Goal: Task Accomplishment & Management: Complete application form

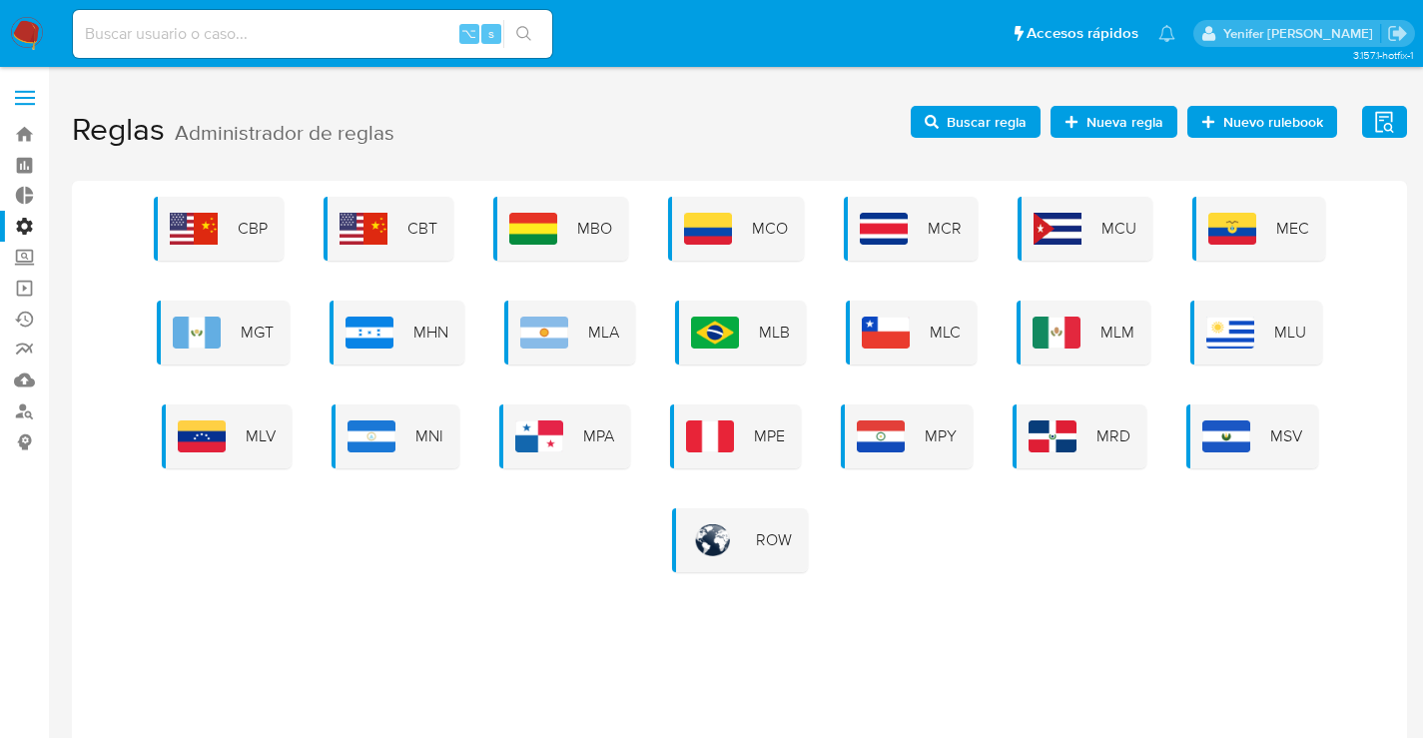
click at [412, 527] on div "CBP CBT MBO MCO MCR MCU MEC MGT MHN MLA MLB MLC MLM MLU MLV MNI MPA MPE MPY MRD…" at bounding box center [740, 385] width 1304 height 376
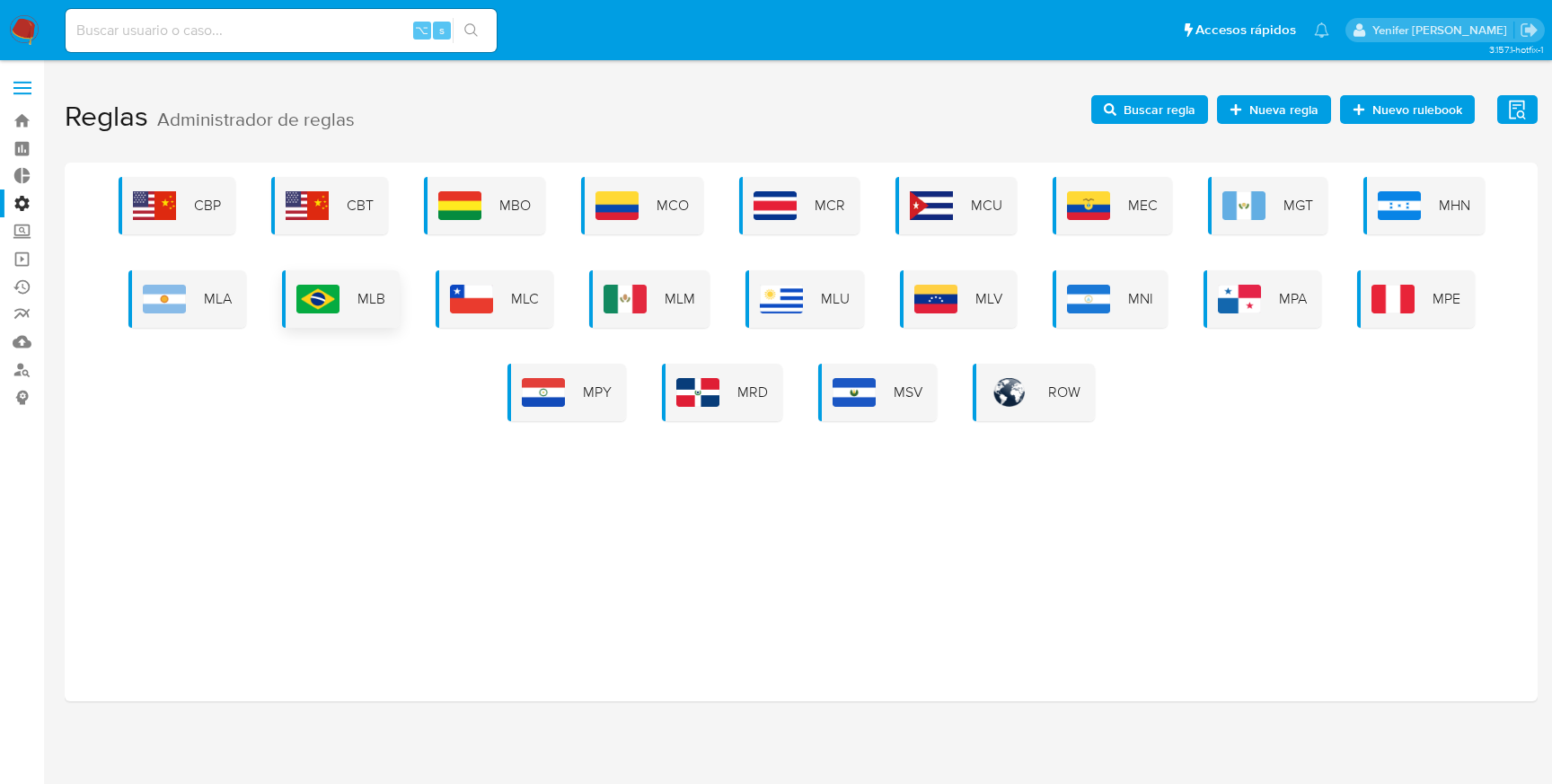
click at [397, 298] on div "MLB" at bounding box center [341, 299] width 118 height 58
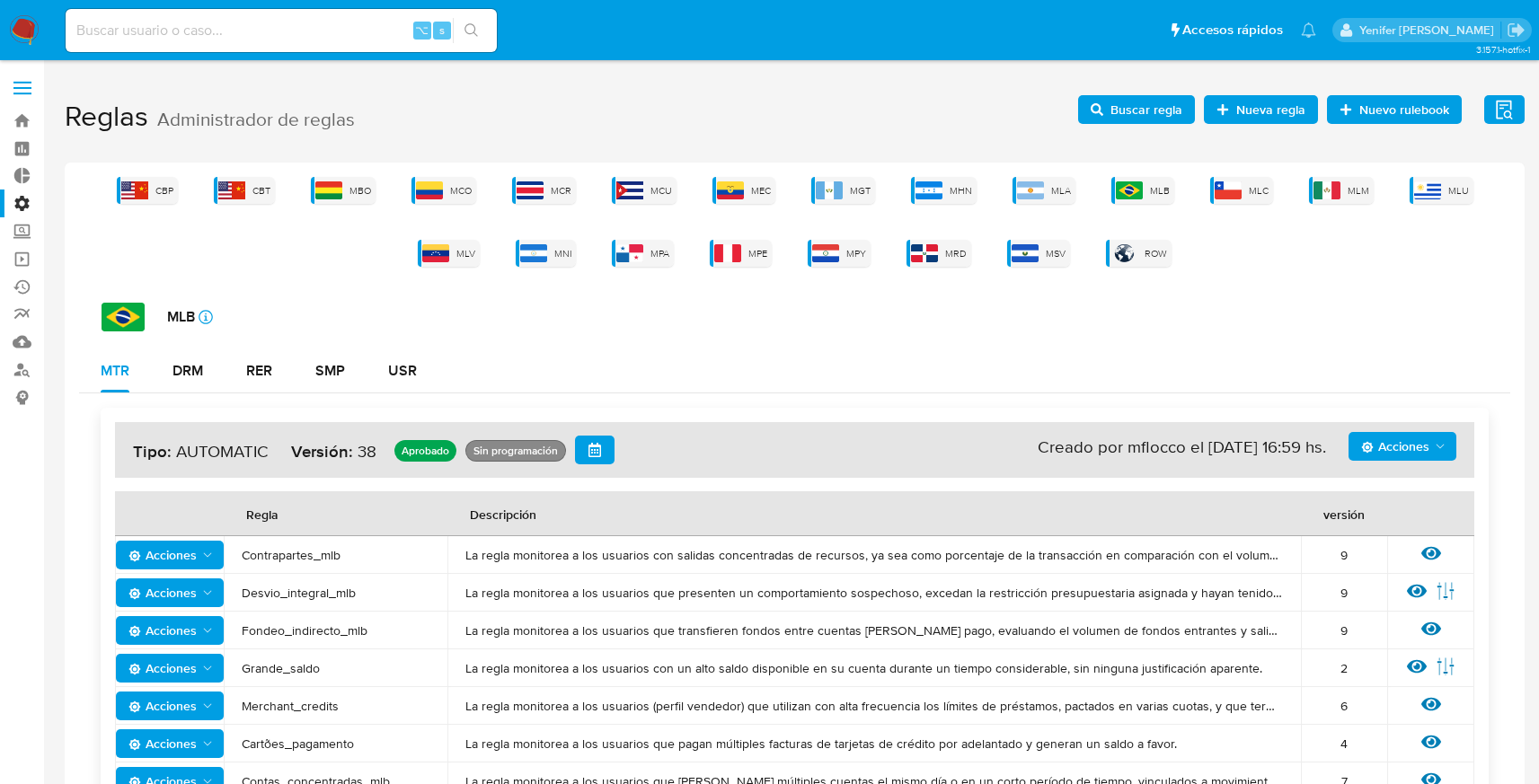
click at [1137, 110] on span "Buscar regla" at bounding box center [1147, 110] width 72 height 29
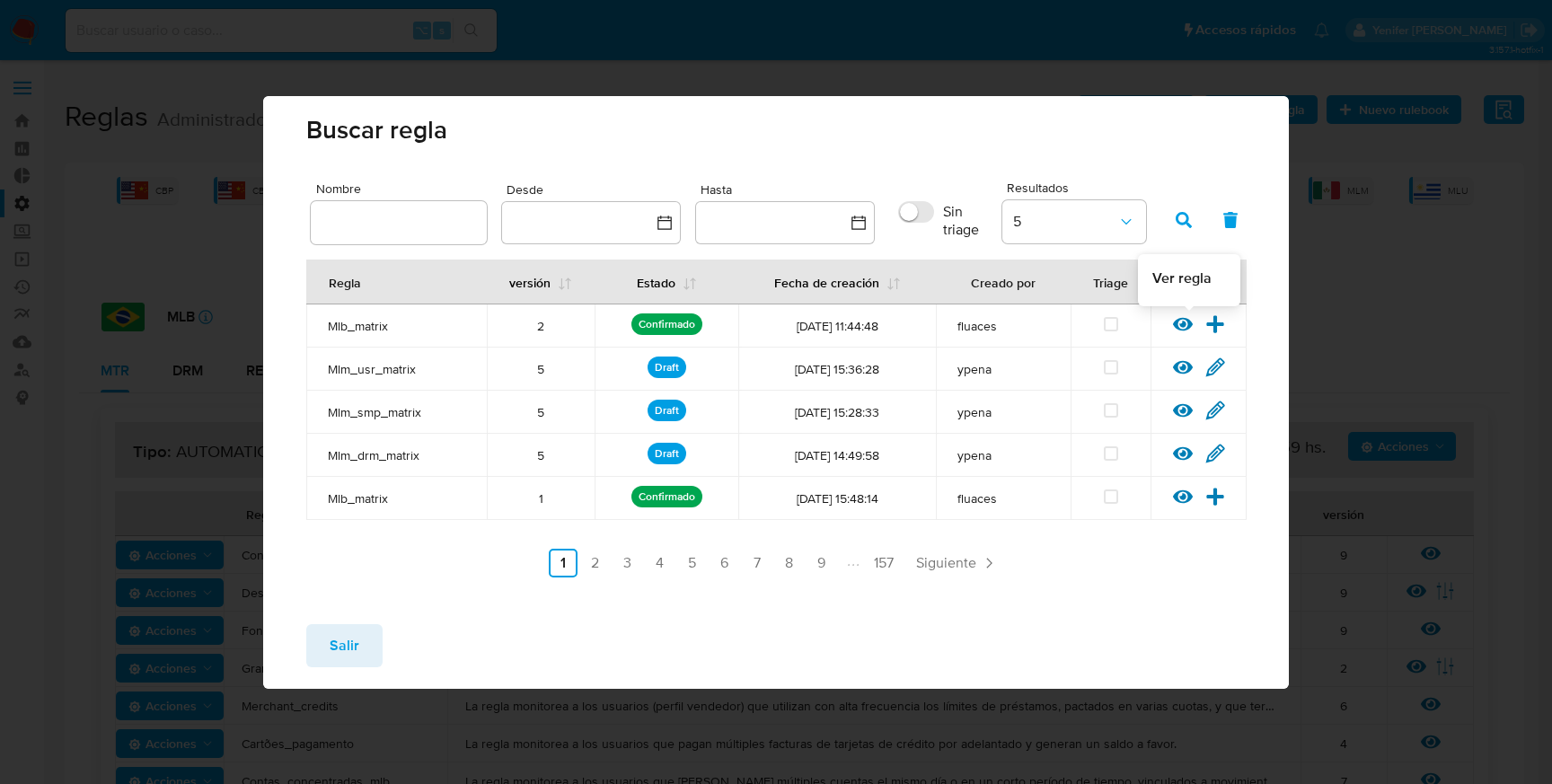
click at [1189, 324] on icon at bounding box center [1183, 324] width 20 height 13
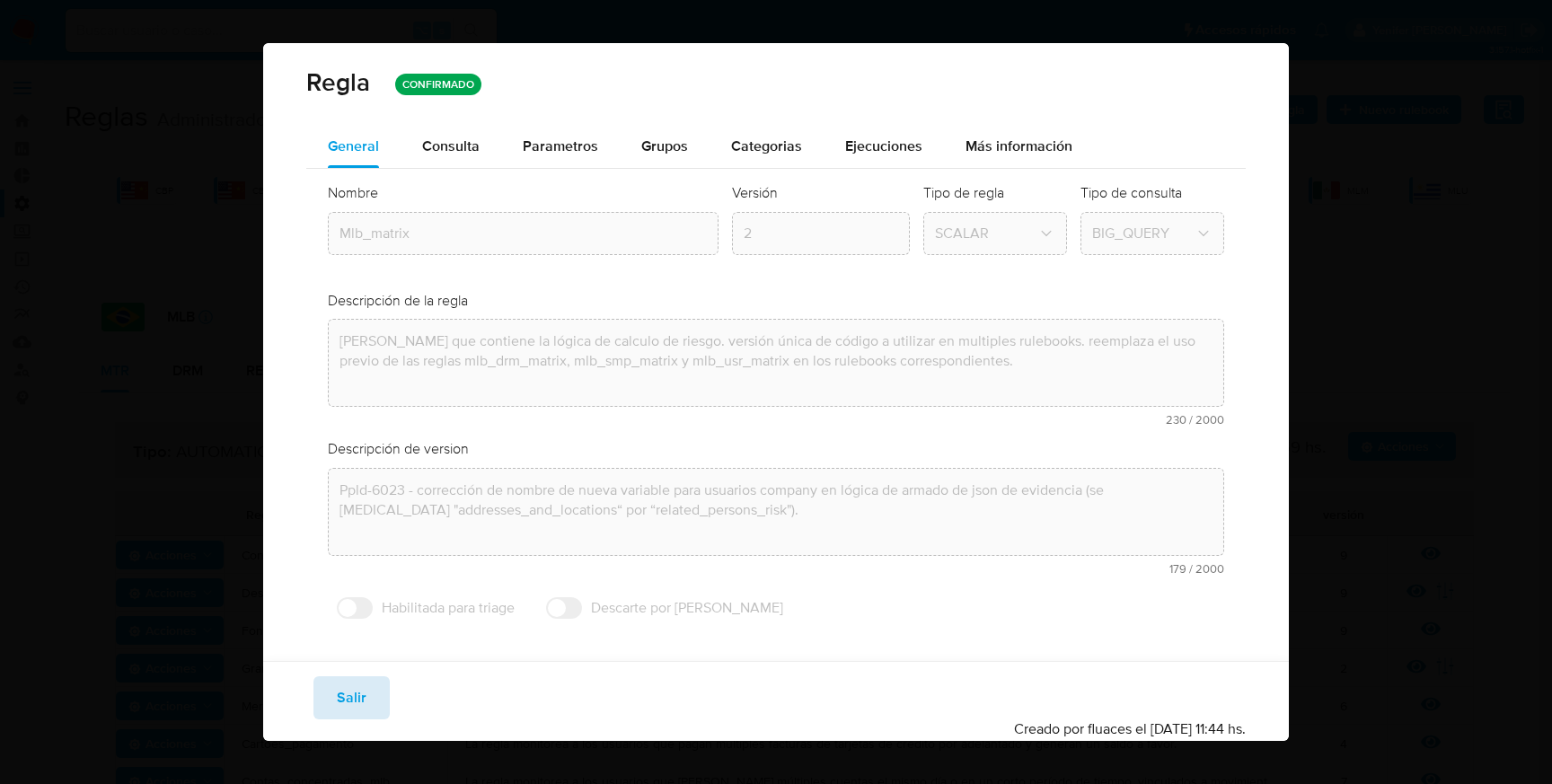
click at [370, 708] on button "Salir" at bounding box center [352, 698] width 76 height 43
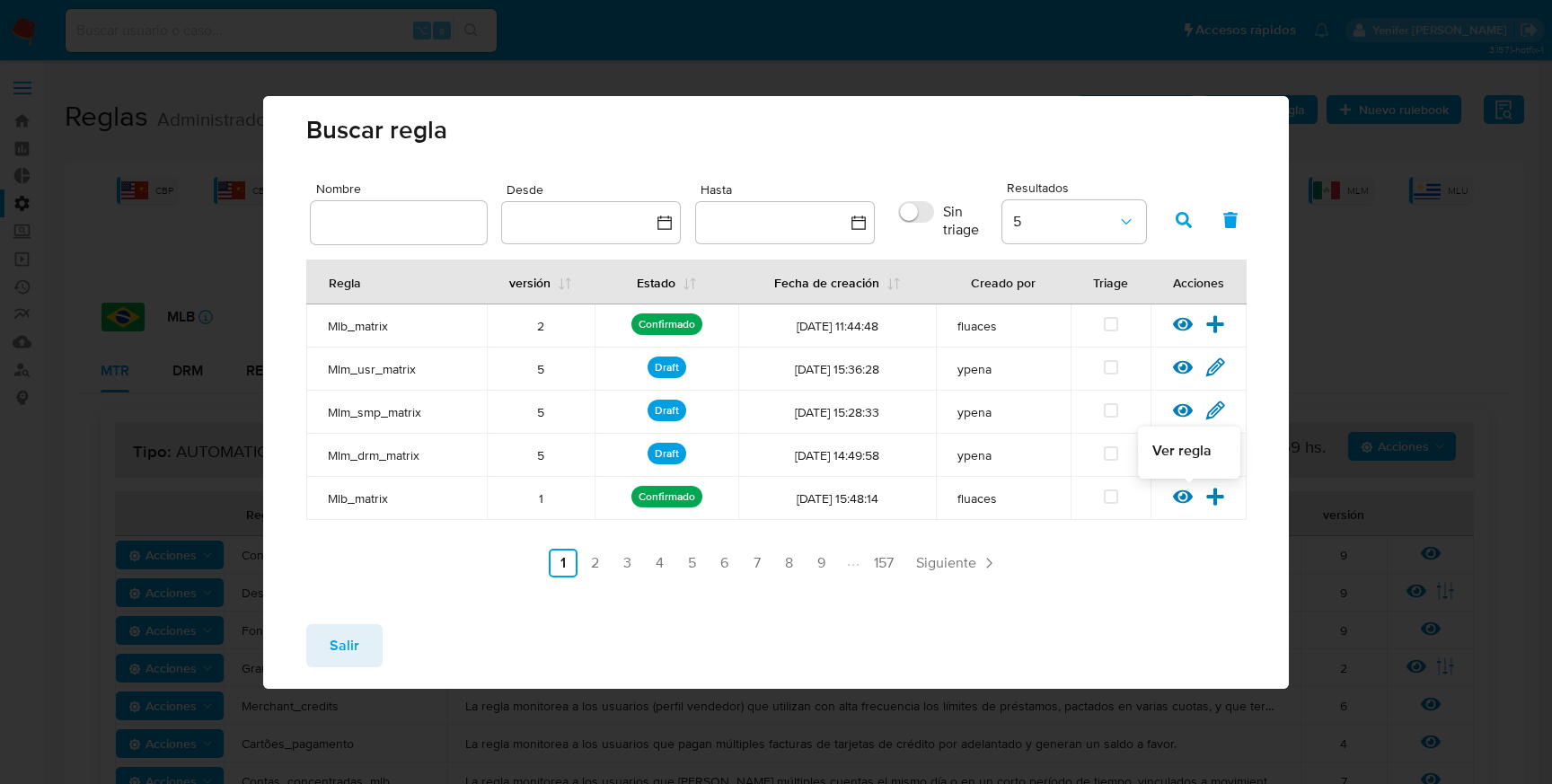
click at [1187, 497] on icon at bounding box center [1183, 495] width 20 height 13
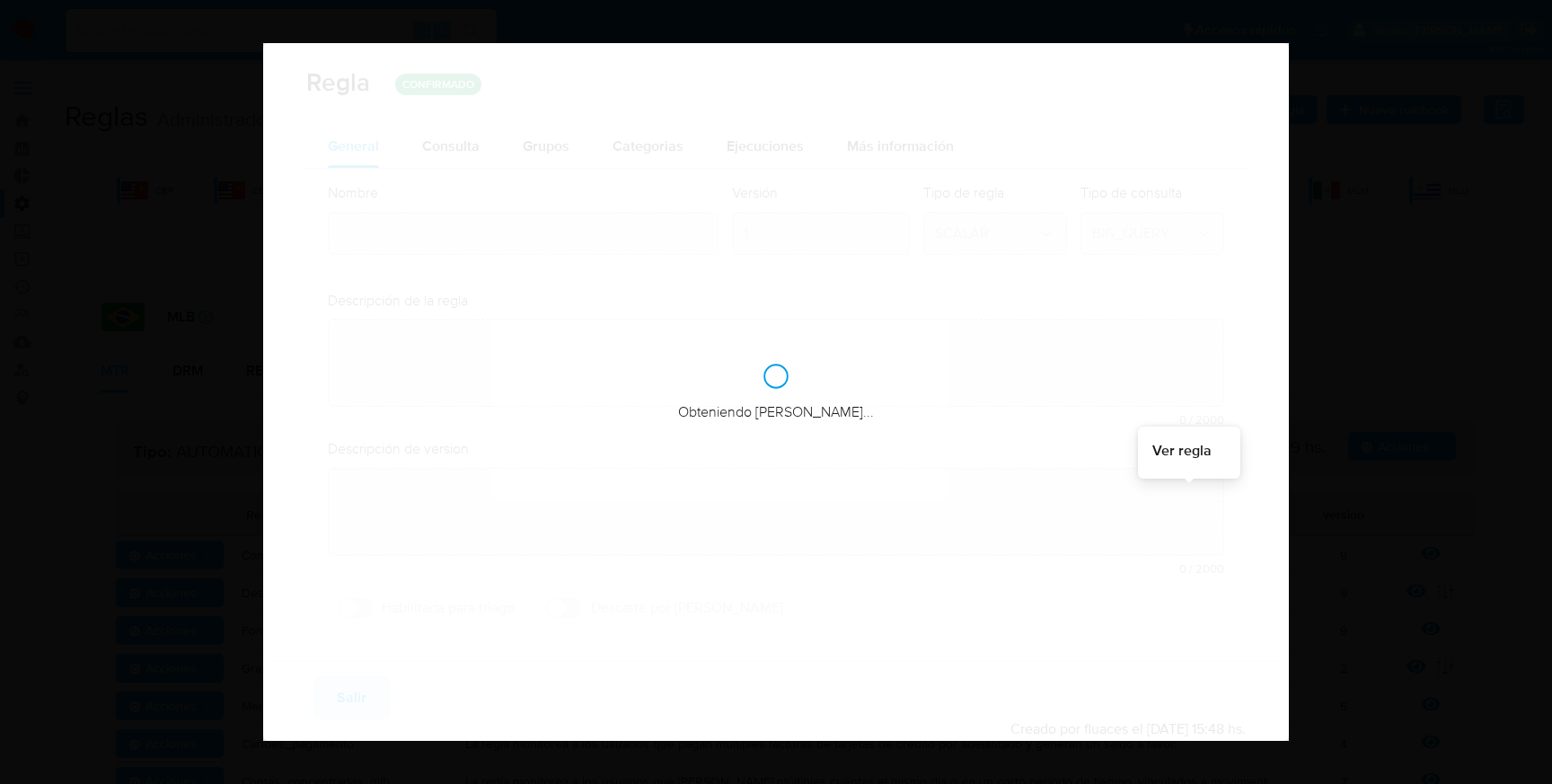
type input "Mlb_matrix"
type textarea "Regla que contiene la lógica de calculo de riesgo. versión única de código a ut…"
type textarea "Primera versión de código unificado a utilizar en multiples rulebooks. ppld-532…"
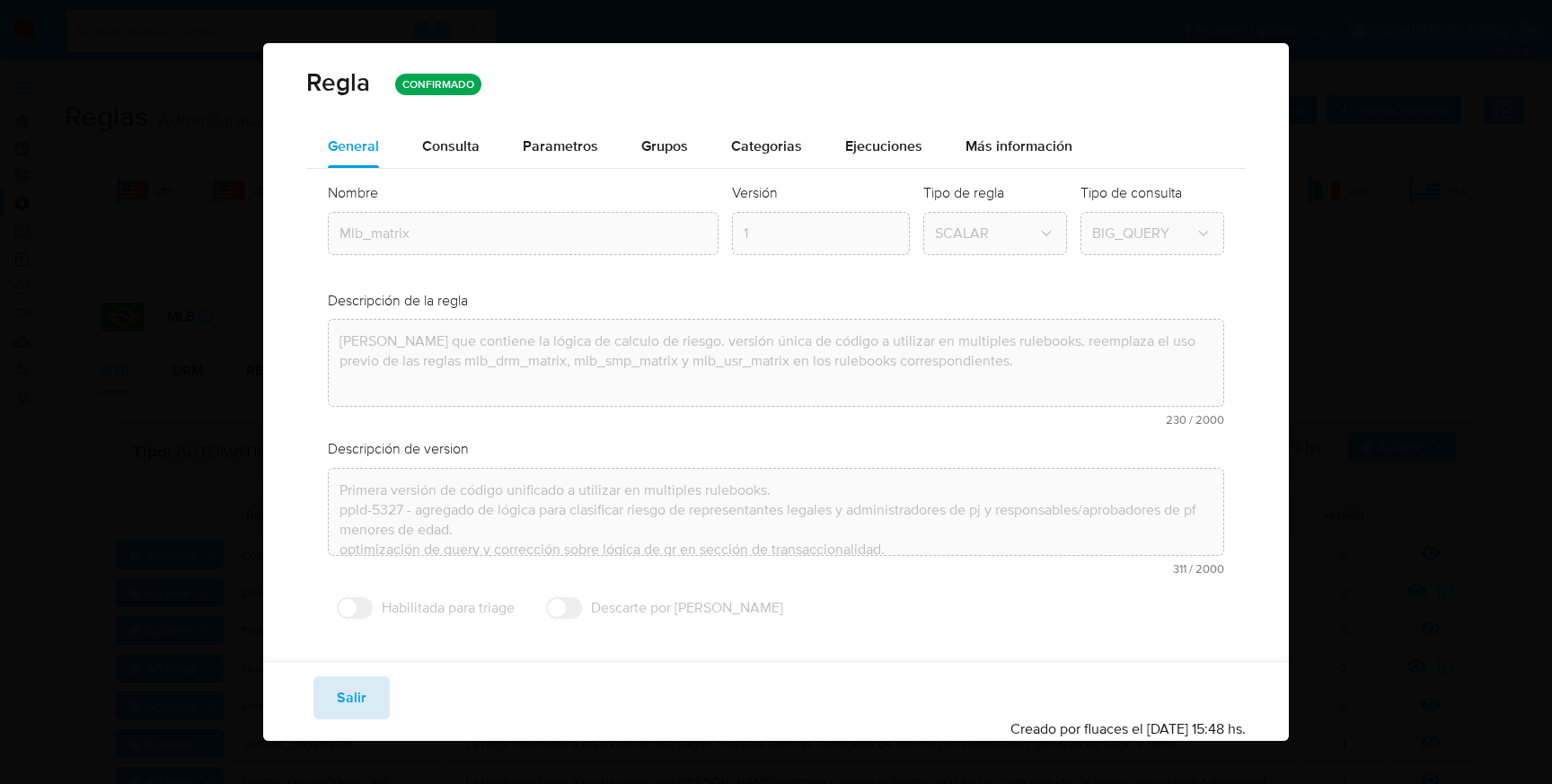
click at [383, 709] on button "Salir" at bounding box center [352, 698] width 76 height 43
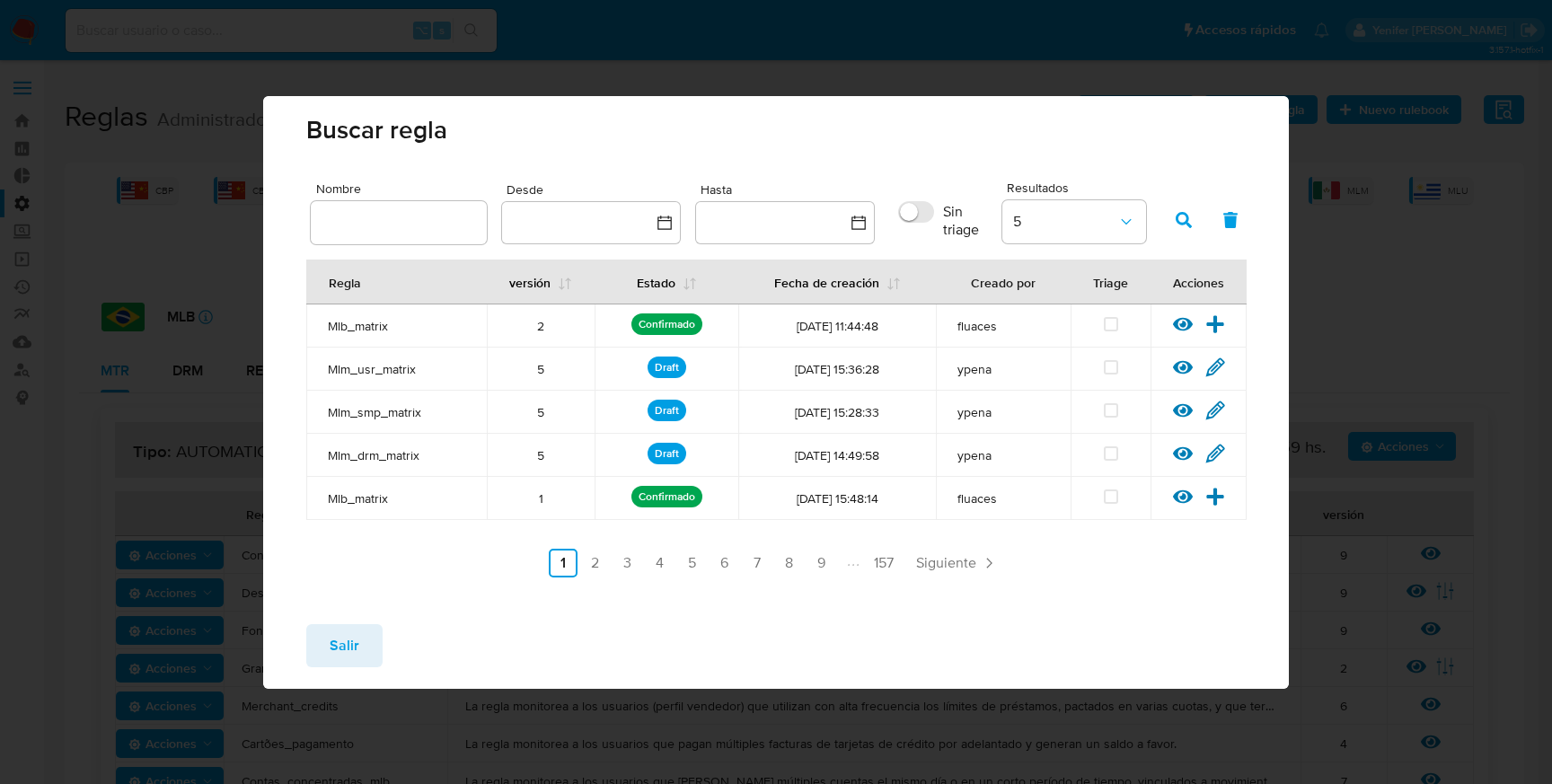
drag, startPoint x: 357, startPoint y: 638, endPoint x: 513, endPoint y: 592, distance: 162.6
click at [357, 638] on span "Salir" at bounding box center [344, 646] width 30 height 40
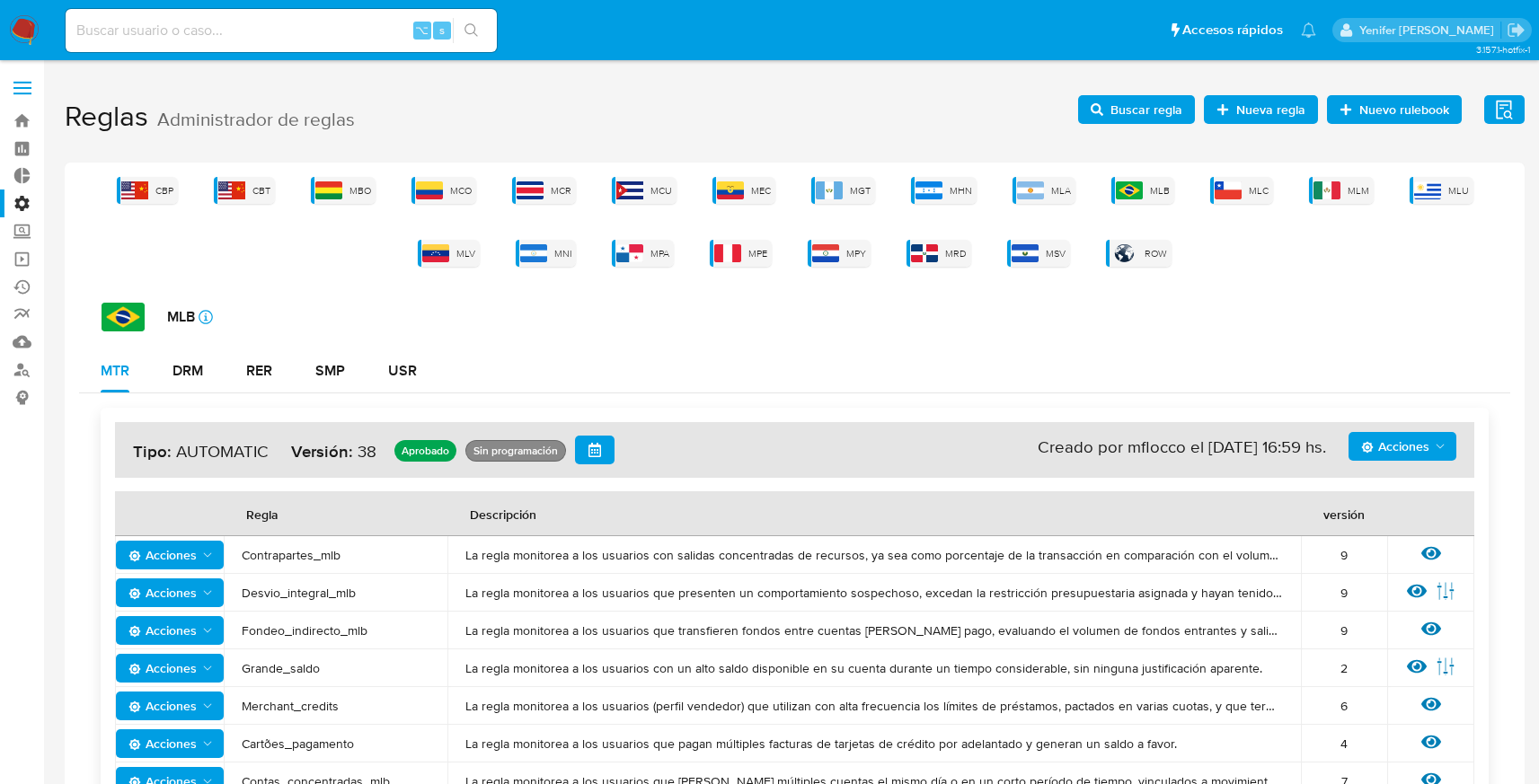
click at [1280, 105] on span "Nueva regla" at bounding box center [1270, 110] width 69 height 29
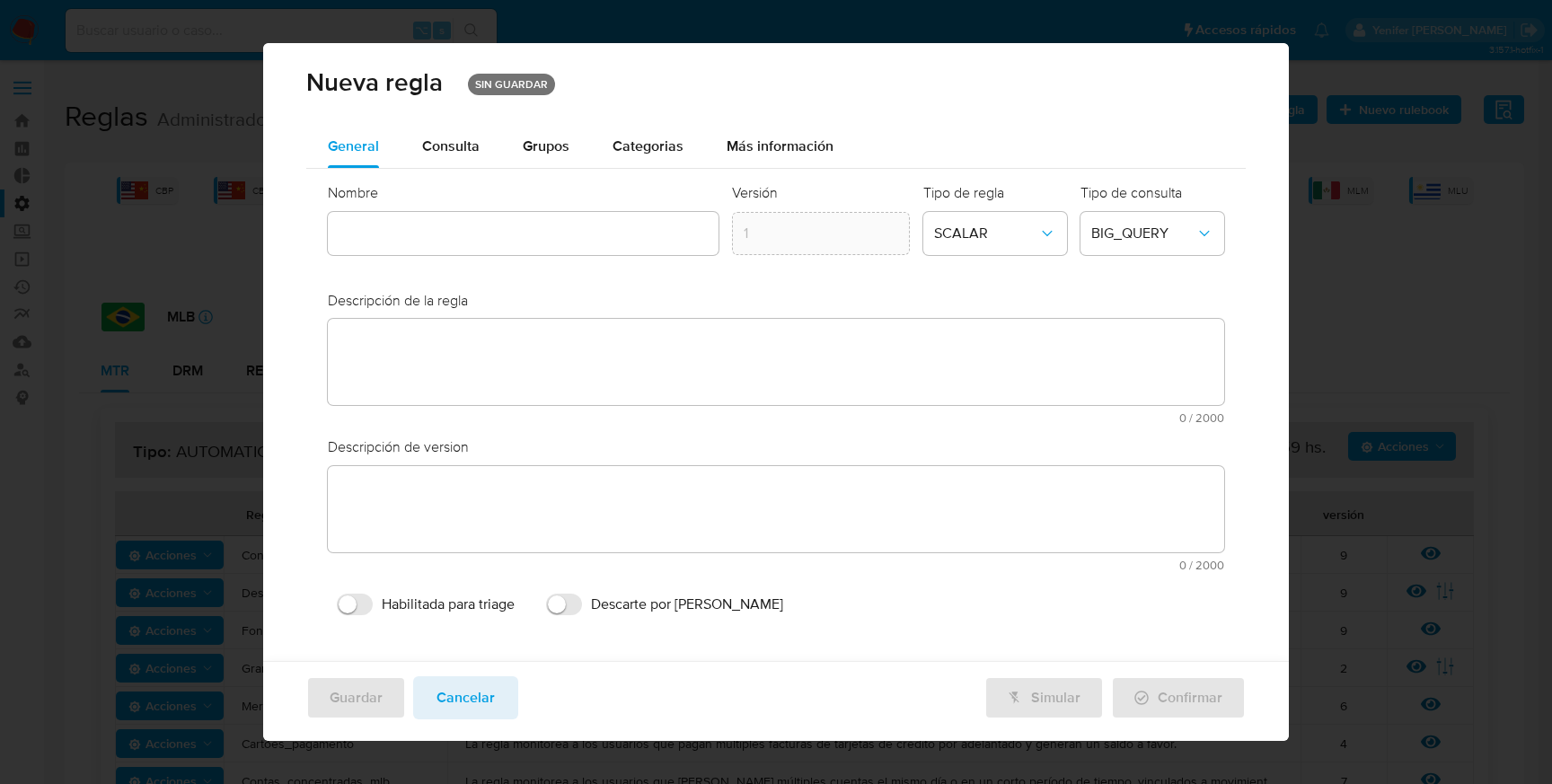
click at [423, 232] on div "text-es" at bounding box center [523, 234] width 391 height 43
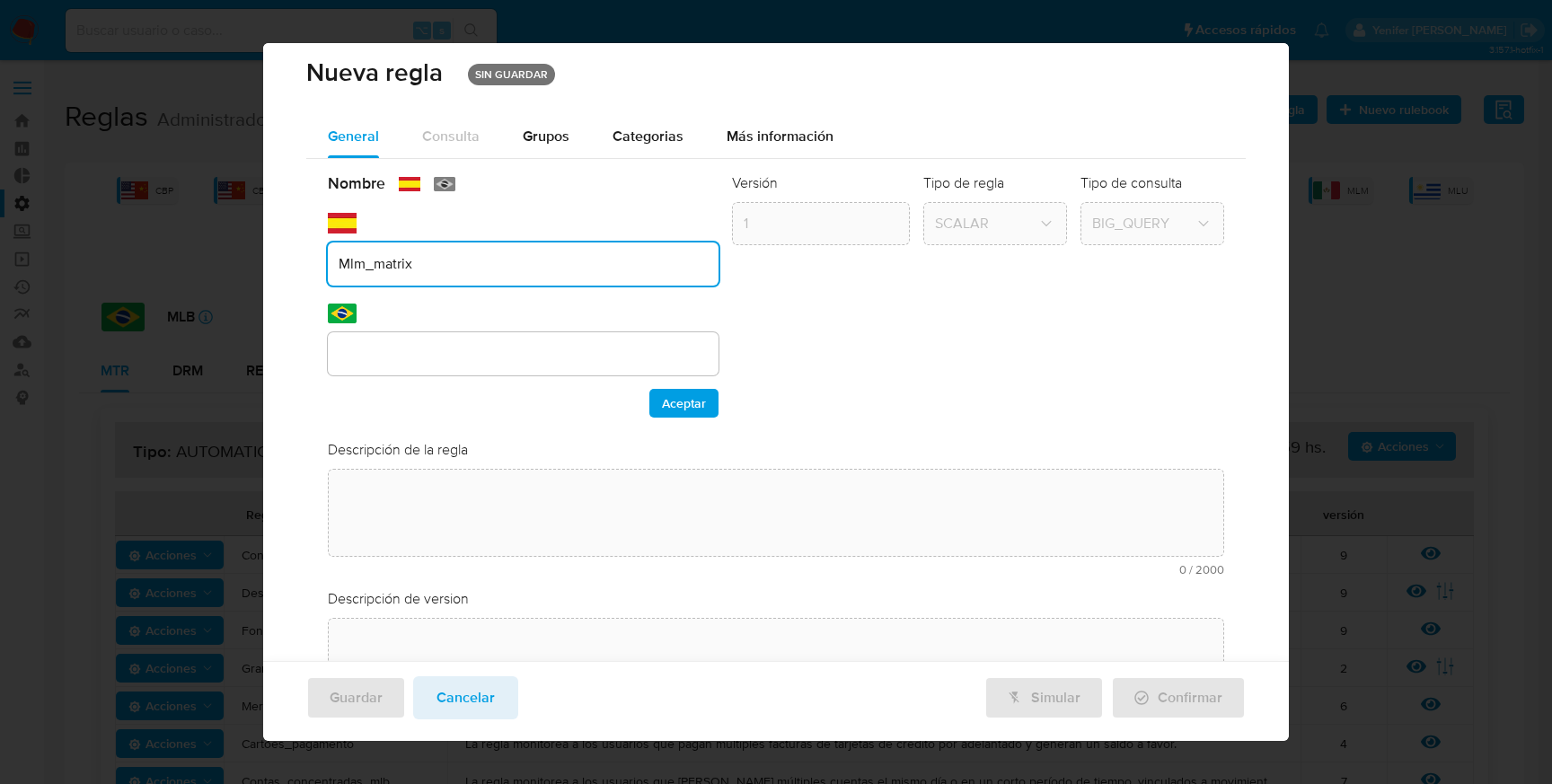
type input "Mlm_matrix"
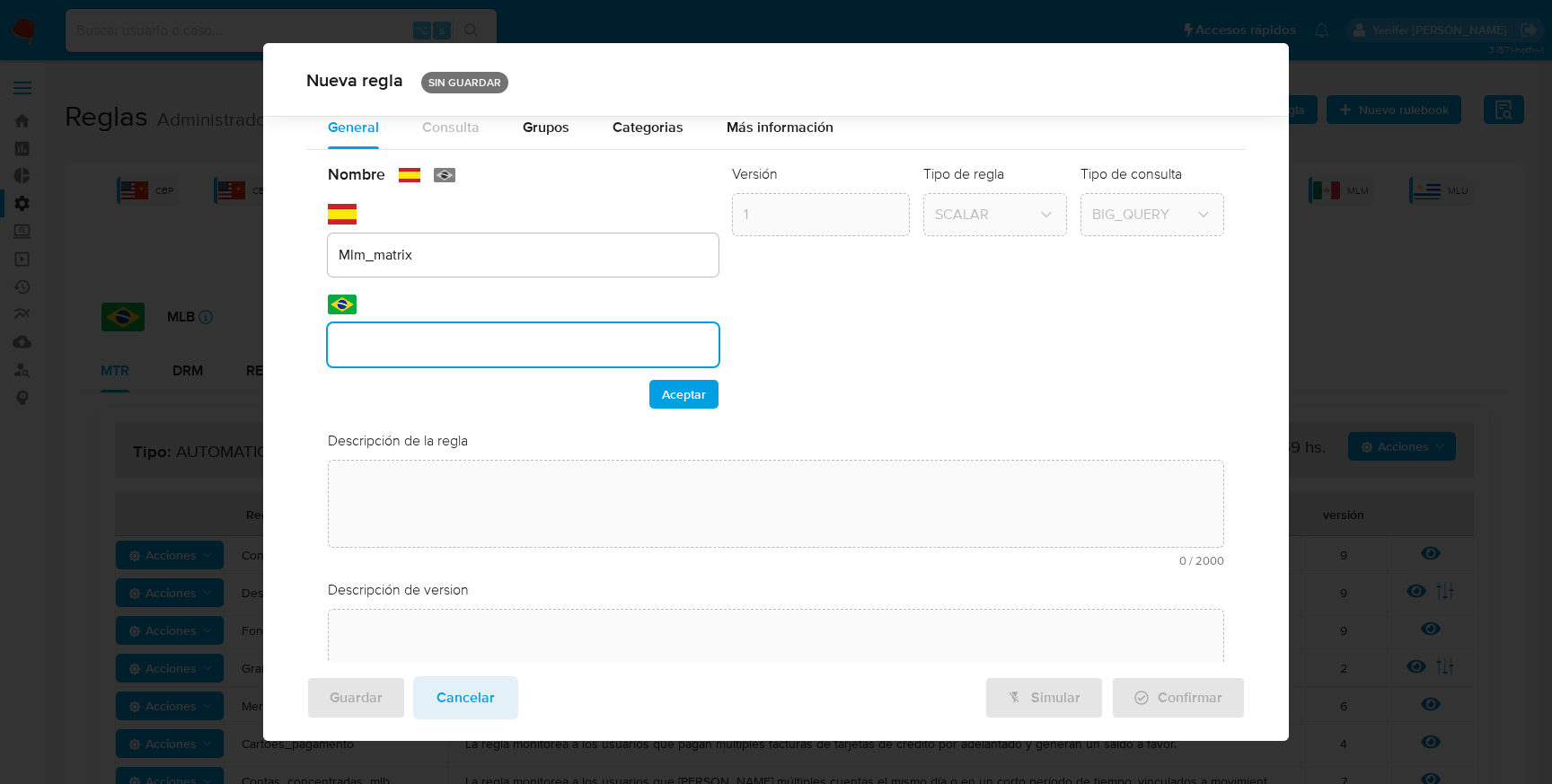
scroll to position [164, 0]
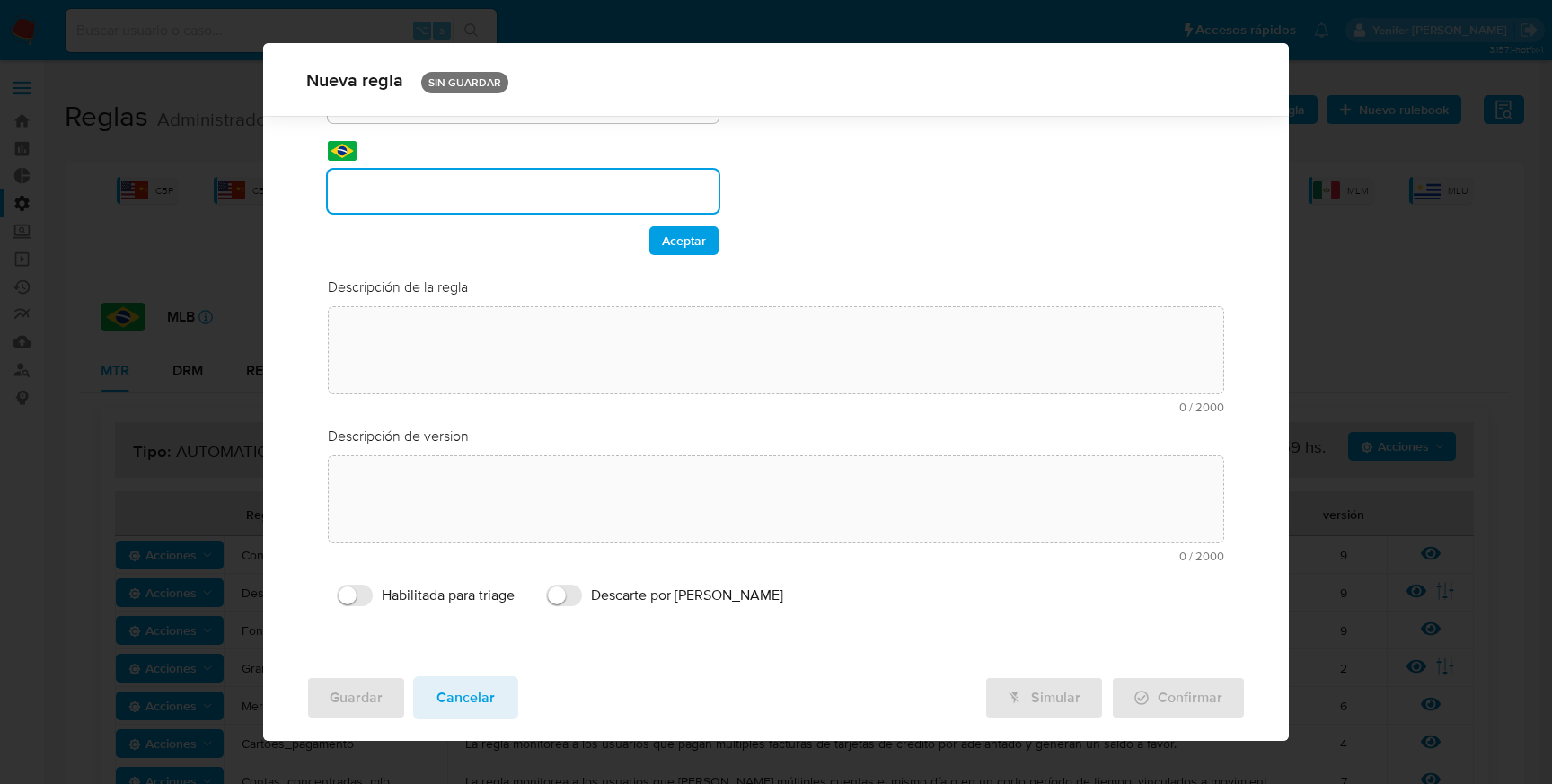
click at [405, 352] on div "Nombre text-es Mlm_matrix text-pt Aceptar Versión 1 Tipo de regla SCALAR Tipo d…" at bounding box center [776, 313] width 940 height 633
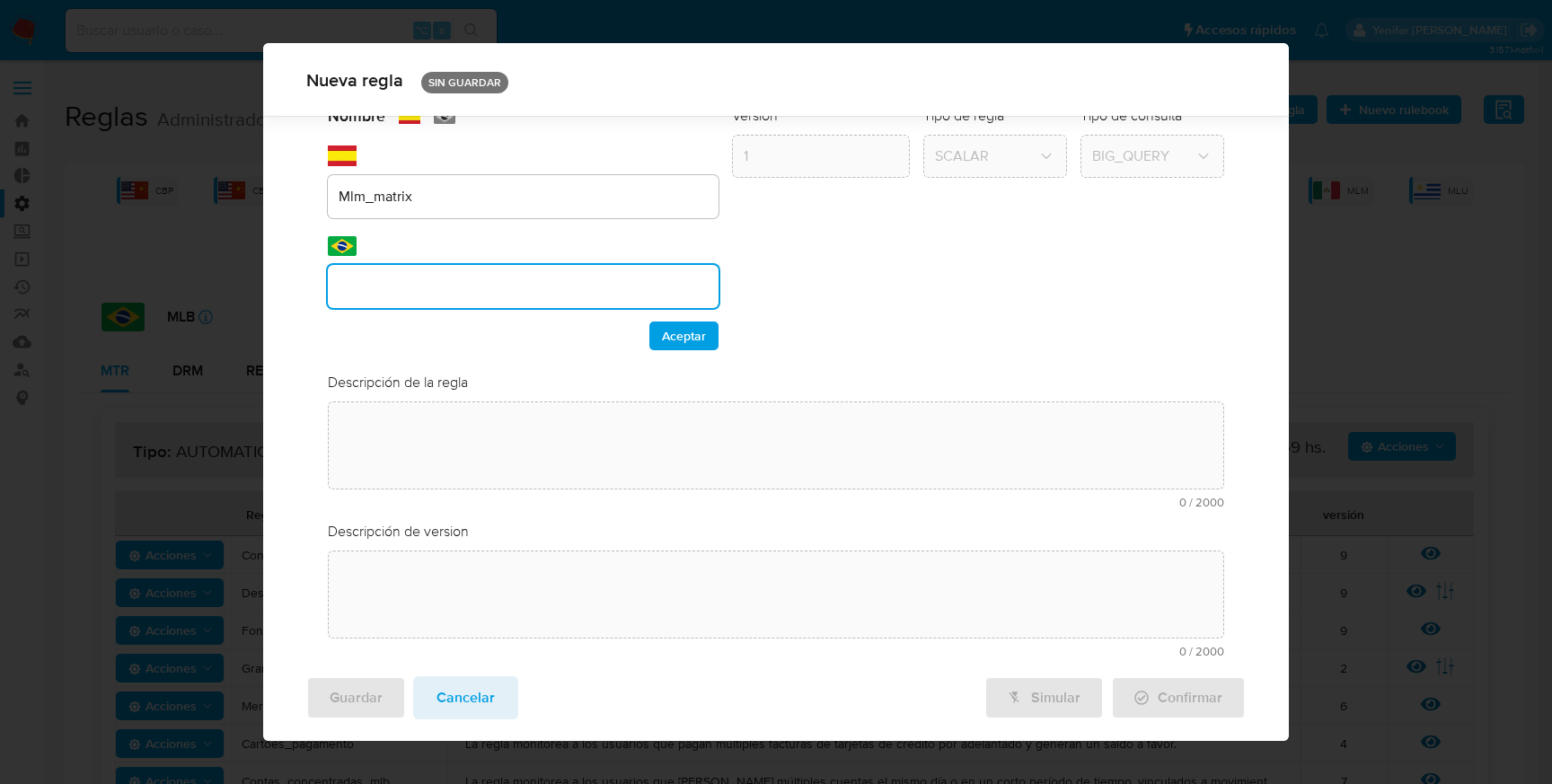
scroll to position [0, 0]
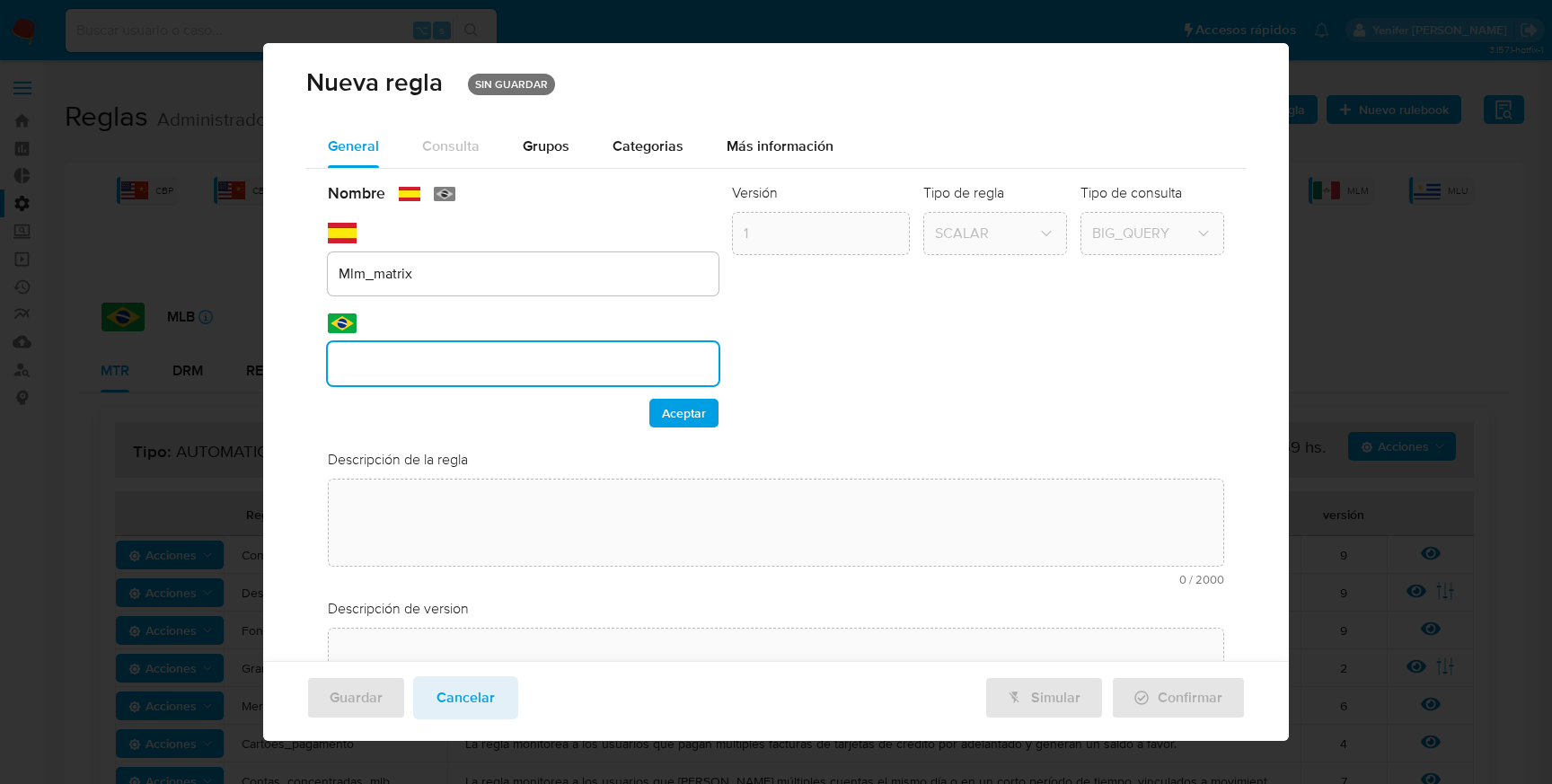
click at [391, 369] on input "text" at bounding box center [523, 364] width 391 height 23
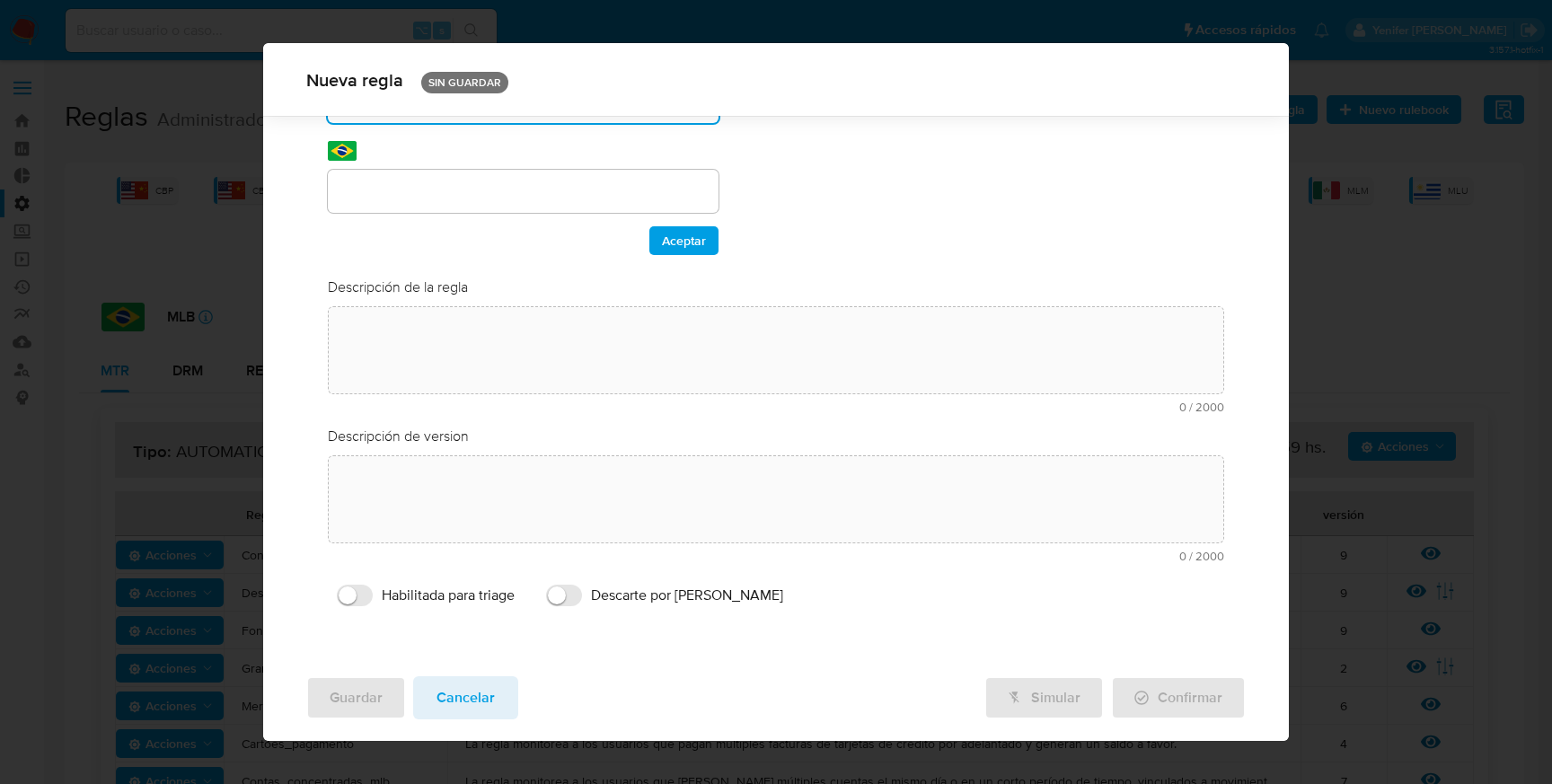
click at [442, 267] on div "Nombre text-es Mlm_matrix text-pt Aceptar Versión 1 Tipo de regla SCALAR Tipo d…" at bounding box center [776, 313] width 940 height 633
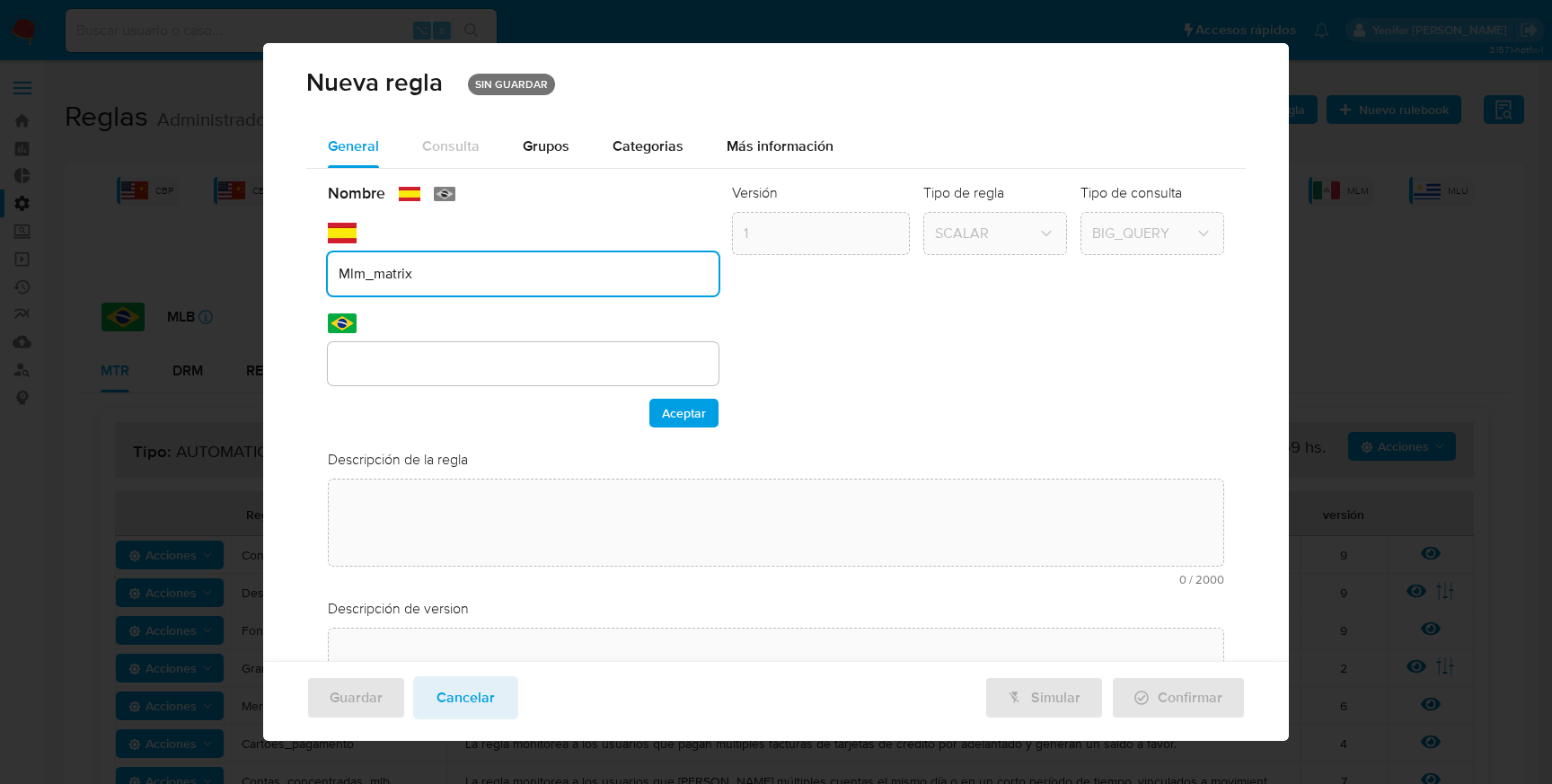
click at [431, 273] on input "Mlm_matrix" at bounding box center [523, 274] width 391 height 23
drag, startPoint x: 349, startPoint y: 272, endPoint x: 303, endPoint y: 271, distance: 46.0
click at [303, 271] on div "General Consulta Parametros Grupos Categorias Ejecuciones Más información Nombr…" at bounding box center [776, 479] width 1026 height 709
click at [385, 350] on div at bounding box center [523, 364] width 391 height 43
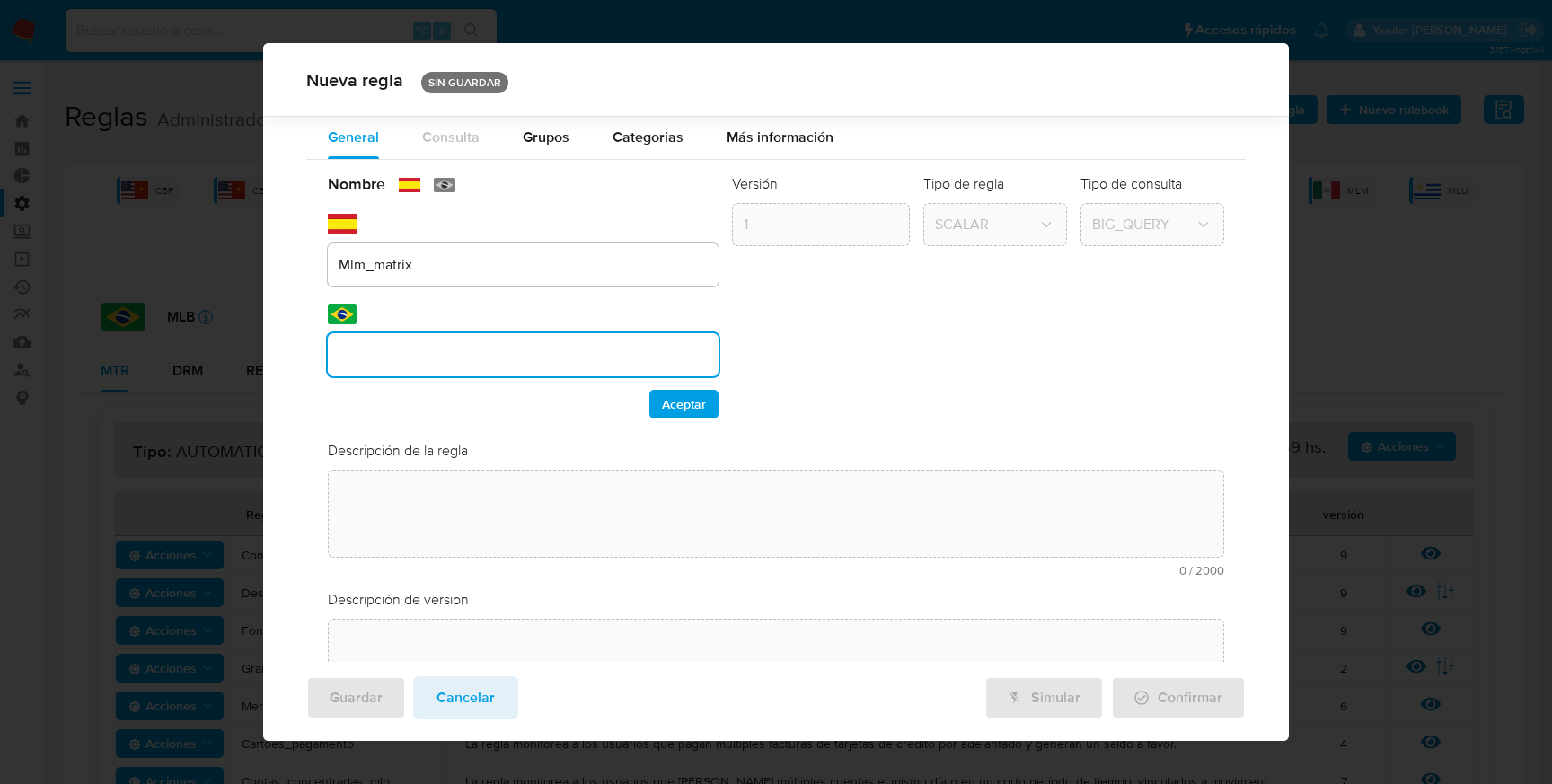
click at [386, 356] on div "Nombre text-es Mlm_matrix text-pt Aceptar Versión 1 Tipo de regla SCALAR Tipo d…" at bounding box center [776, 477] width 940 height 633
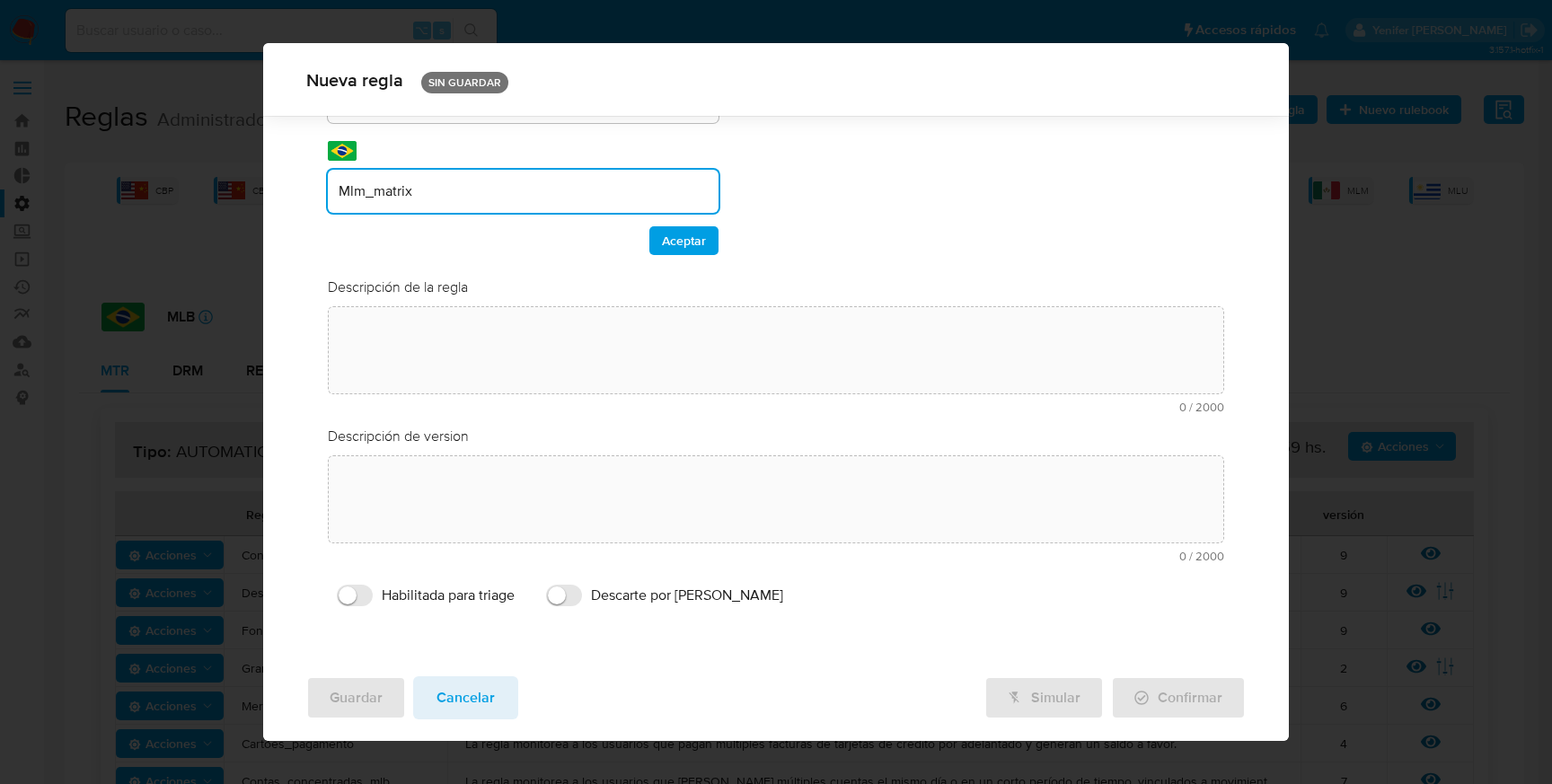
type input "Mlm_matrix"
click at [682, 244] on span "Aceptar" at bounding box center [683, 241] width 44 height 25
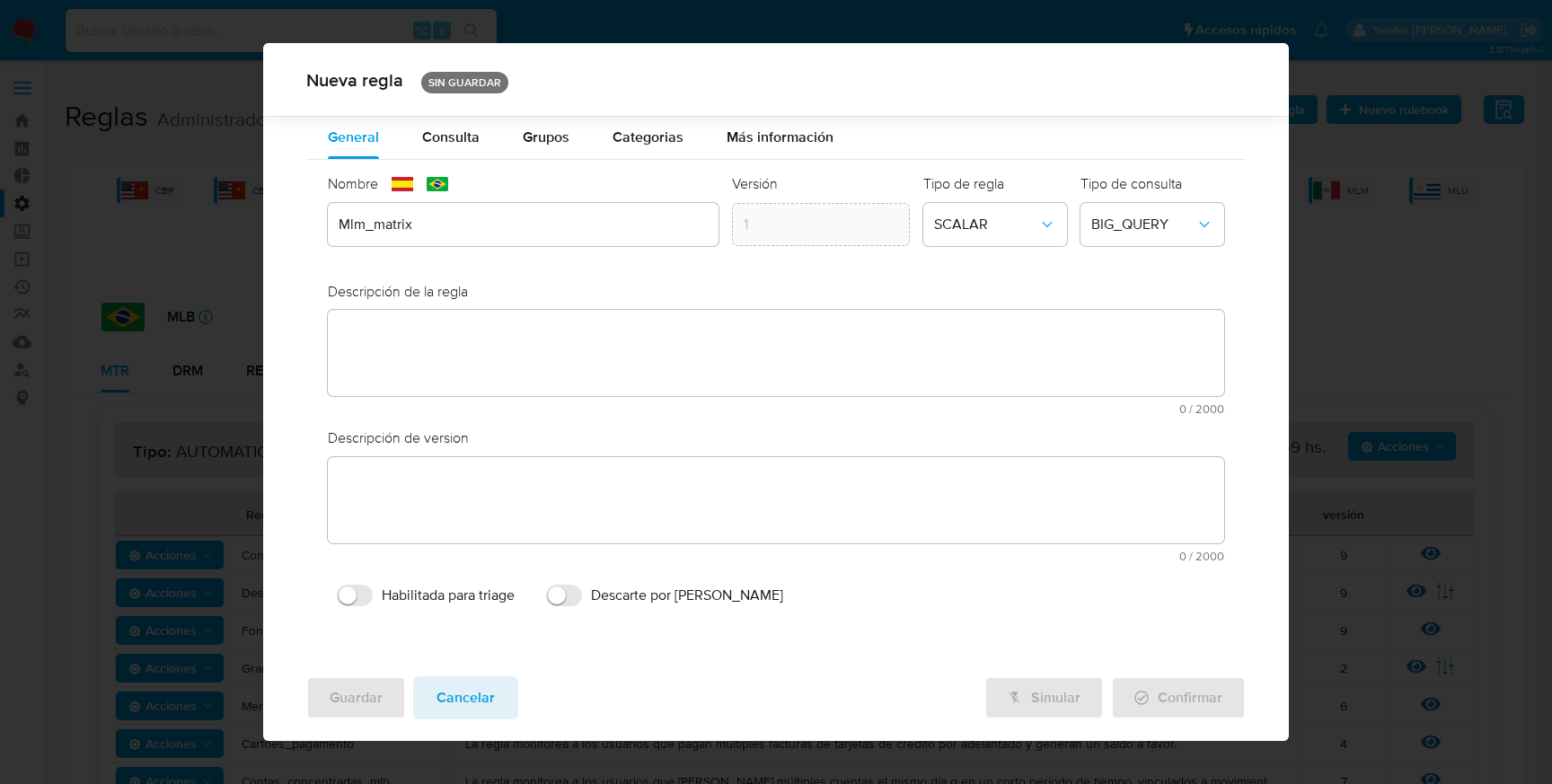
click at [461, 345] on div "text-es 0 / 2000 2000 caracteres restantes" at bounding box center [776, 362] width 896 height 105
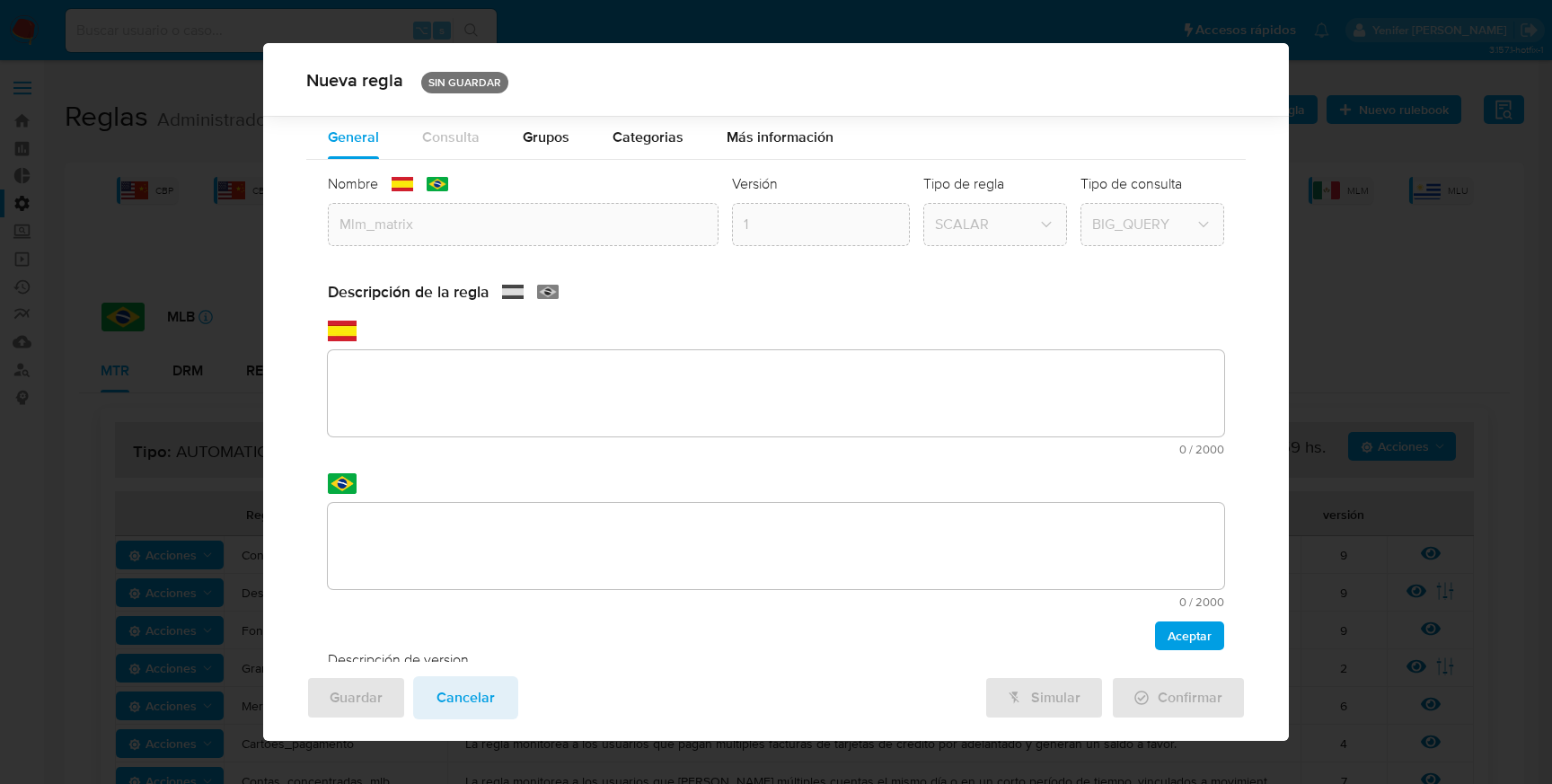
click at [546, 386] on div "Descripción de la regla text-es 0 / 2000 2000 caracteres restantes text-pt 0 / …" at bounding box center [776, 467] width 896 height 369
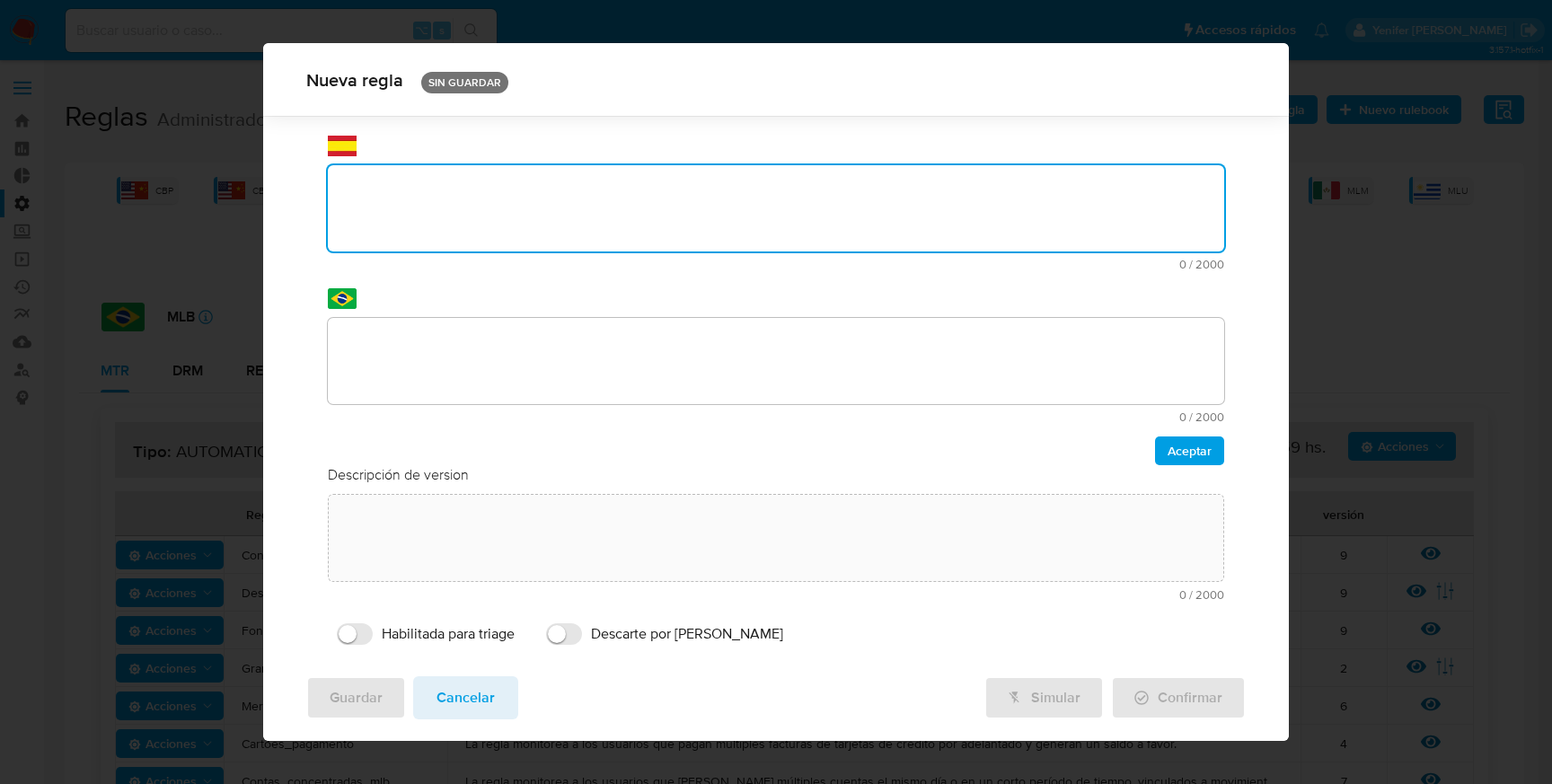
scroll to position [224, 0]
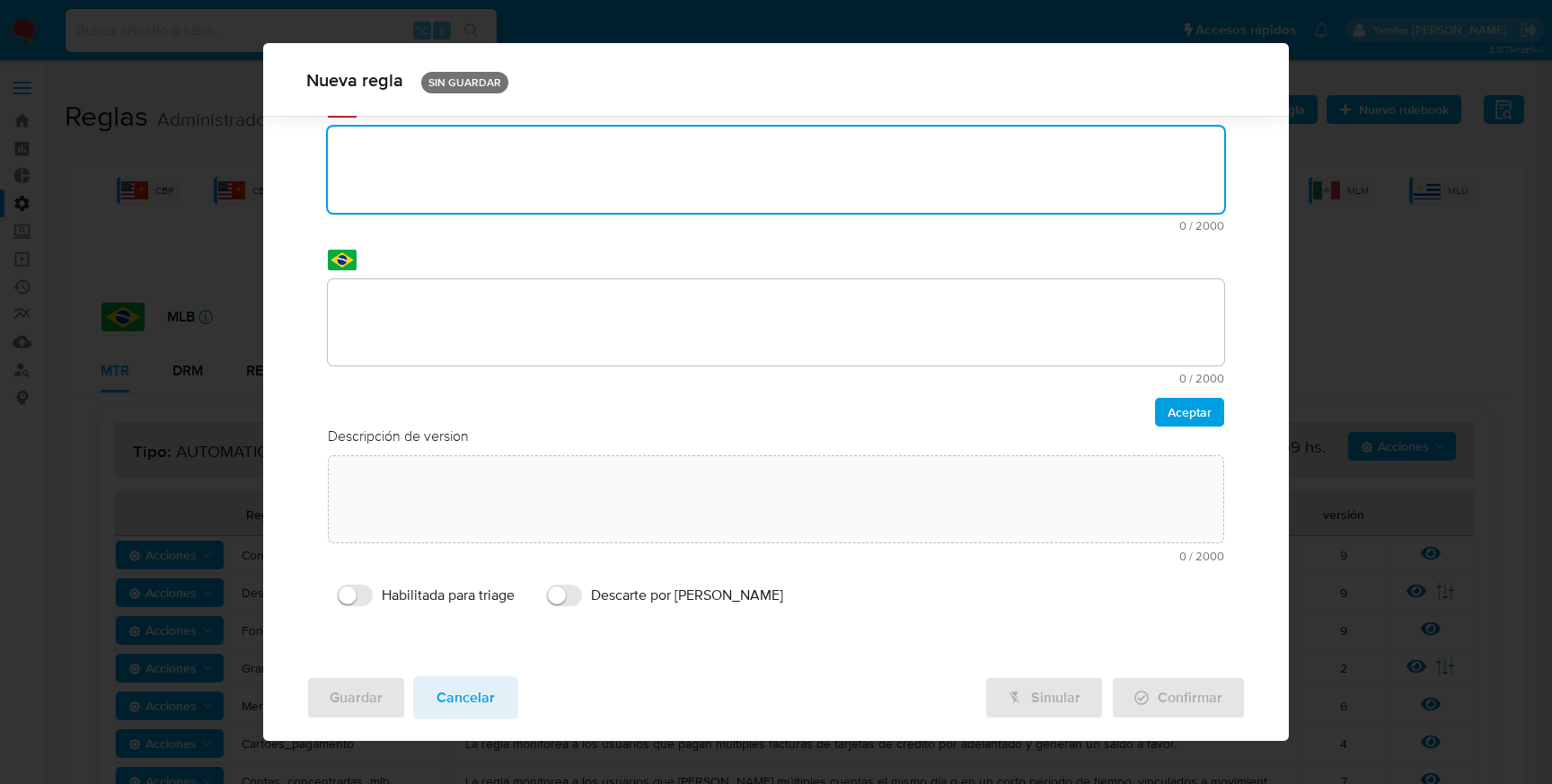
click at [380, 196] on textarea at bounding box center [776, 170] width 896 height 86
paste textarea "Regla que contiene la lógica de calculo de riesgo. versión única de código a ut…"
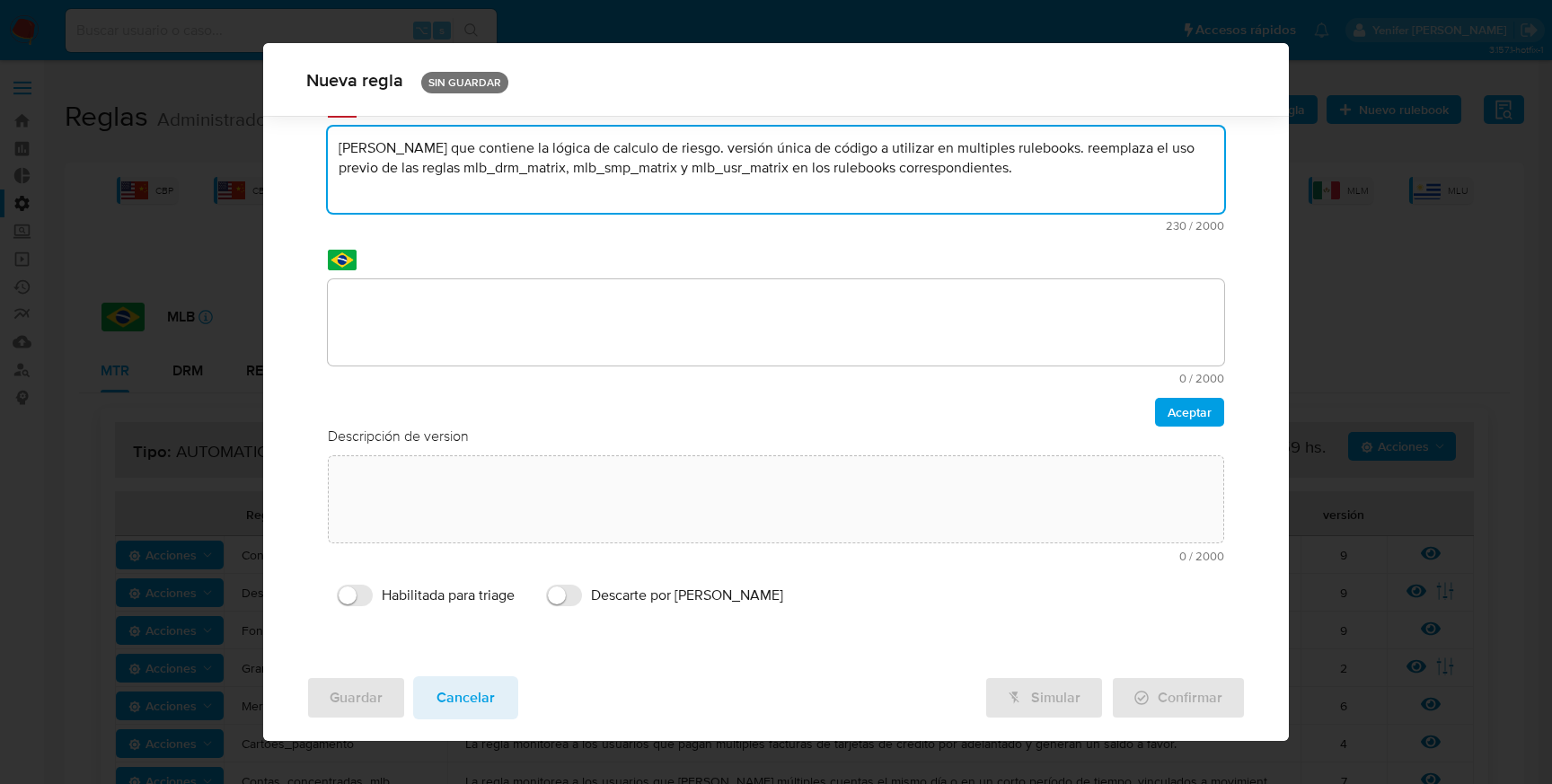
type textarea "Regla que contiene la lógica de calculo de riesgo. versión única de código a ut…"
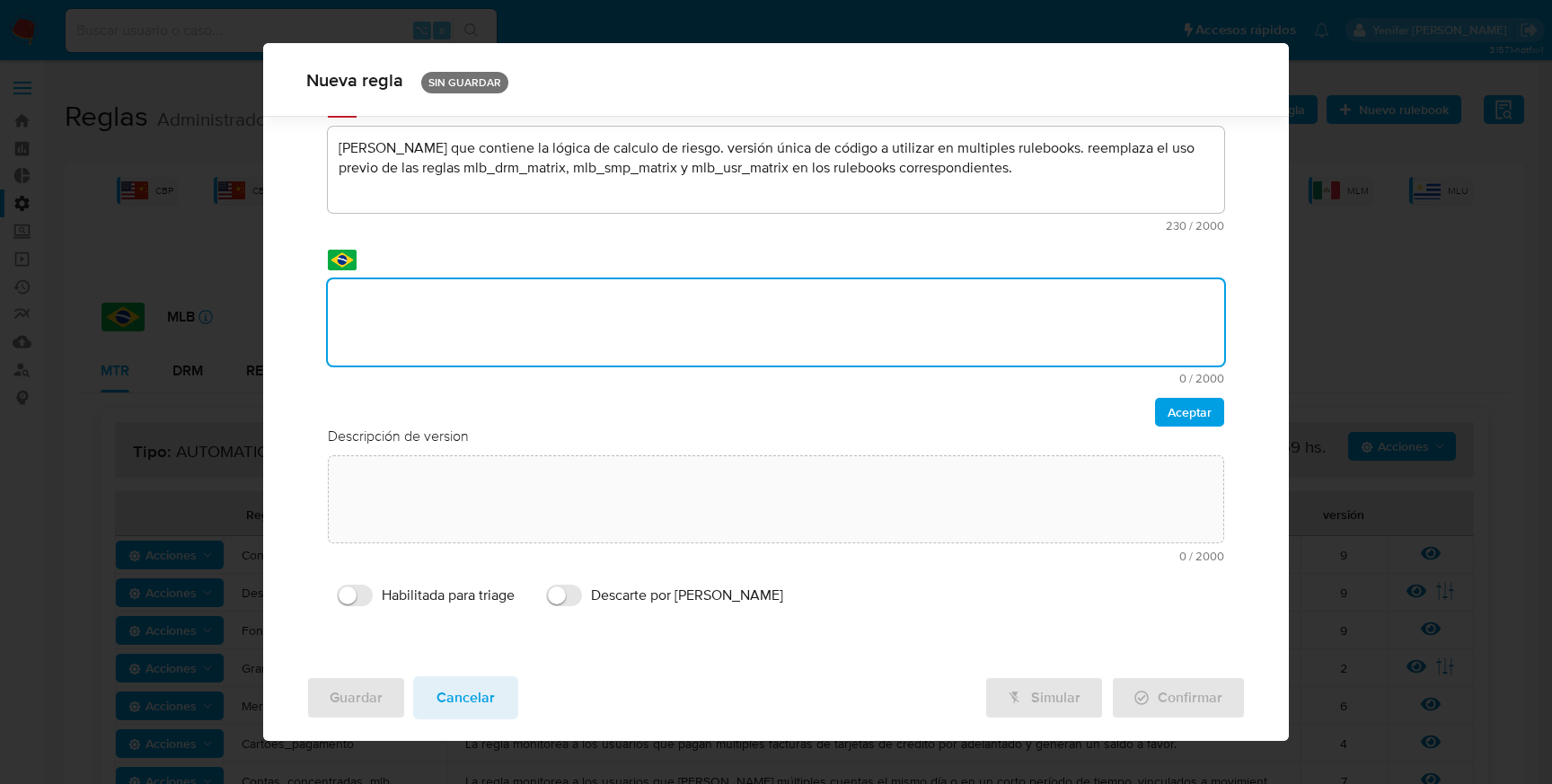
click at [365, 298] on textarea at bounding box center [776, 323] width 896 height 86
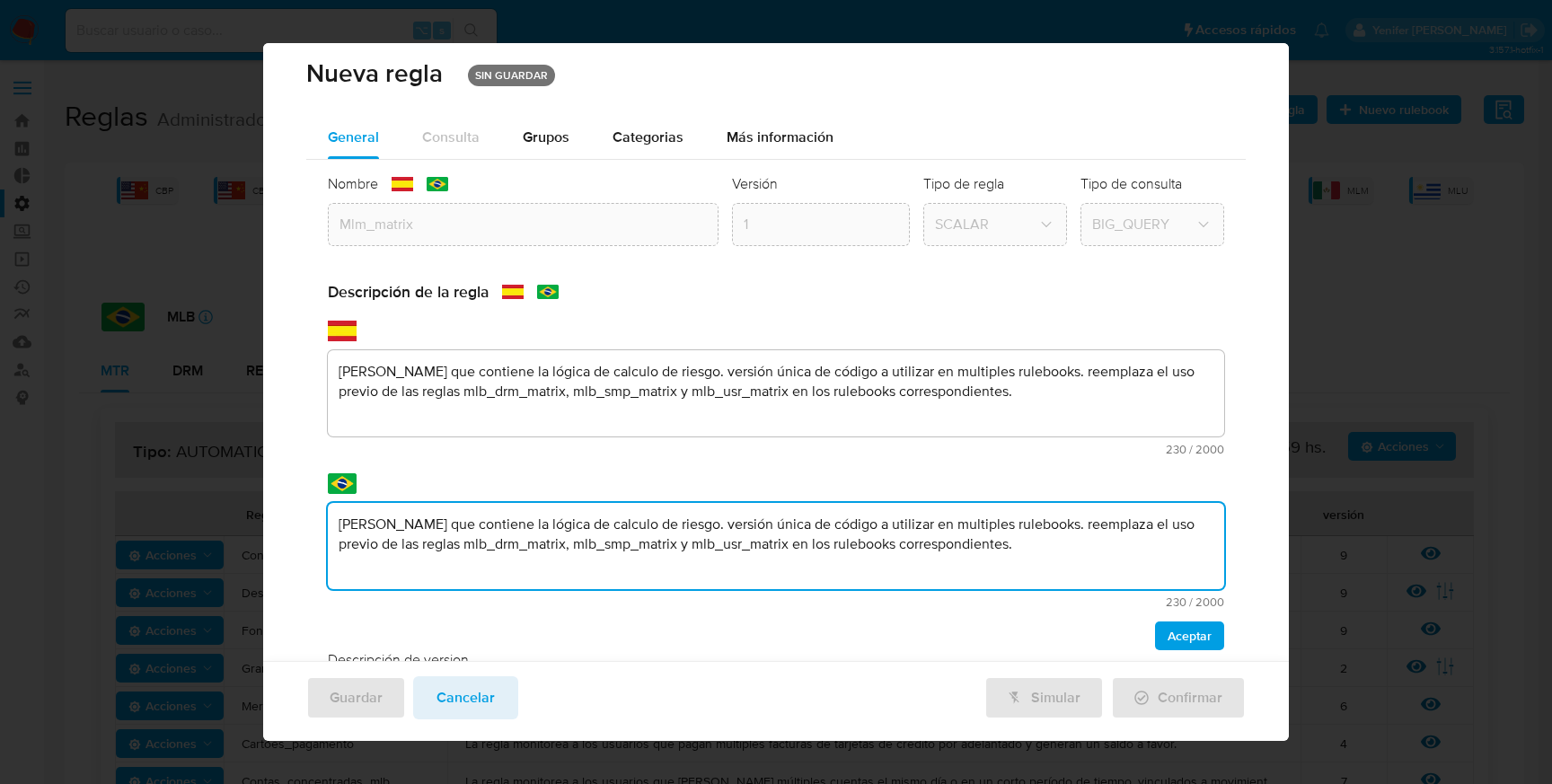
scroll to position [0, 0]
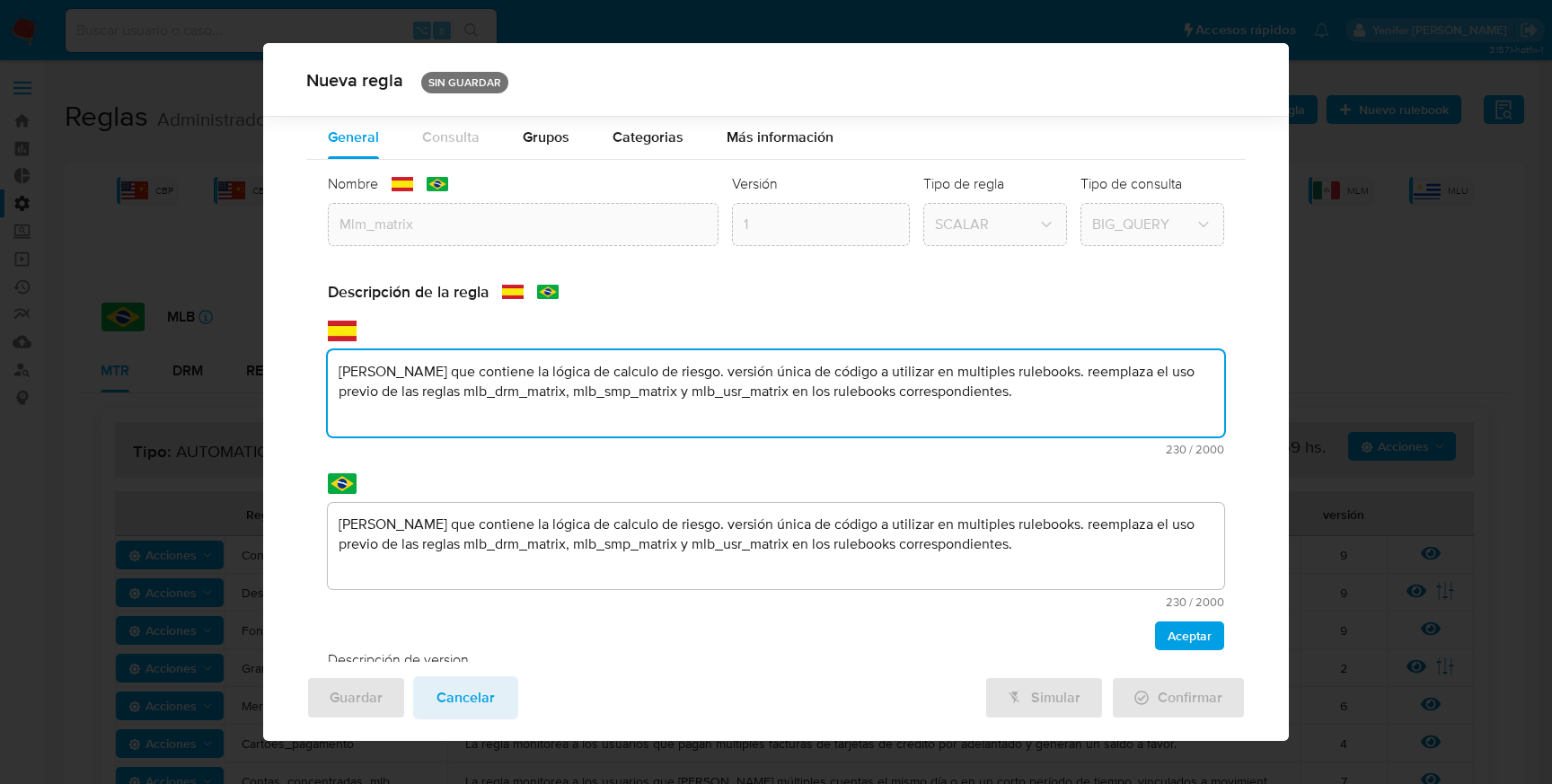
click at [422, 398] on div "Descripción de la regla text-es Regla que contiene la lógica de calculo de ries…" at bounding box center [776, 467] width 896 height 369
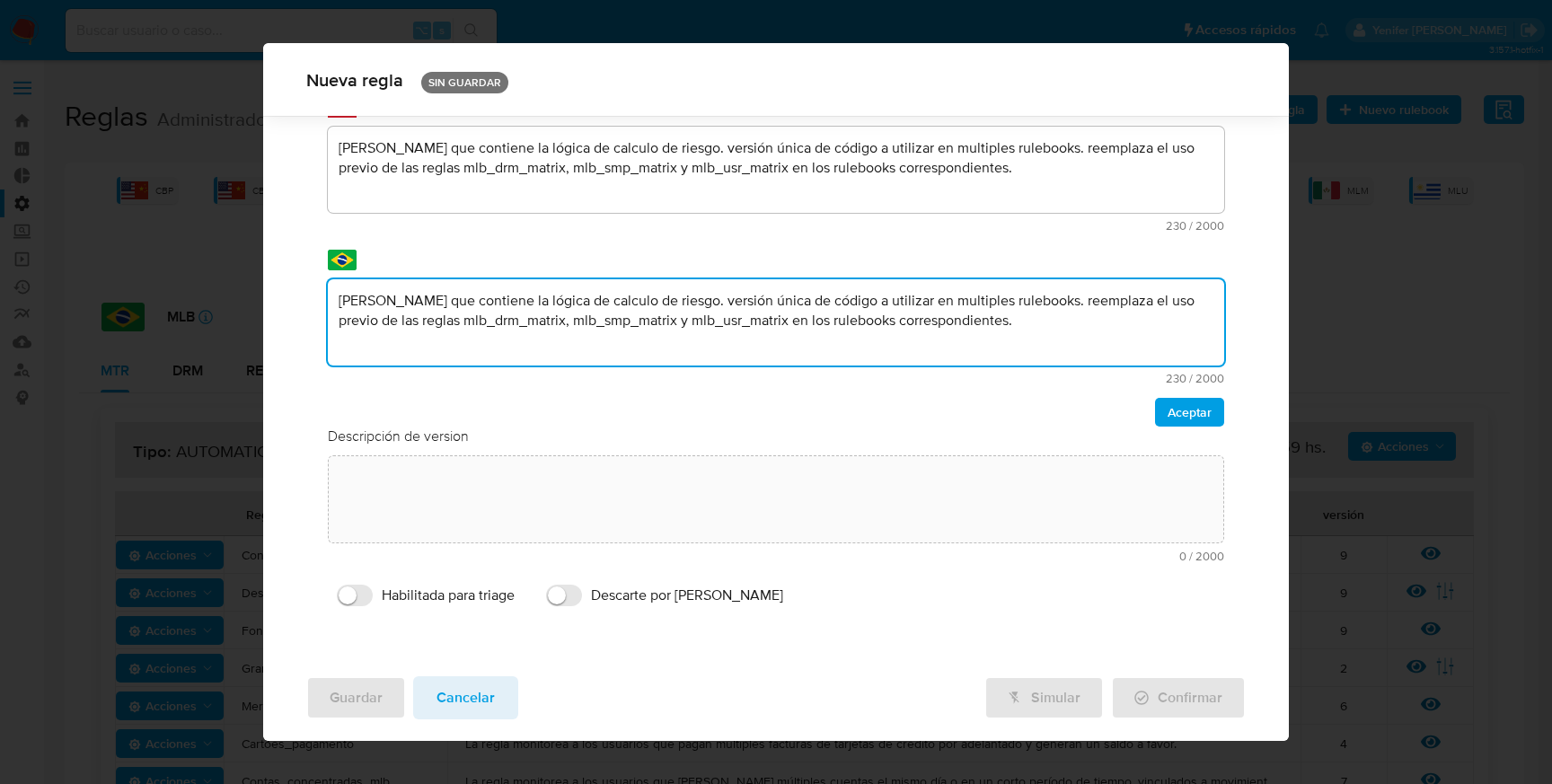
click at [409, 320] on textarea "Regla que contiene la lógica de calculo de riesgo. versión única de código a ut…" at bounding box center [776, 323] width 896 height 86
click at [420, 322] on textarea "Regla que contiene la lógica de calculo de riesgo. versión única de código a ut…" at bounding box center [776, 323] width 896 height 86
type textarea "Regla que contiene la lógica de calculo de riesgo. versión única de código a ut…"
click at [640, 158] on textarea "Regla que contiene la lógica de calculo de riesgo. versión única de código a ut…" at bounding box center [776, 170] width 896 height 86
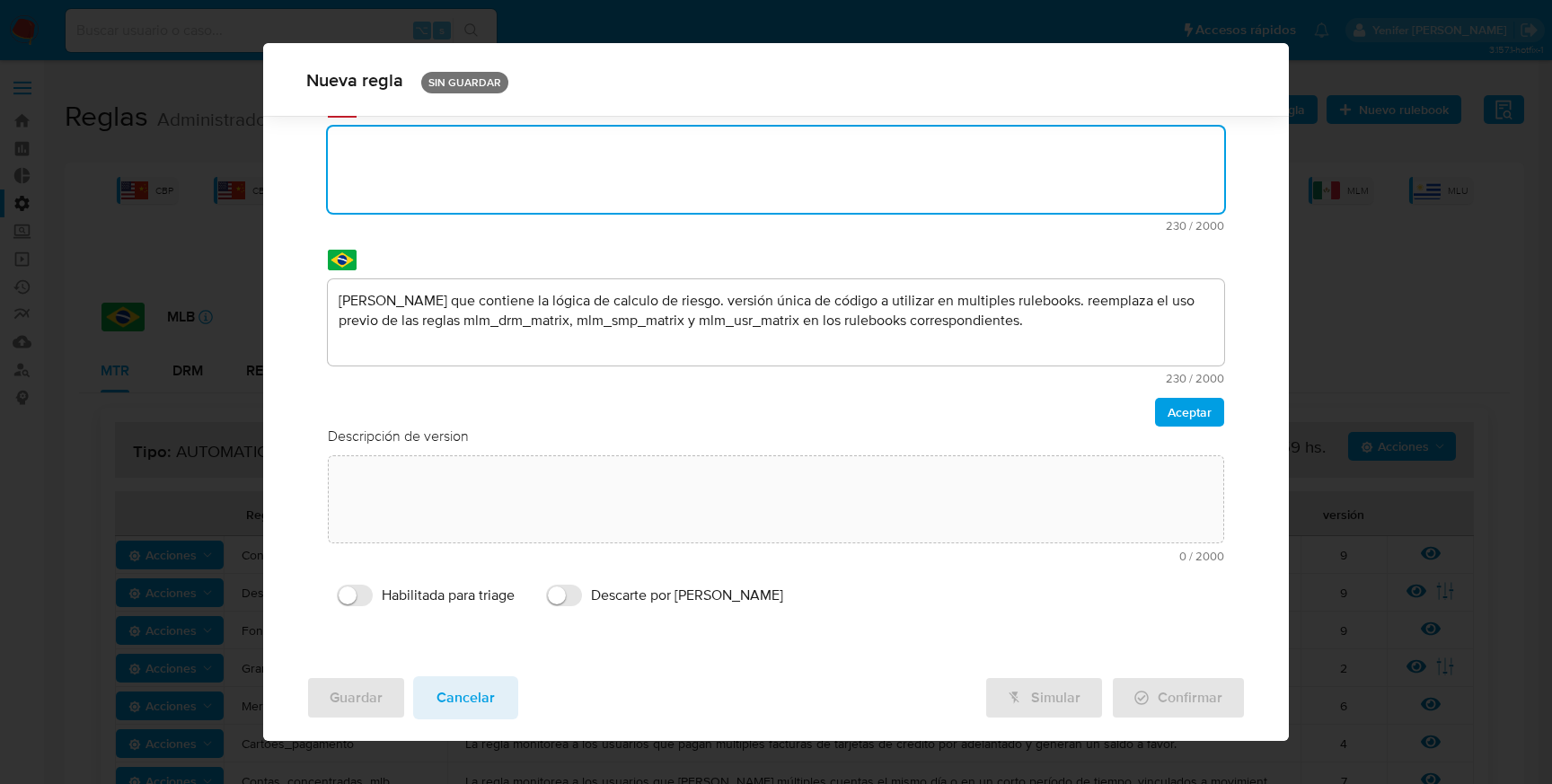
paste textarea "Regla que contiene la lógica de calculo de riesgo. versión única de código a ut…"
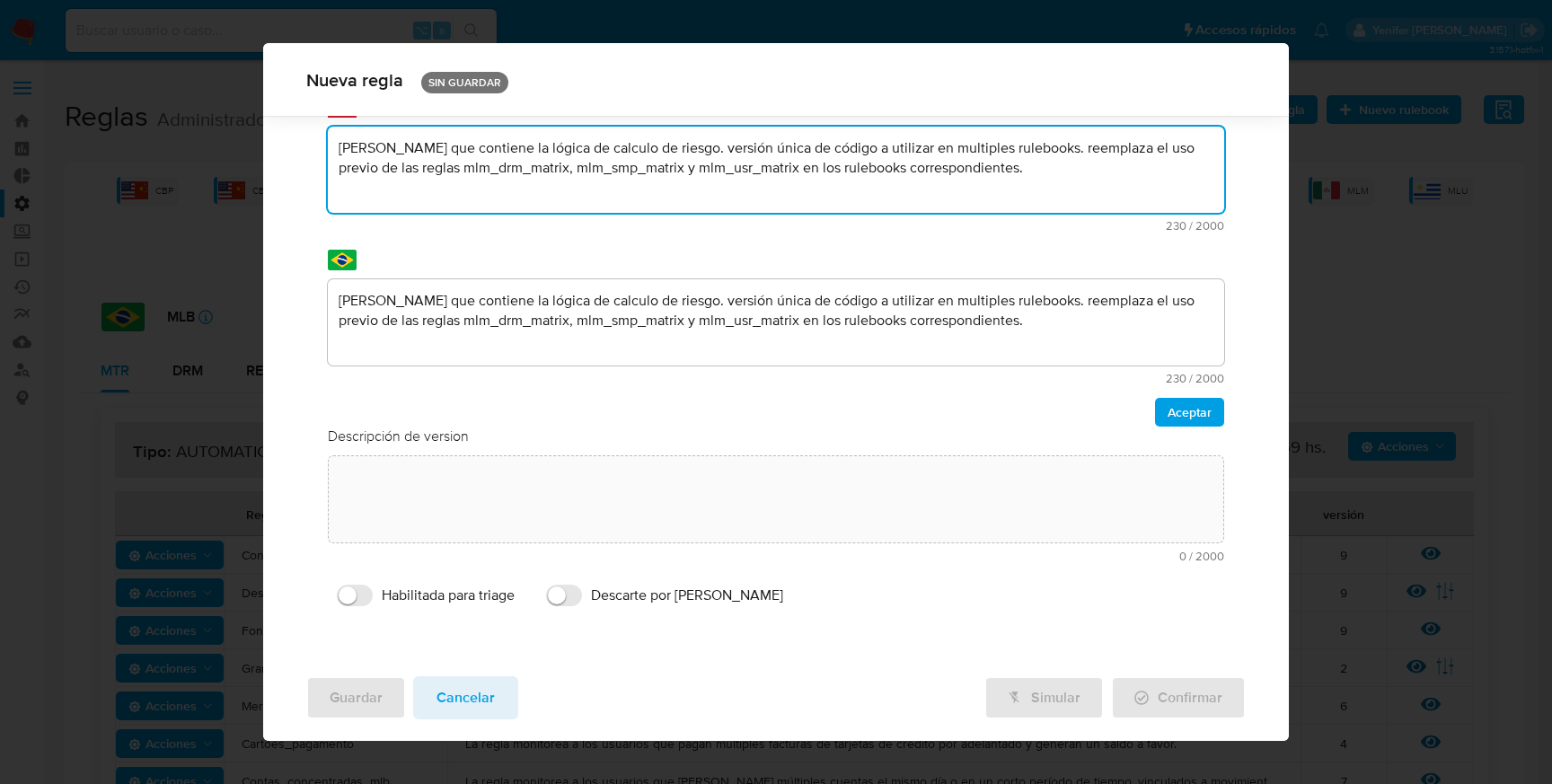
scroll to position [220, 0]
type textarea "Regla que contiene la lógica de calculo de riesgo. versión única de código a ut…"
click at [1193, 420] on span "Aceptar" at bounding box center [1190, 415] width 44 height 25
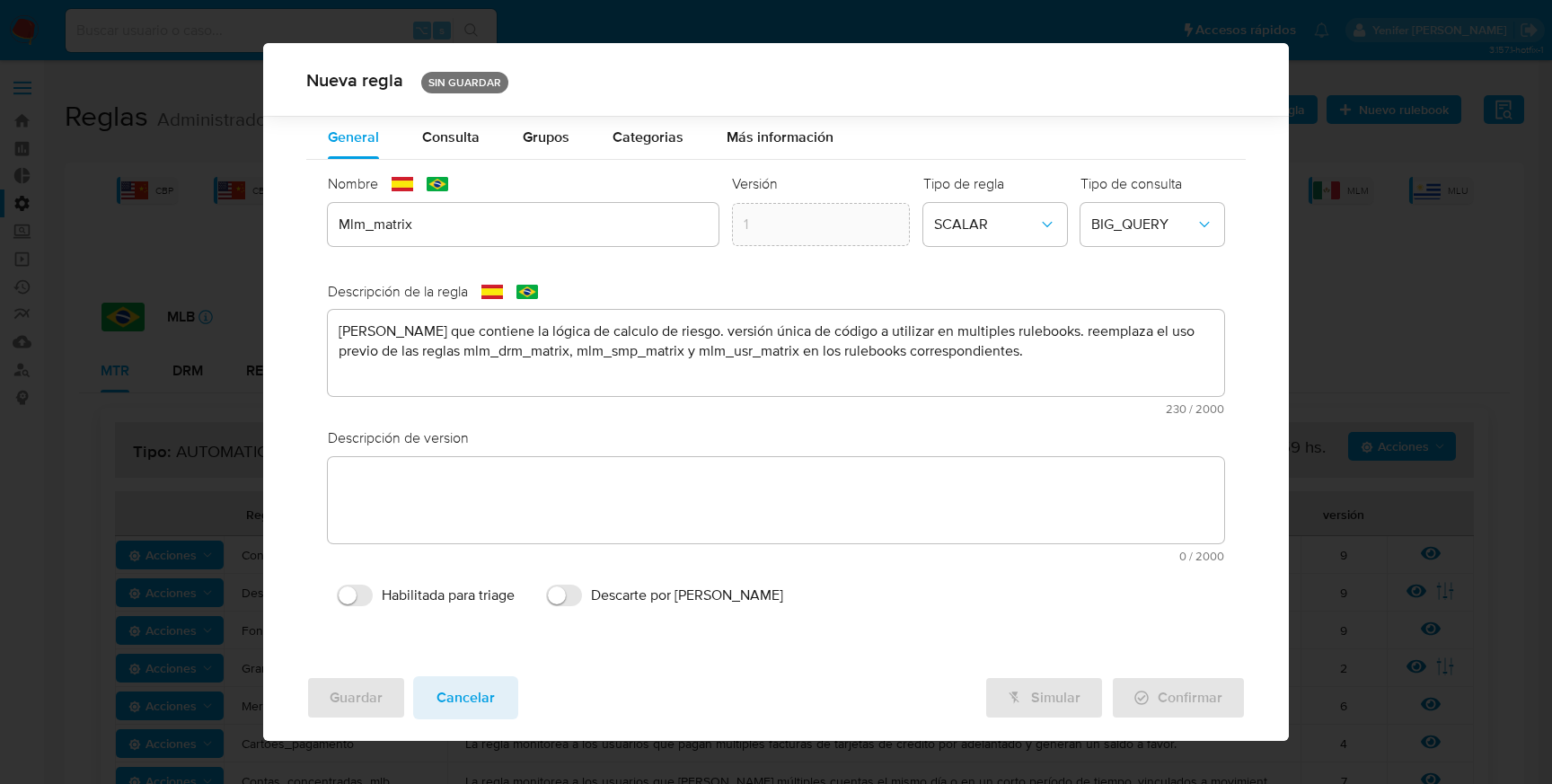
scroll to position [0, 0]
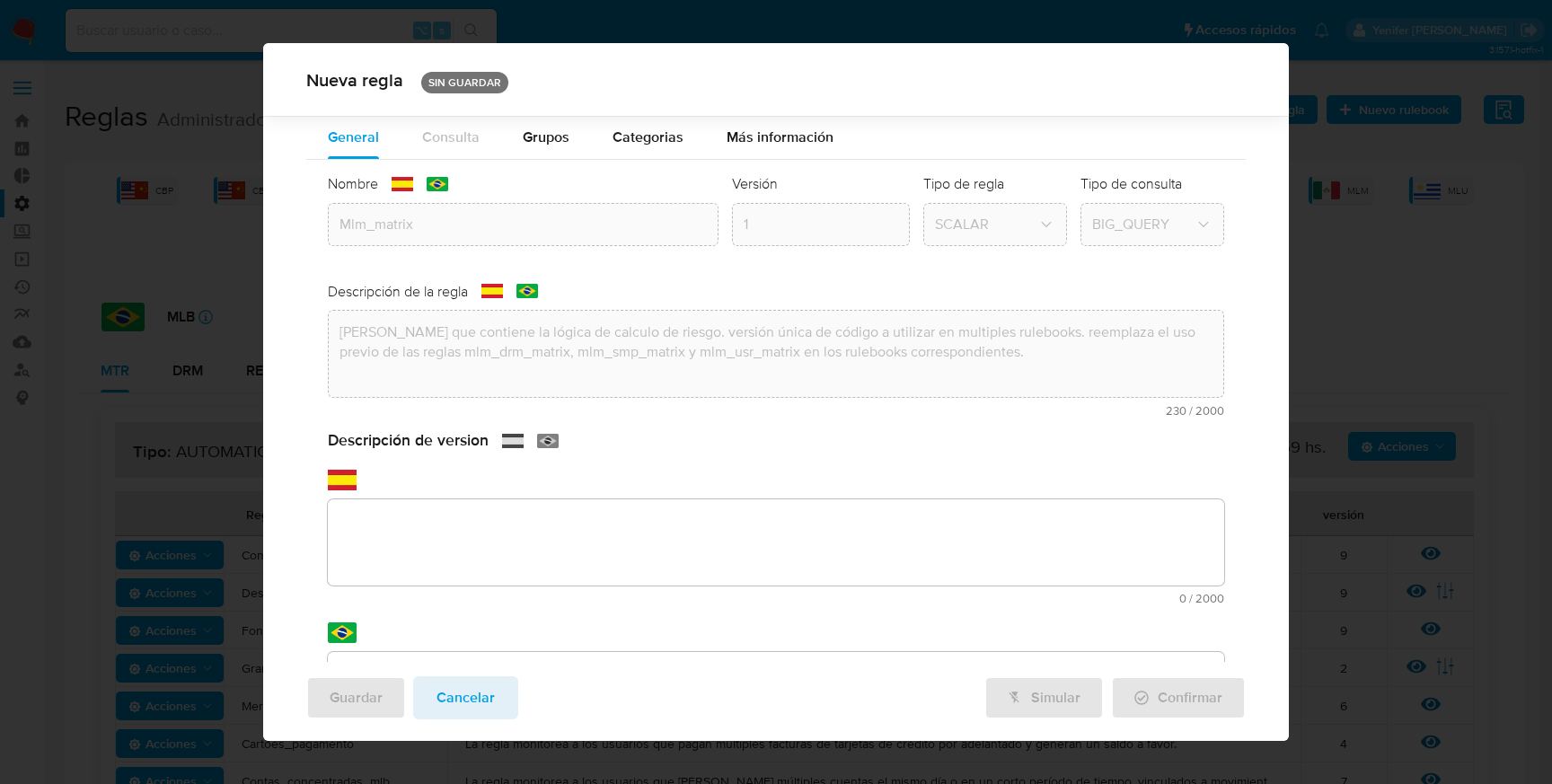
click at [417, 483] on div "text-es 0 / 2000 2000 caracteres restantes" at bounding box center [776, 537] width 896 height 135
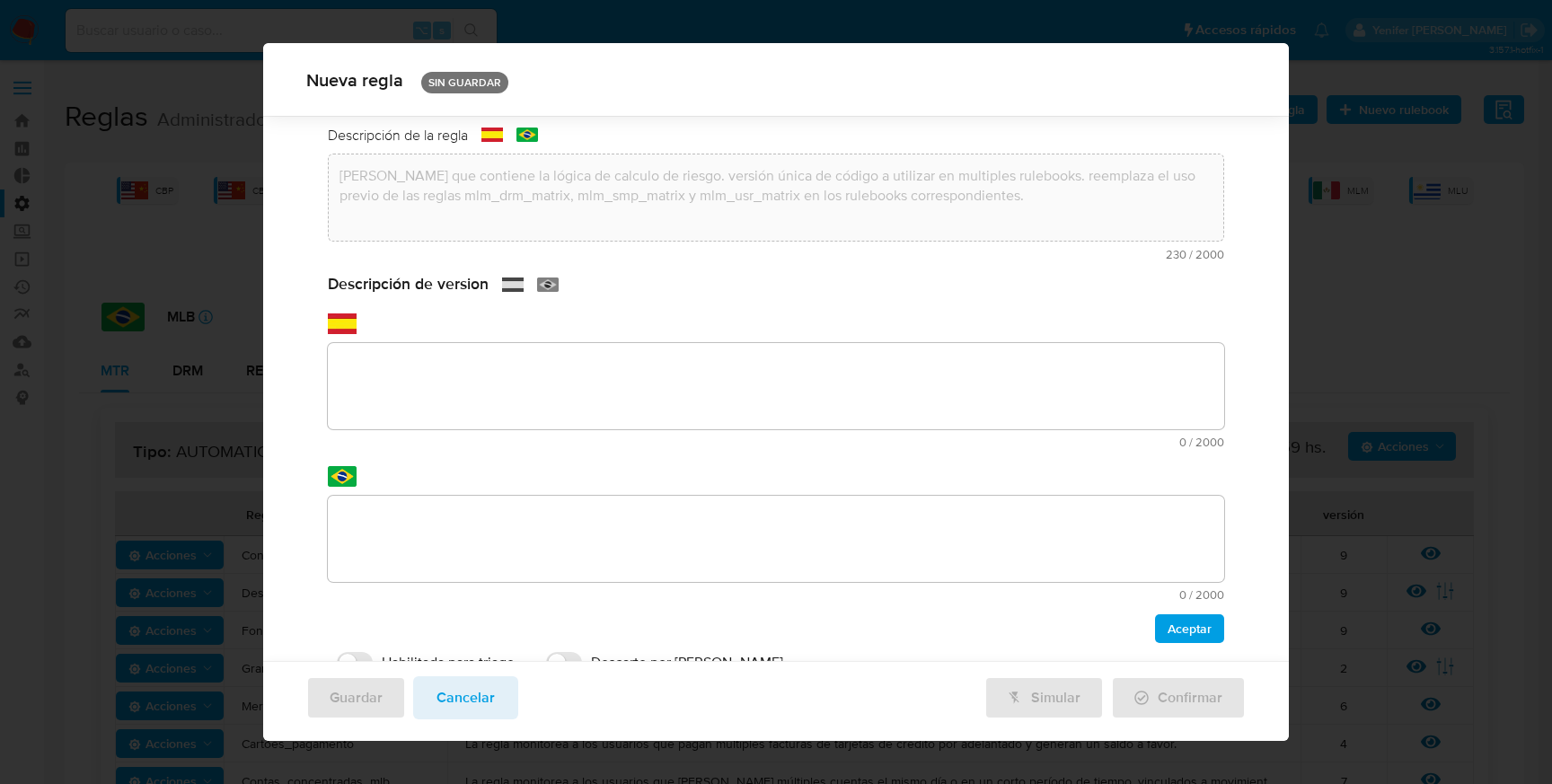
scroll to position [224, 0]
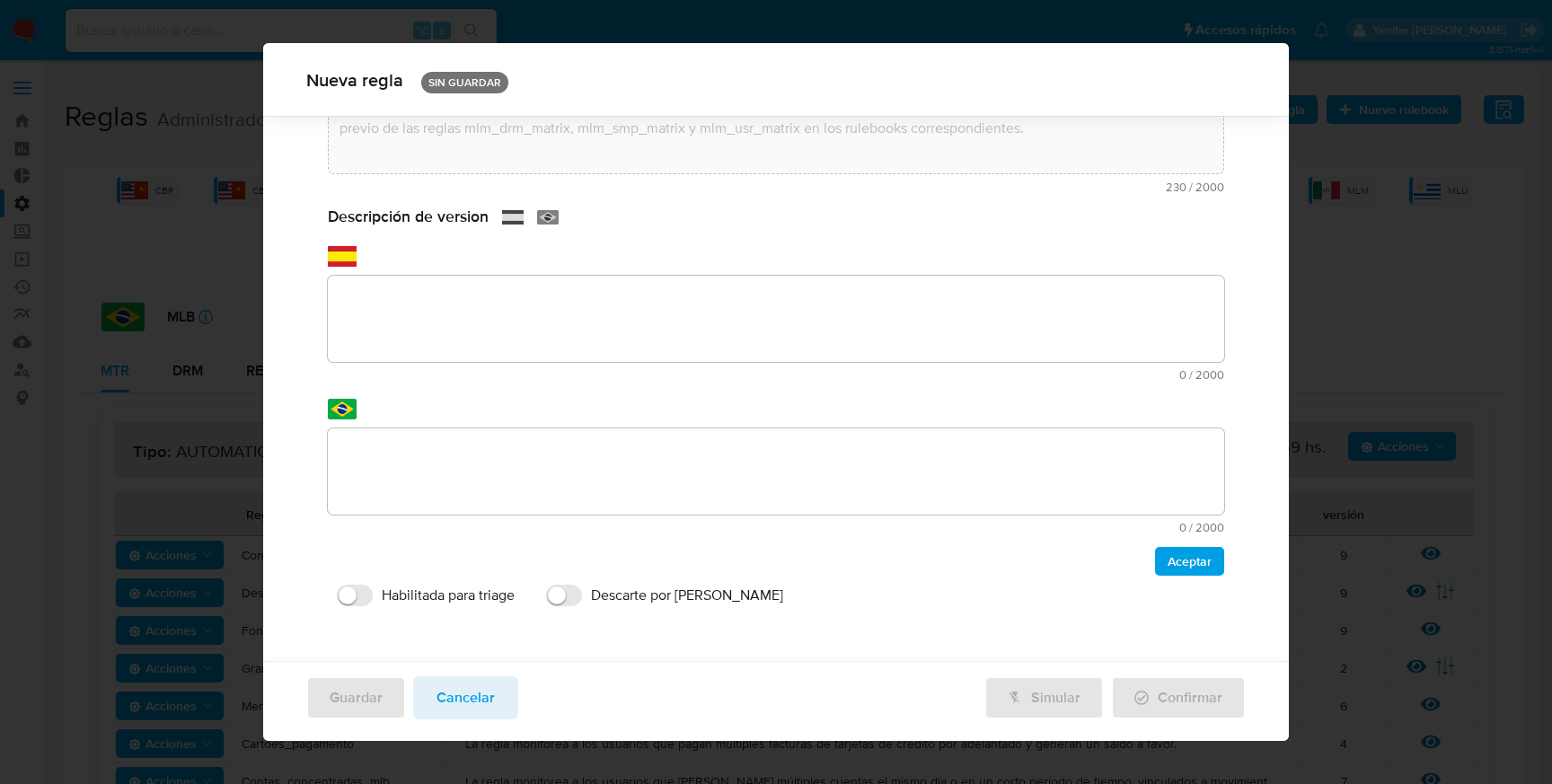
click at [386, 369] on div "text-es 0 / 2000 2000 caracteres restantes" at bounding box center [776, 328] width 896 height 105
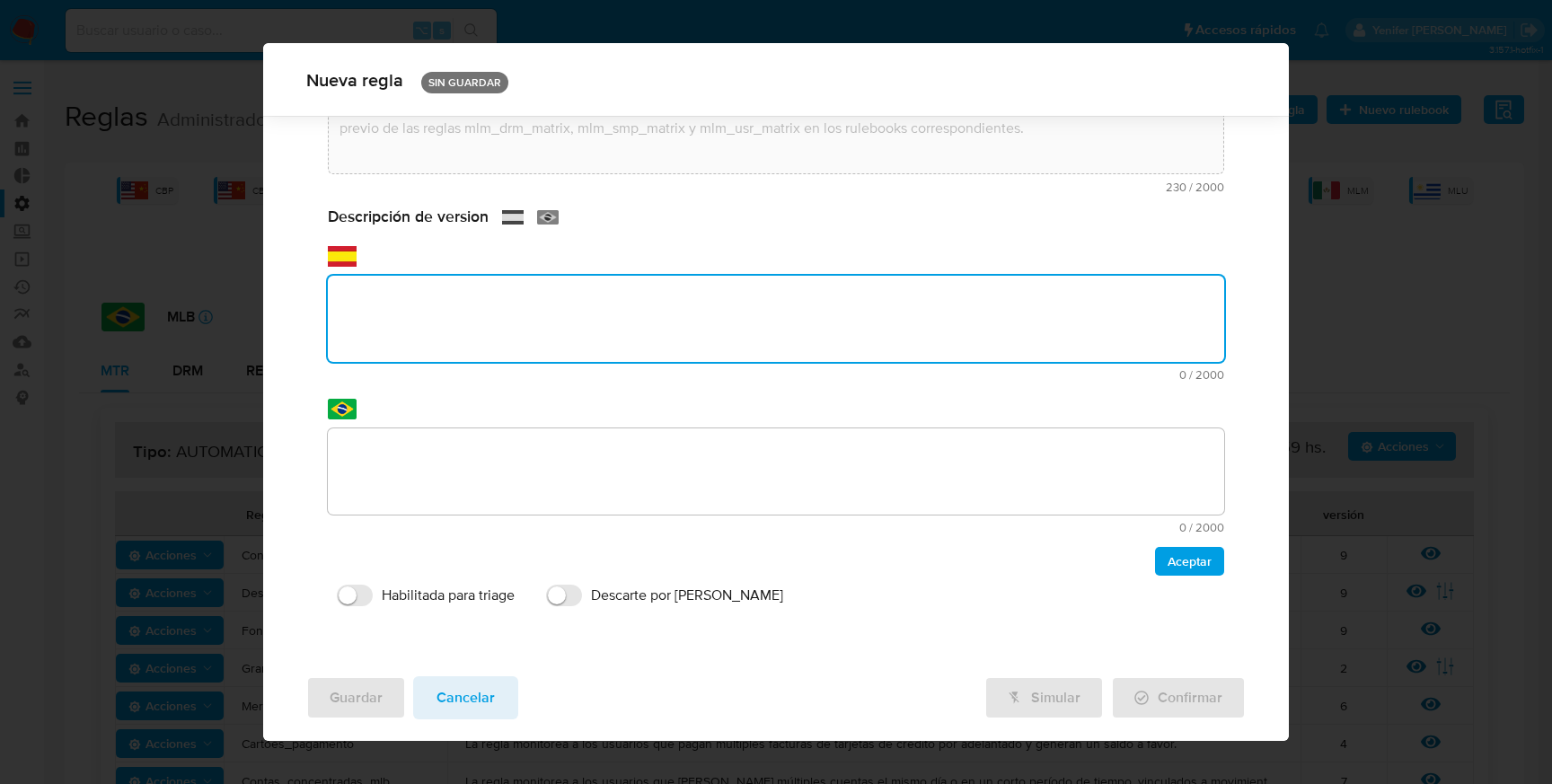
paste textarea "Primera versión de código unificado a utilizar en multiples rulebooks. ppld-532…"
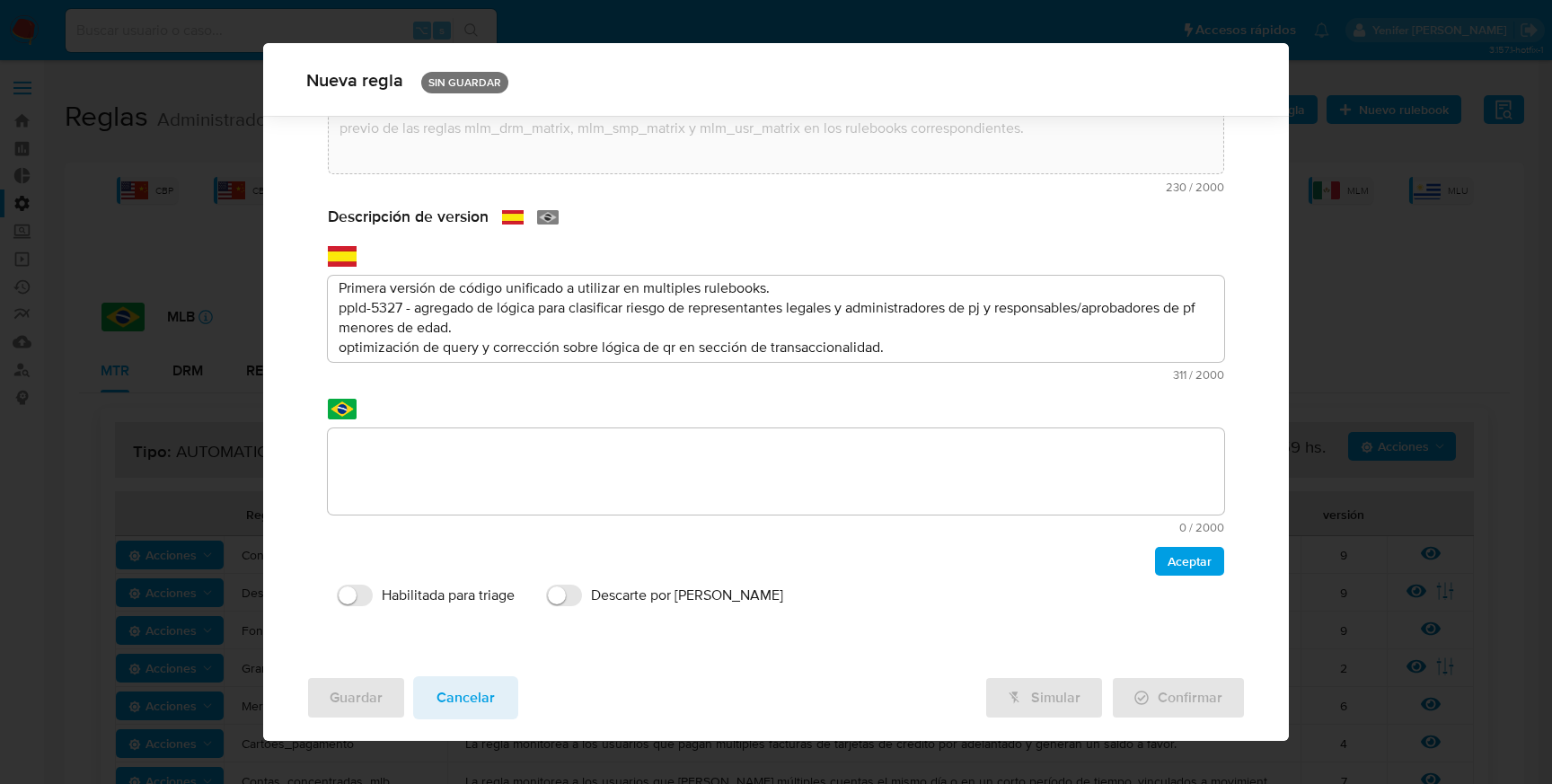
scroll to position [16, 0]
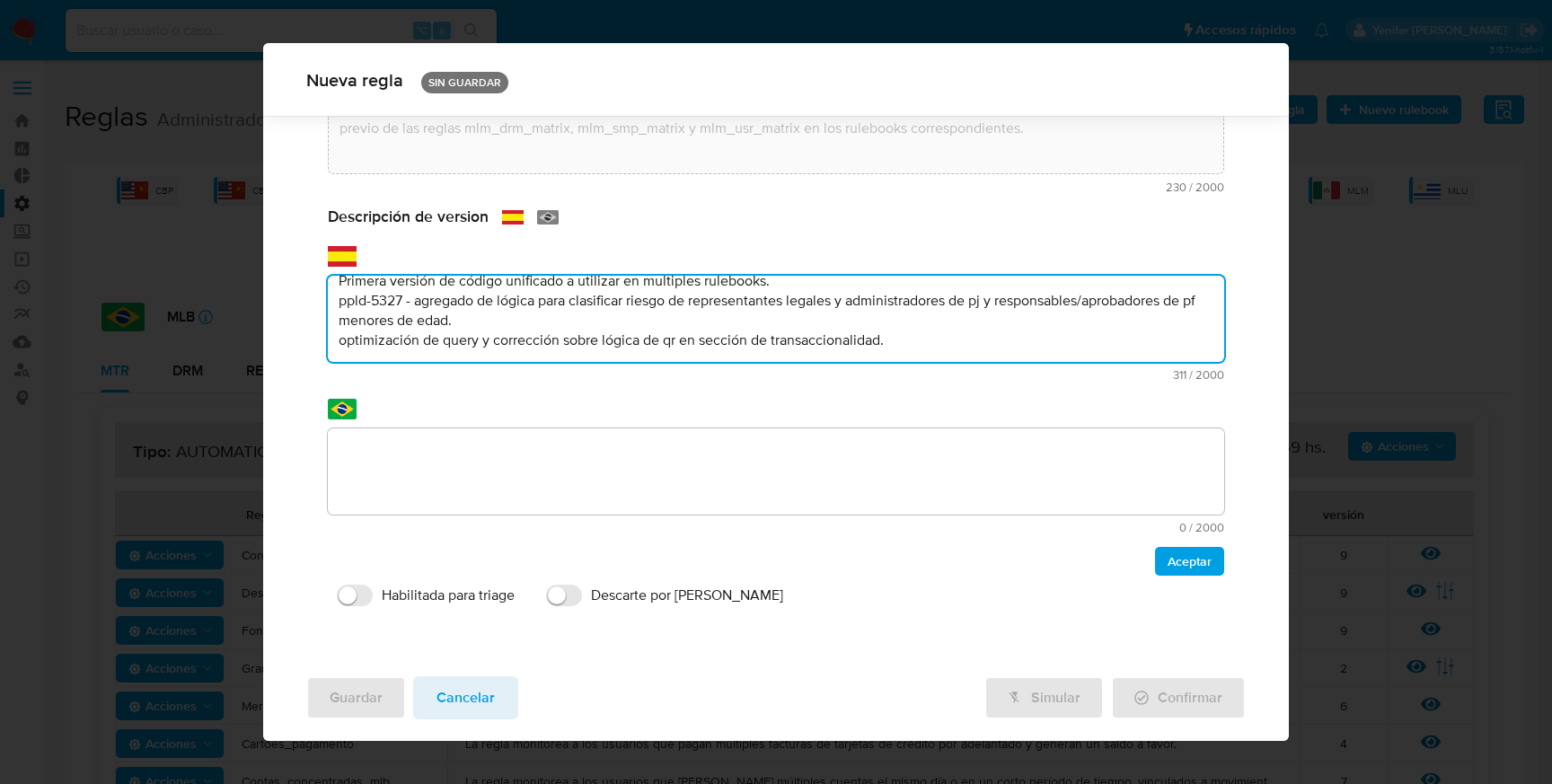
click at [523, 339] on textarea "Primera versión de código unificado a utilizar en multiples rulebooks. ppld-532…" at bounding box center [776, 319] width 896 height 86
click at [932, 342] on textarea "Primera versión de código unificado a utilizar en multiples rulebooks. ppld-532…" at bounding box center [776, 319] width 896 height 86
paste textarea "Ppld - 6022 ajustes para mejorar distribución"
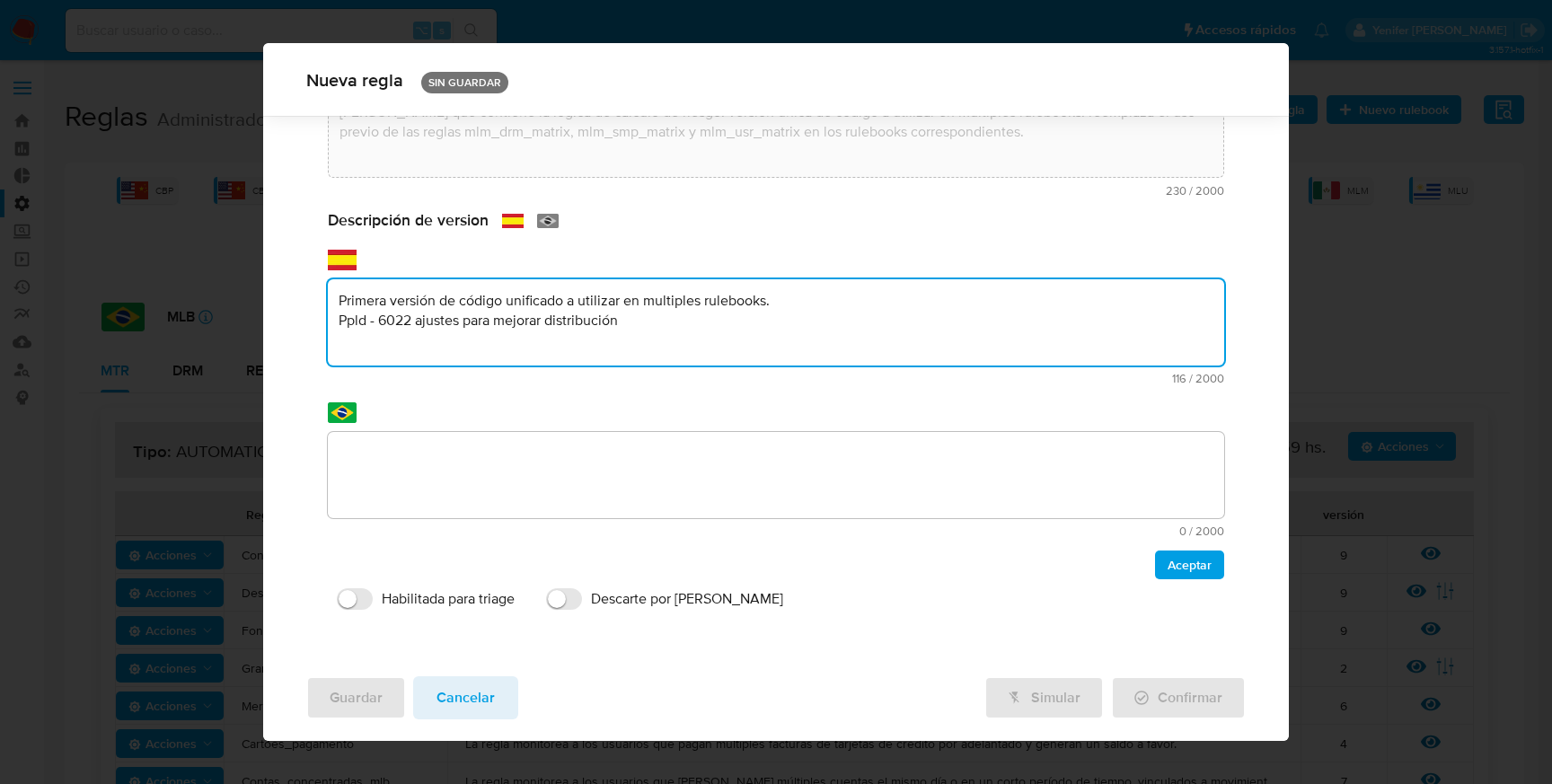
scroll to position [217, 0]
drag, startPoint x: 638, startPoint y: 324, endPoint x: 319, endPoint y: 302, distance: 319.8
click at [319, 302] on div "Nombre text-es Mlm_matrix text-pt Mlm_matrix Aceptar Versión 1 Tipo de regla SC…" at bounding box center [776, 290] width 940 height 693
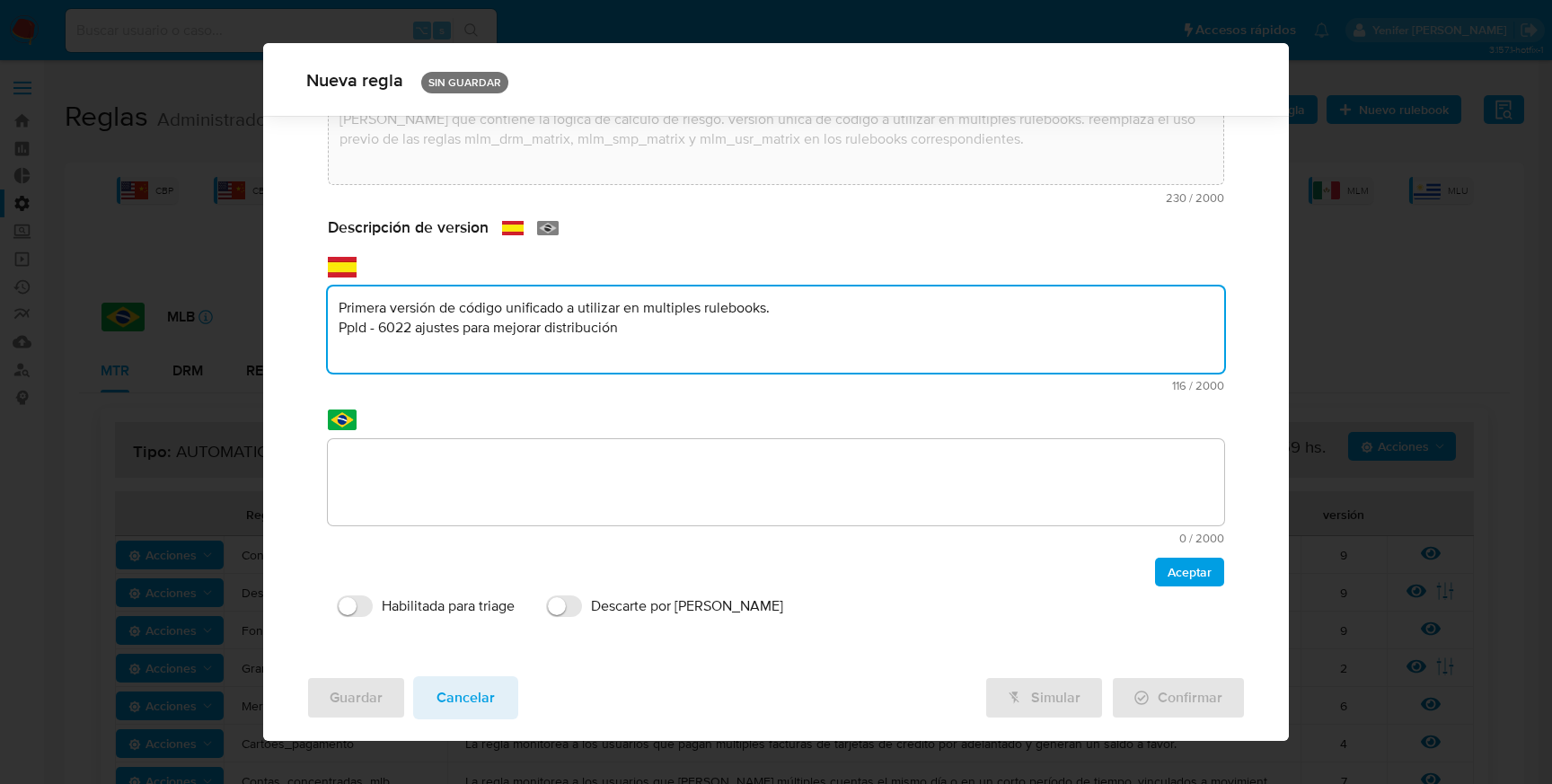
type textarea "Primera versión de código unificado a utilizar en multiples rulebooks. Ppld - 6…"
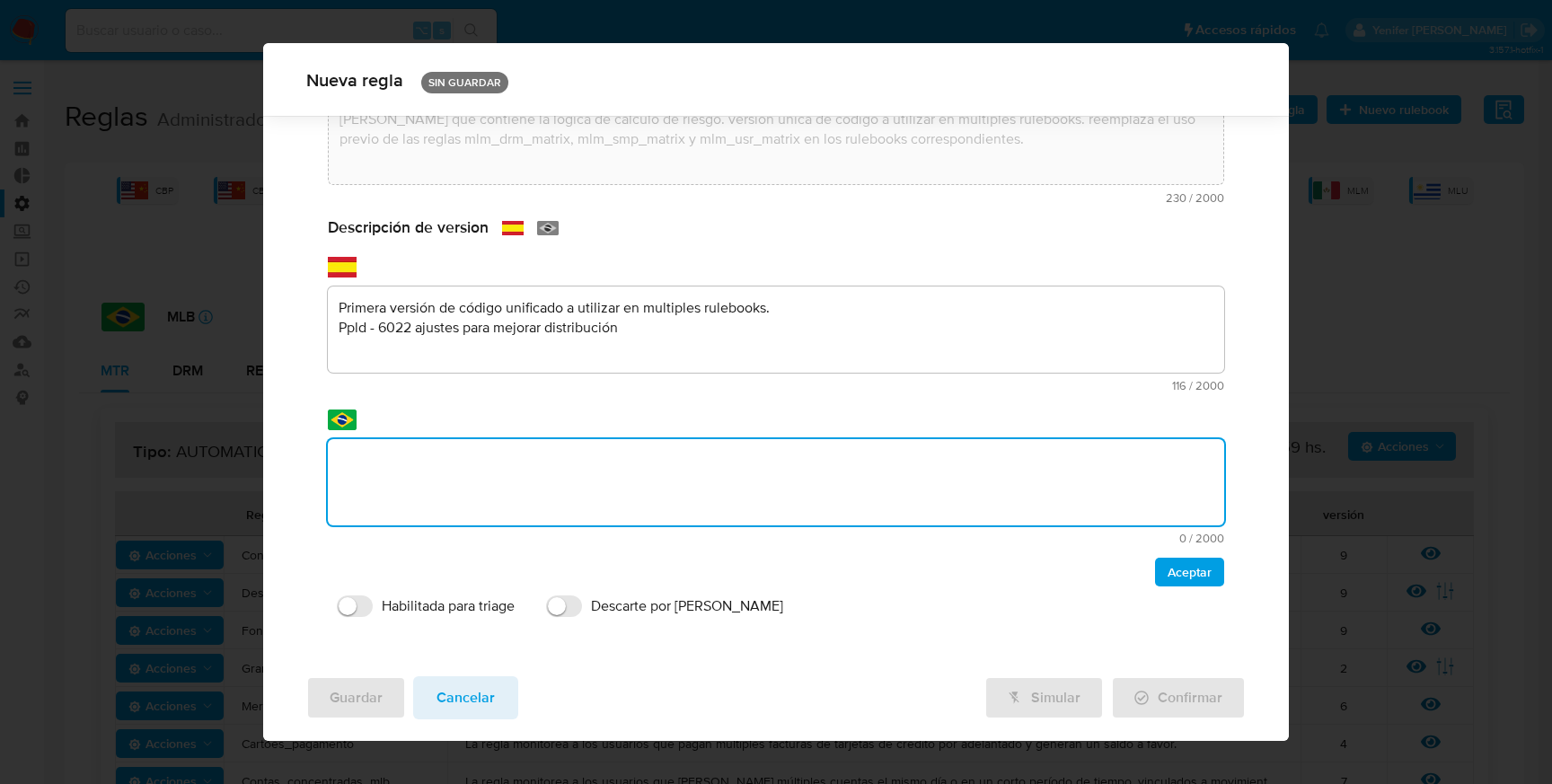
scroll to position [224, 0]
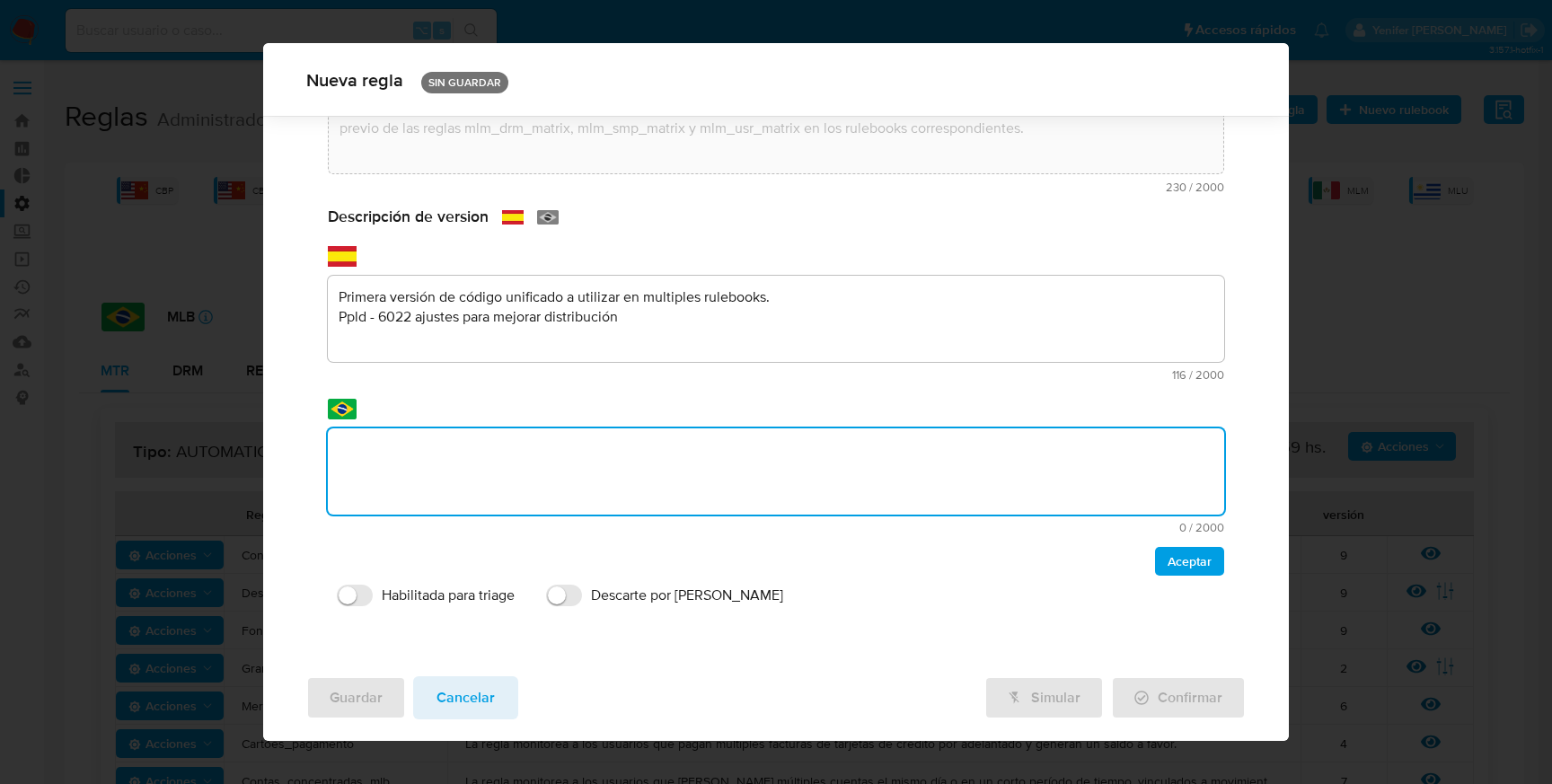
click at [416, 479] on textarea at bounding box center [776, 471] width 896 height 86
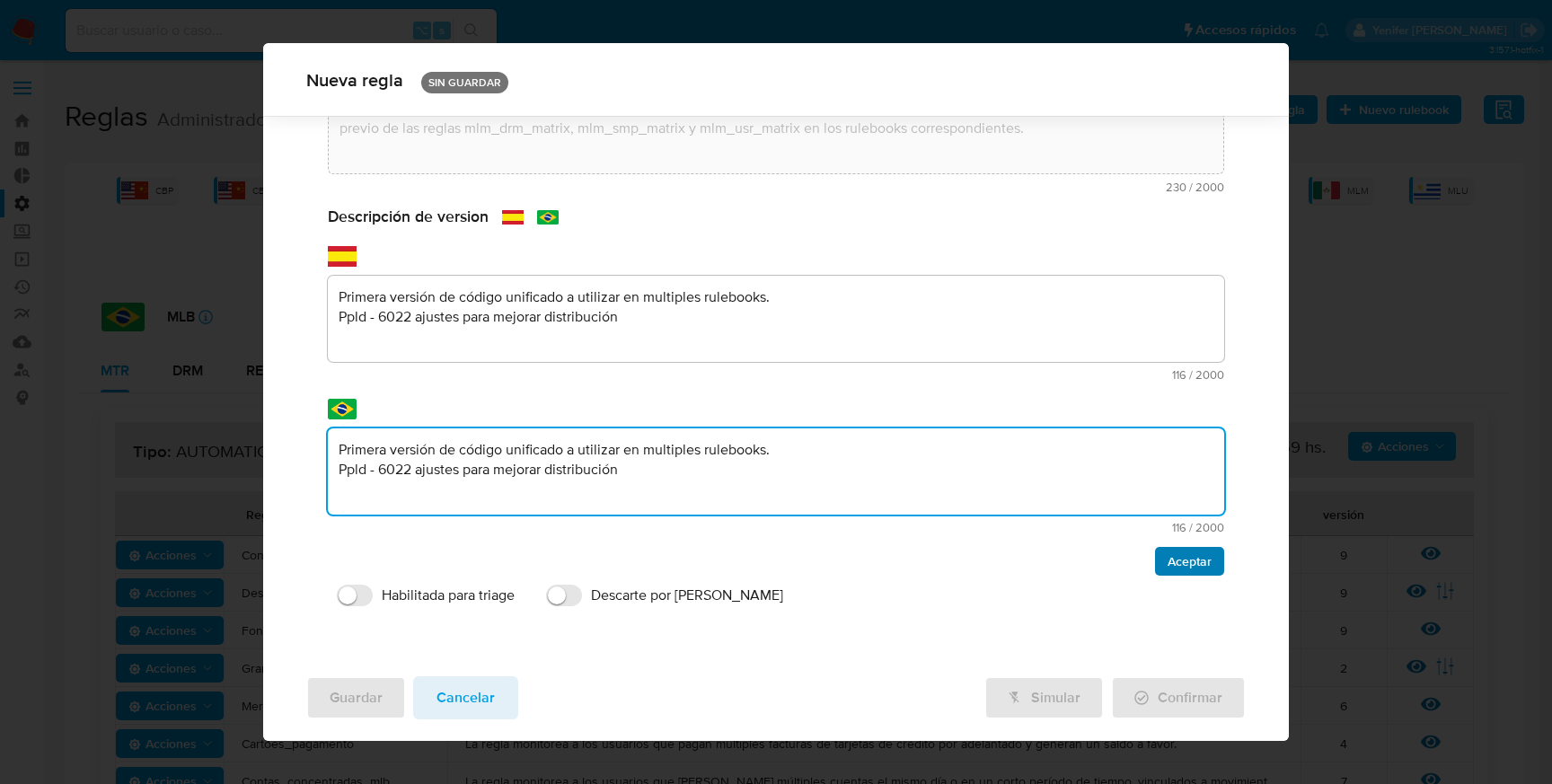
type textarea "Primera versión de código unificado a utilizar en multiples rulebooks. Ppld - 6…"
click at [1199, 563] on button "Aceptar" at bounding box center [1190, 561] width 69 height 29
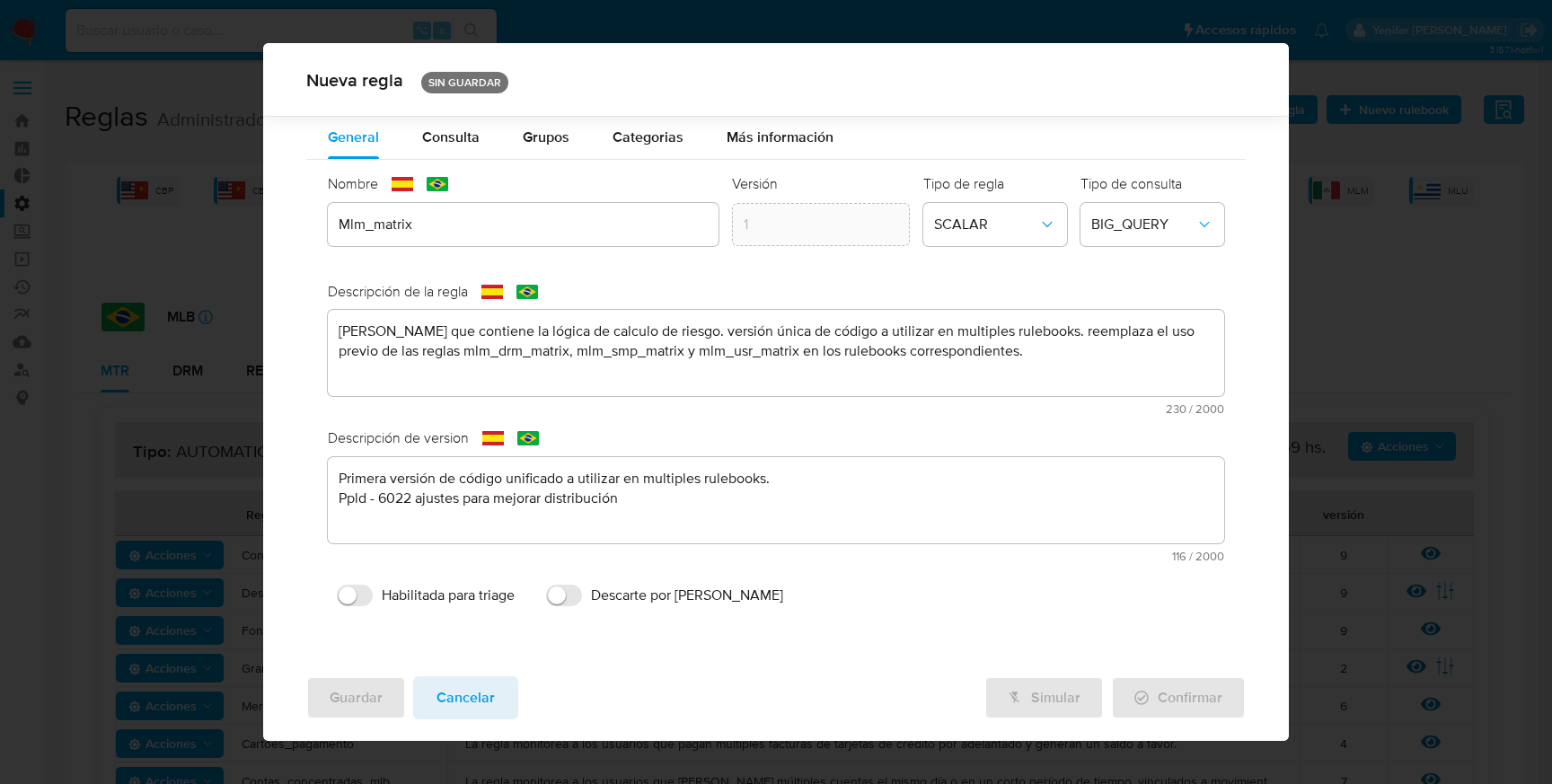
scroll to position [0, 0]
click at [457, 139] on span "Consulta" at bounding box center [450, 137] width 58 height 21
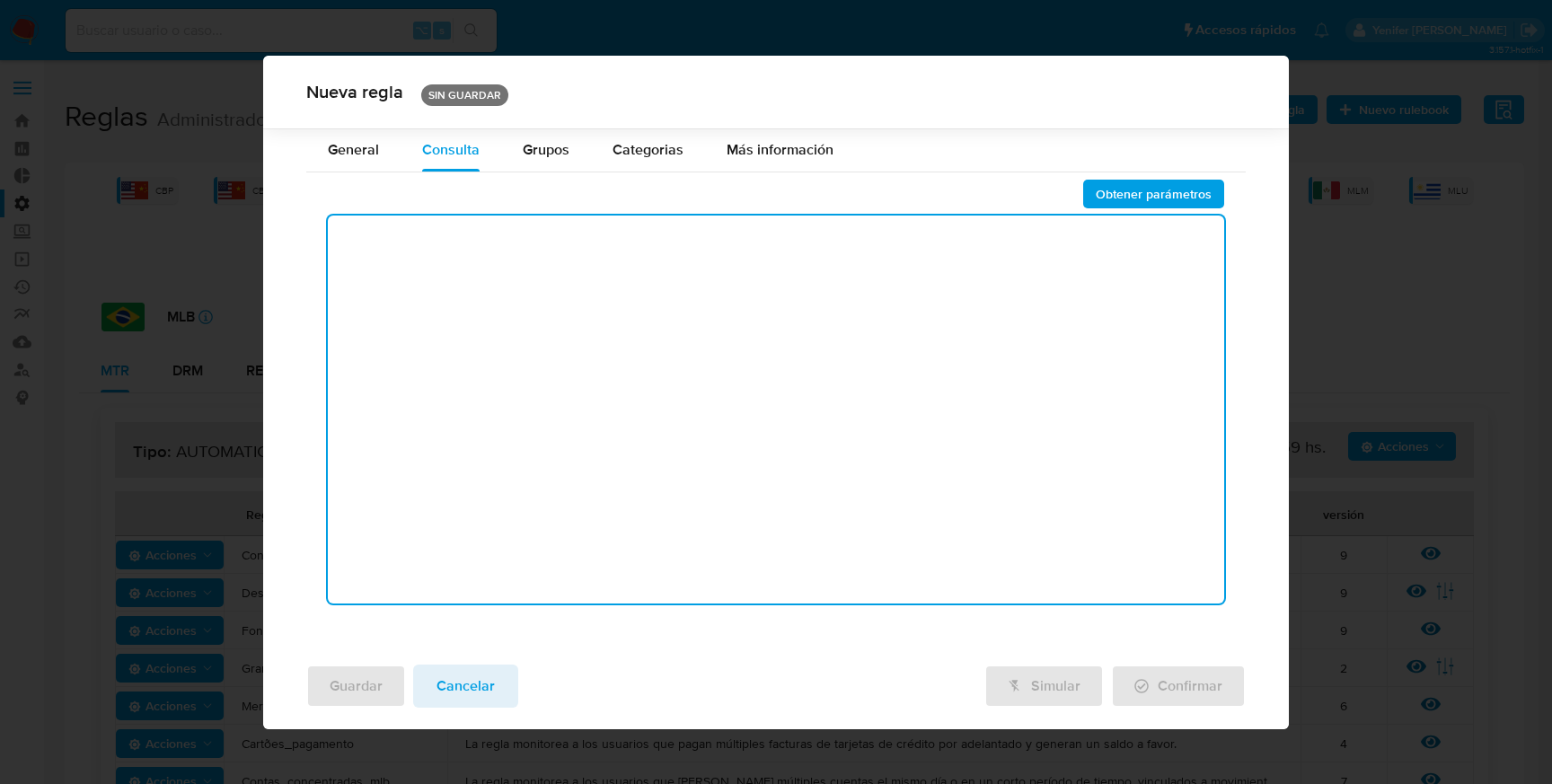
click at [444, 265] on textarea at bounding box center [776, 410] width 896 height 388
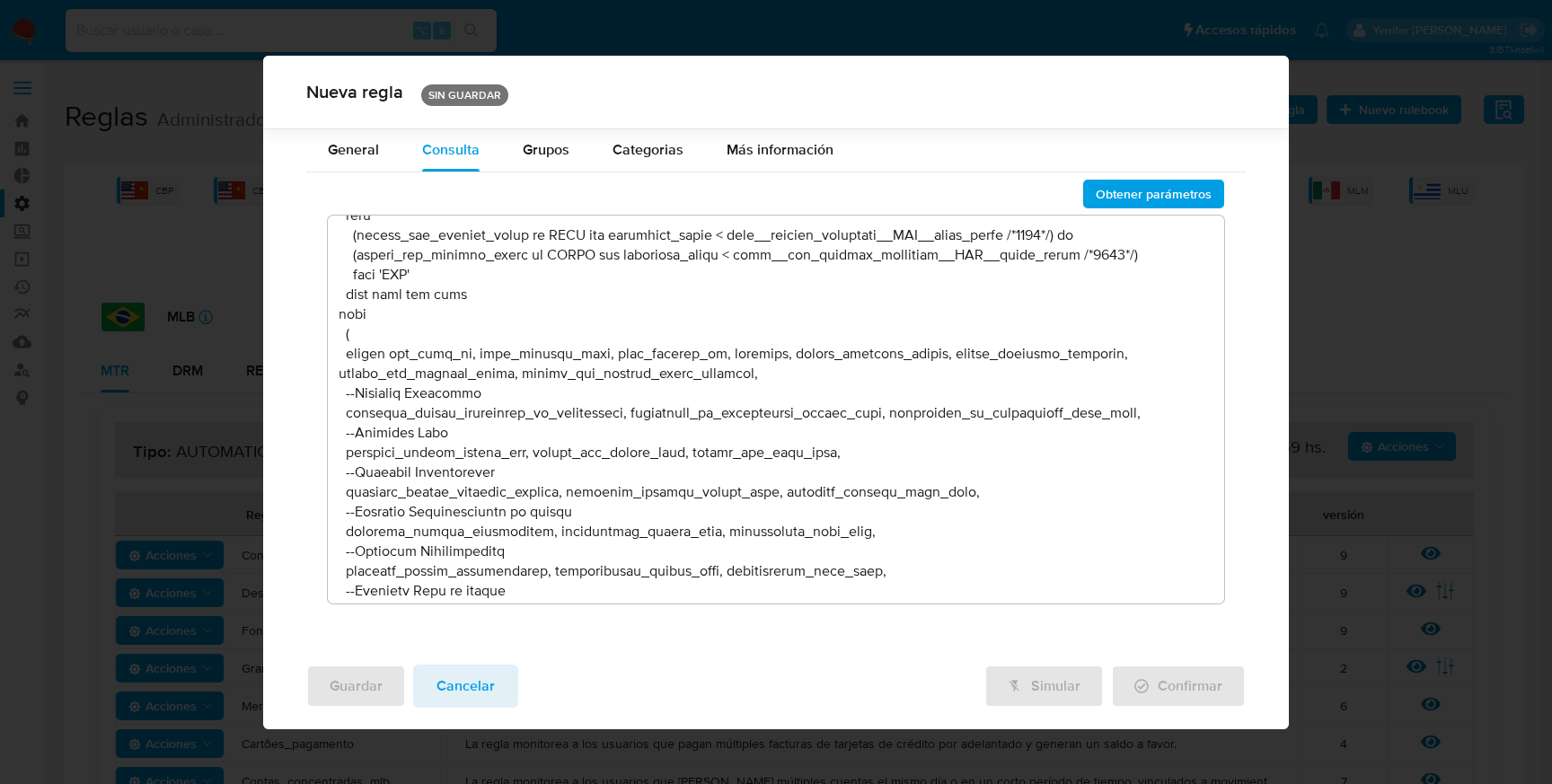
scroll to position [35412, 0]
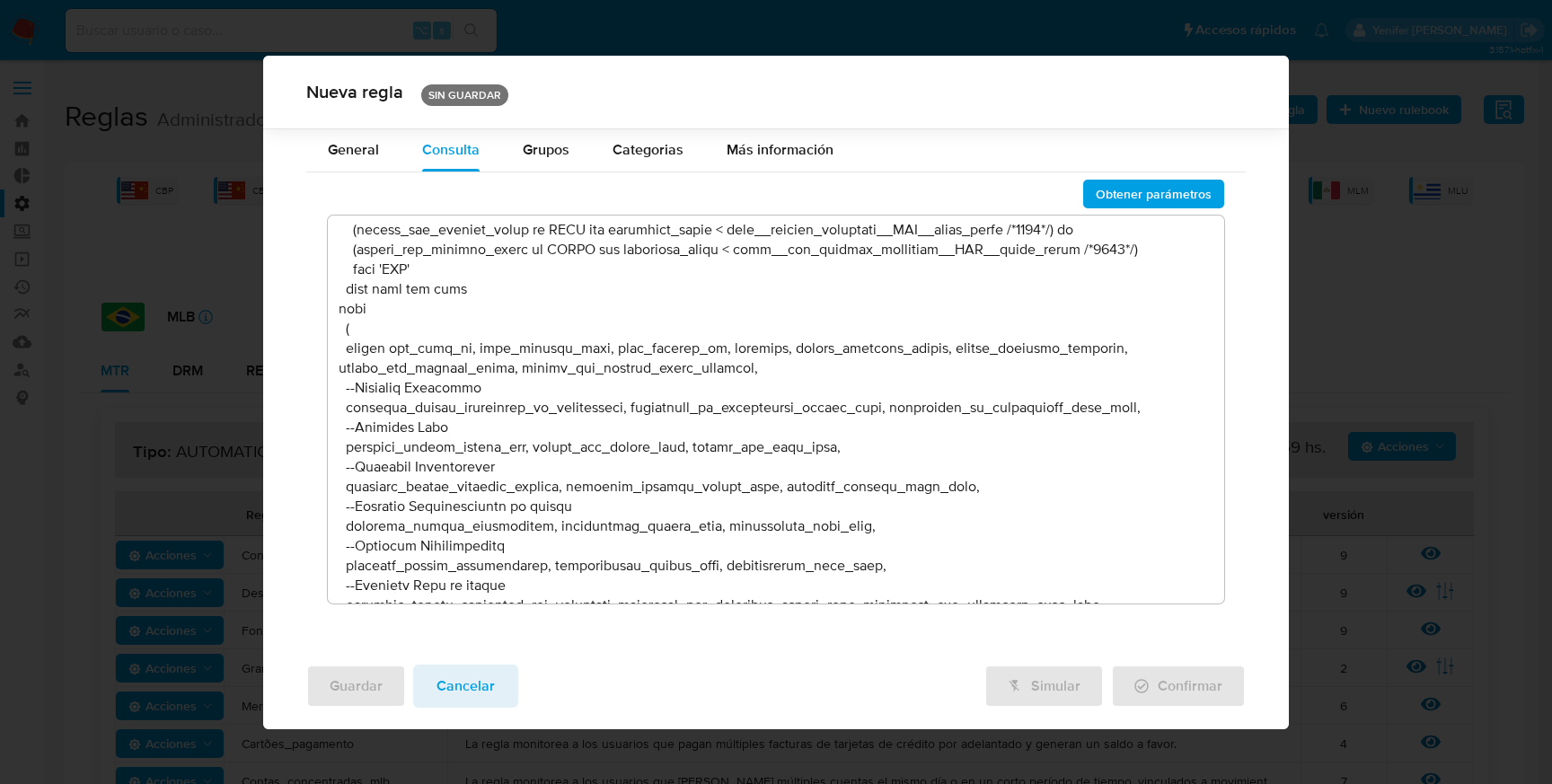
click at [1067, 465] on textarea at bounding box center [776, 410] width 896 height 388
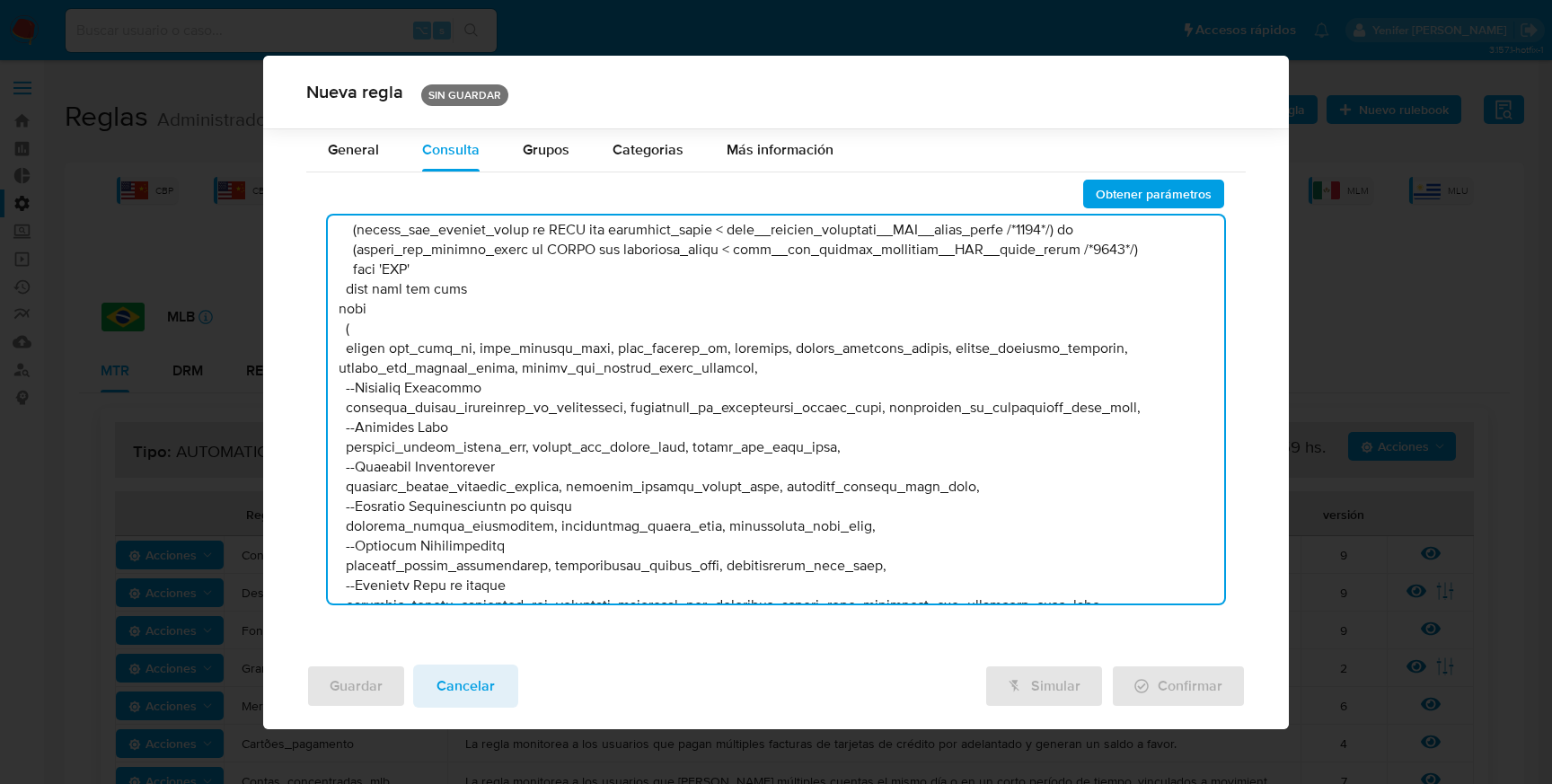
click at [1067, 465] on textarea at bounding box center [776, 410] width 896 height 388
click at [1107, 490] on textarea at bounding box center [776, 410] width 896 height 388
paste textarea "12"
click at [1083, 331] on textarea at bounding box center [776, 410] width 896 height 388
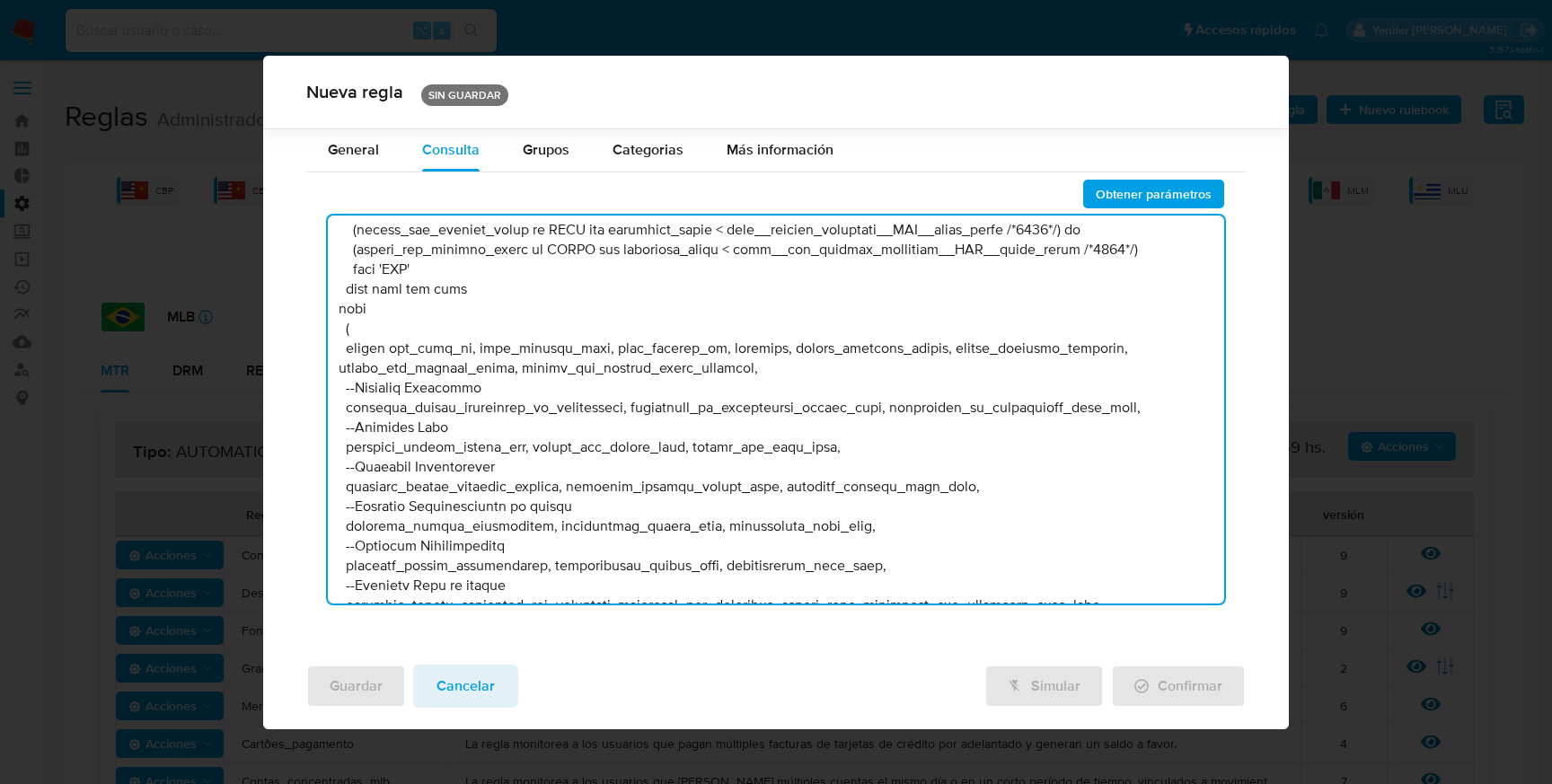
click at [1083, 331] on textarea at bounding box center [776, 410] width 896 height 388
paste textarea "12"
click at [1112, 369] on textarea at bounding box center [776, 410] width 896 height 388
paste textarea "12"
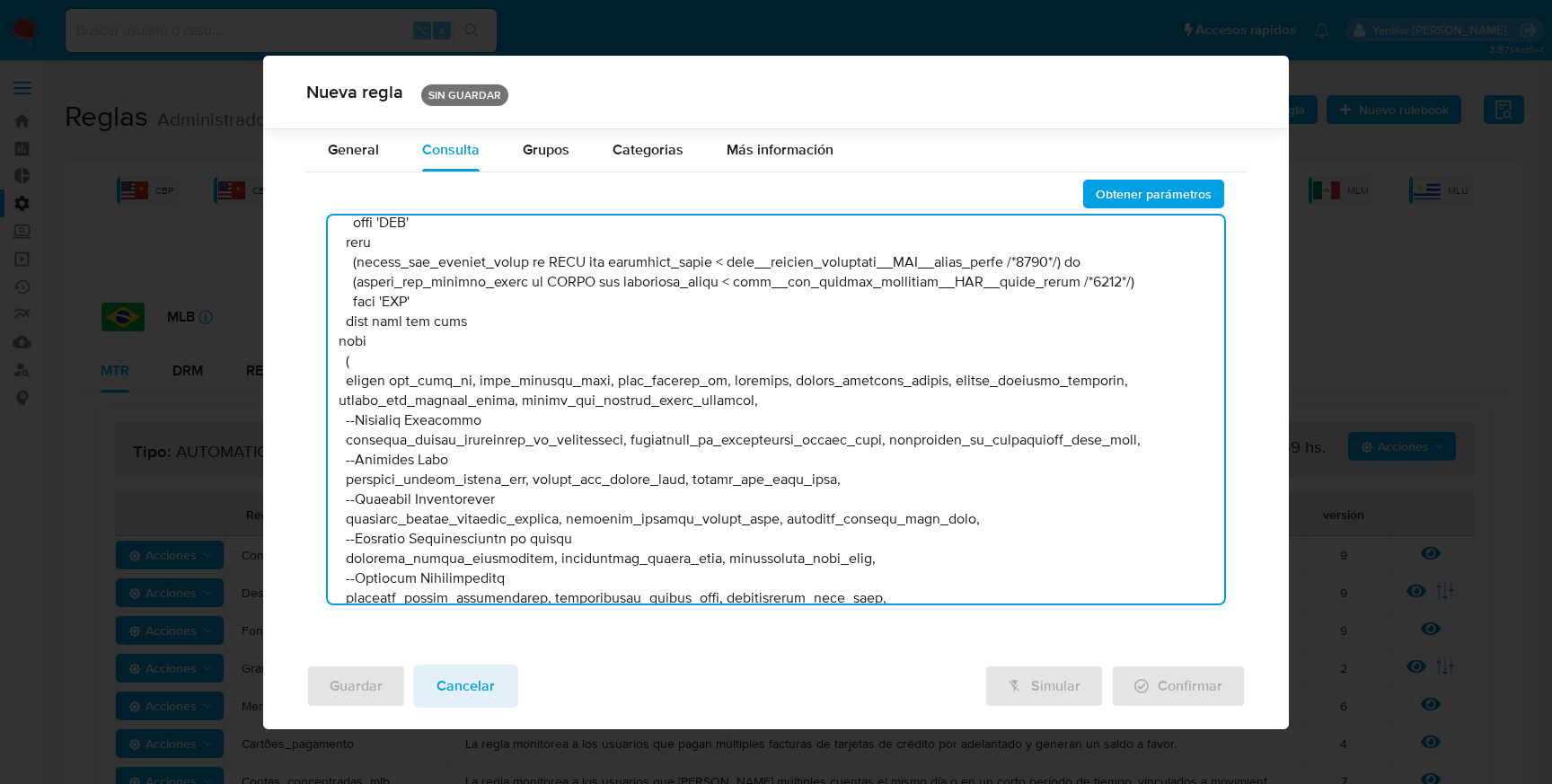
scroll to position [35379, 0]
click at [1090, 261] on textarea at bounding box center [776, 410] width 896 height 388
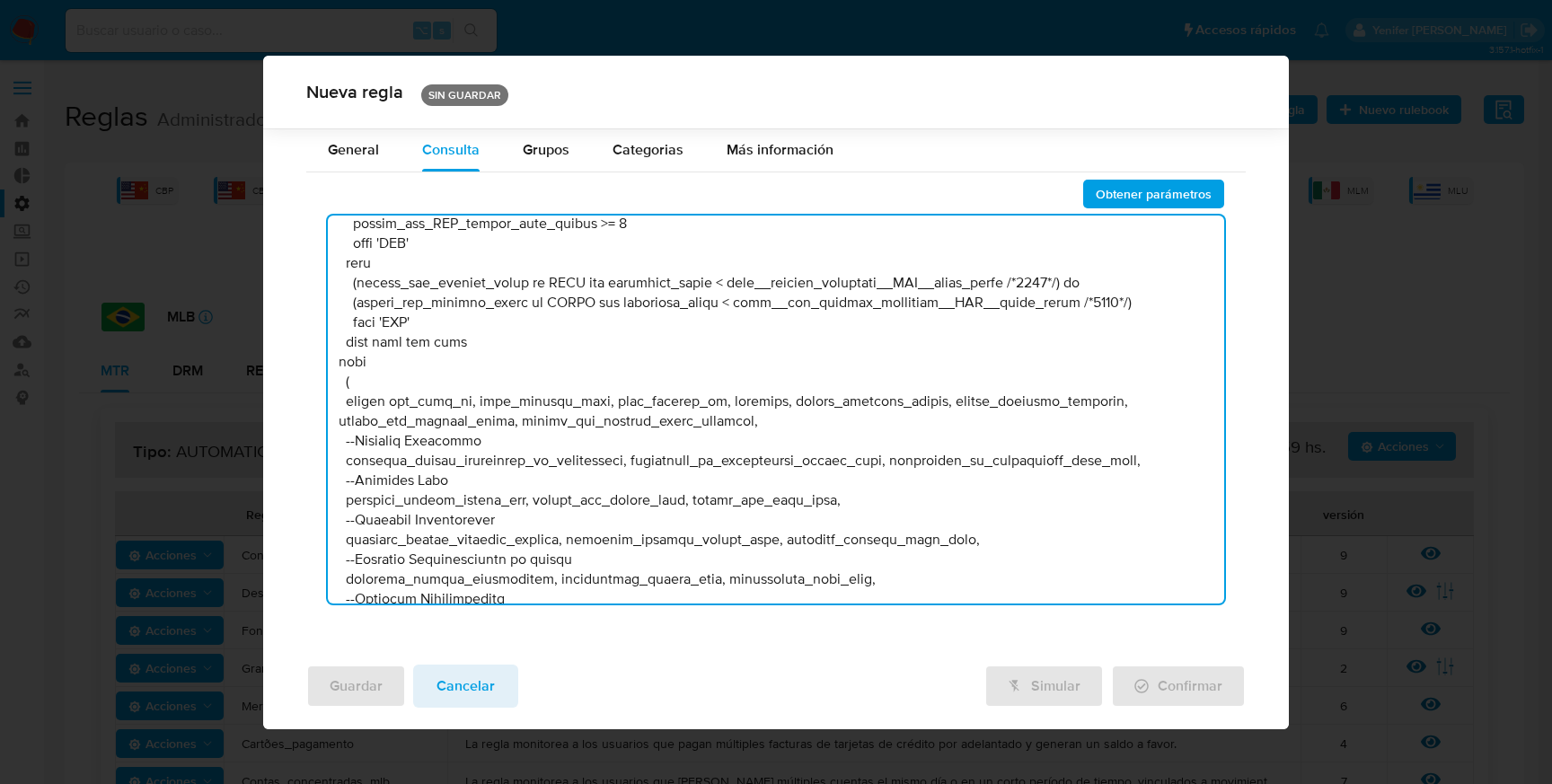
click at [1124, 284] on textarea at bounding box center [776, 410] width 896 height 388
click at [910, 280] on textarea at bounding box center [776, 410] width 896 height 388
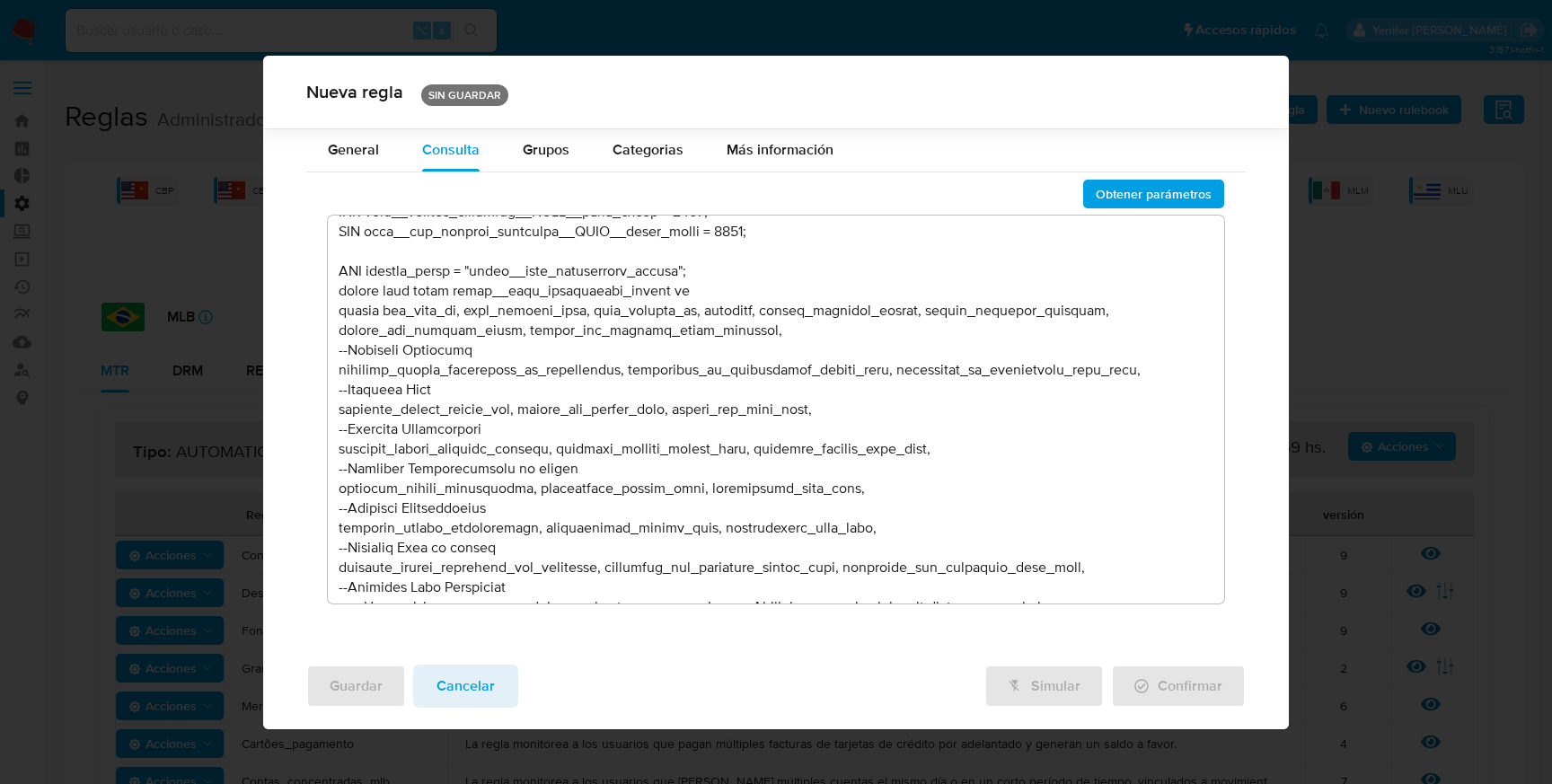
scroll to position [35252, 0]
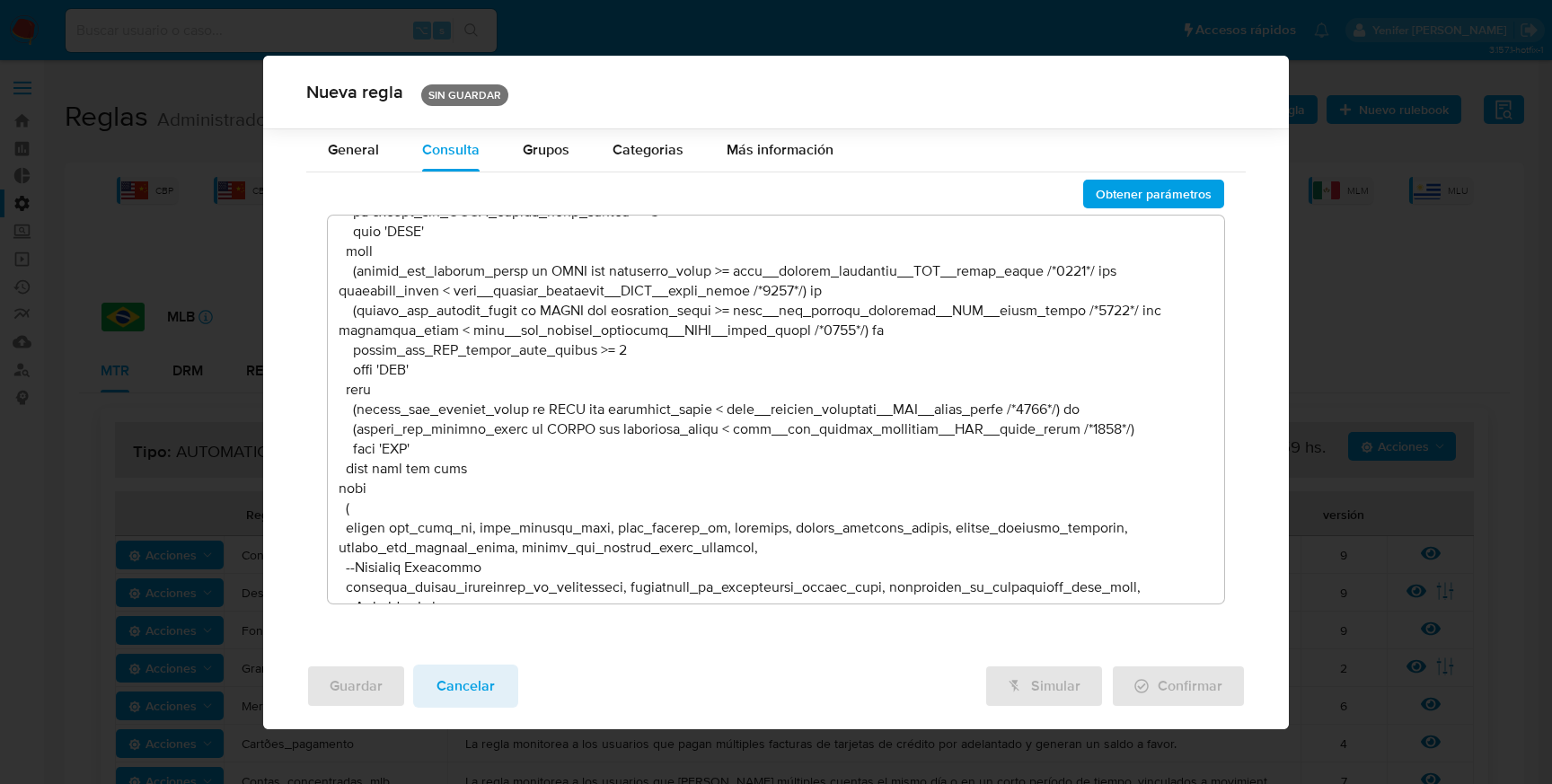
click at [827, 550] on textarea at bounding box center [776, 410] width 896 height 388
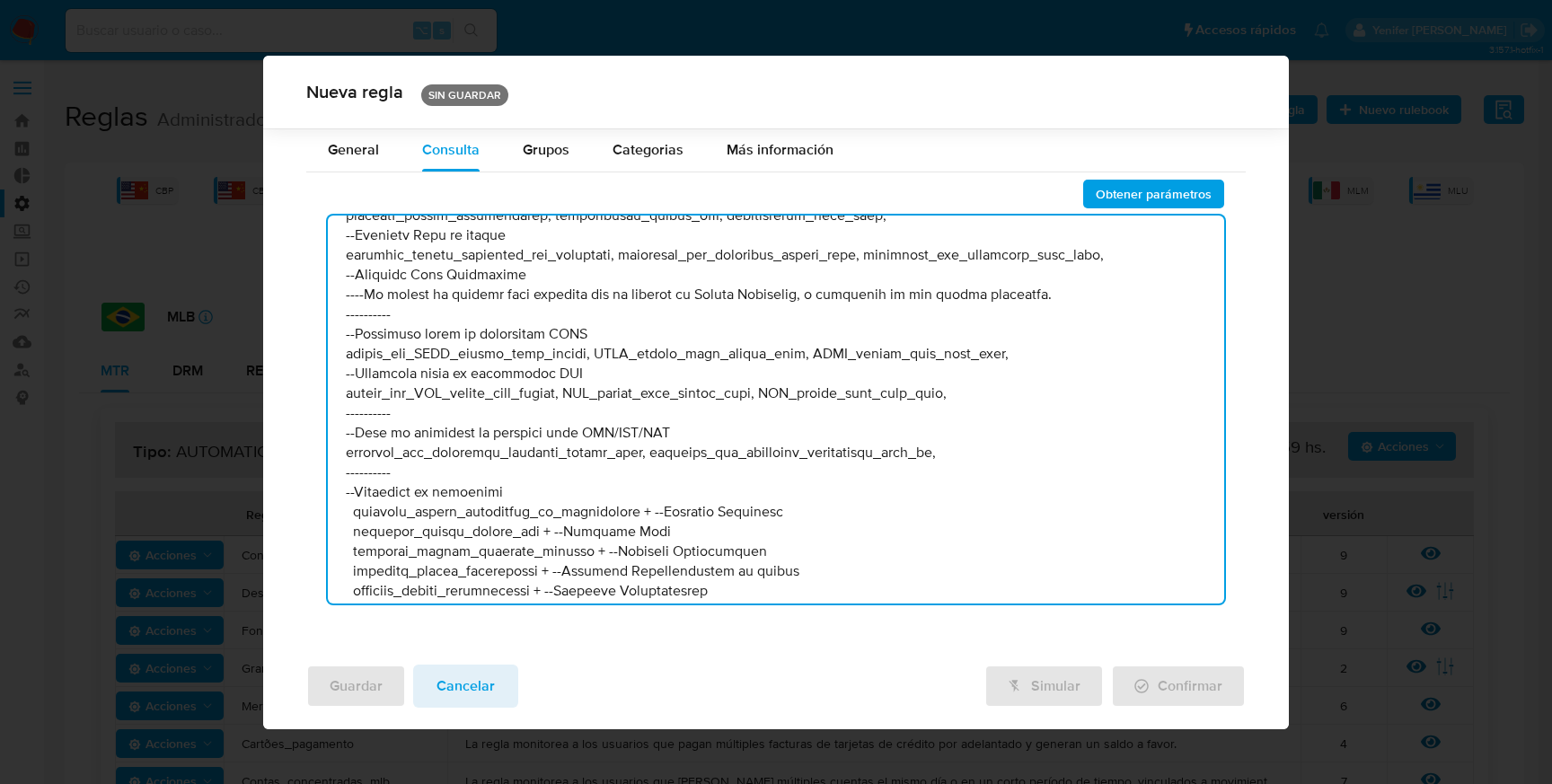
scroll to position [35448, 0]
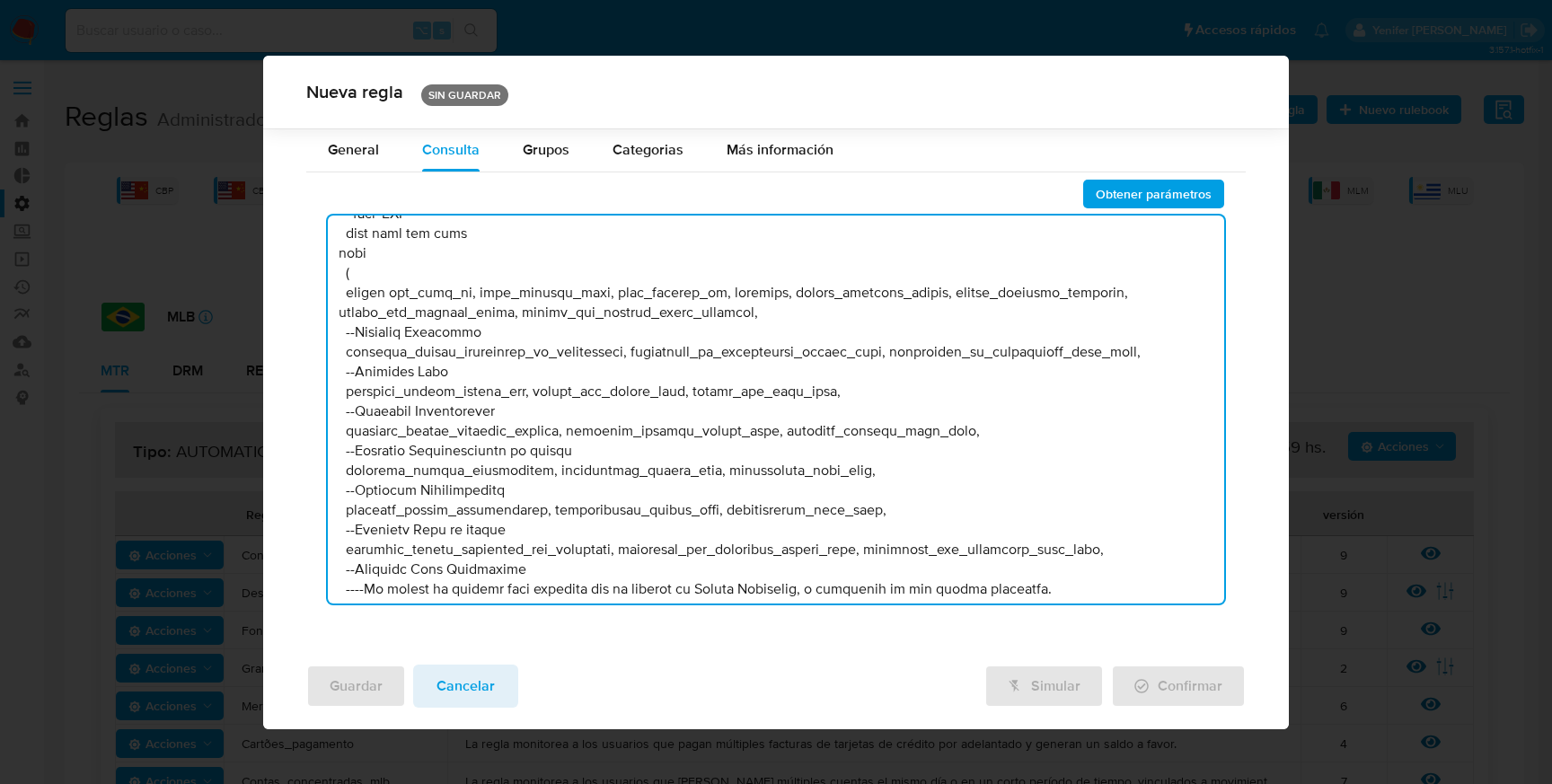
click at [801, 311] on textarea at bounding box center [776, 410] width 896 height 388
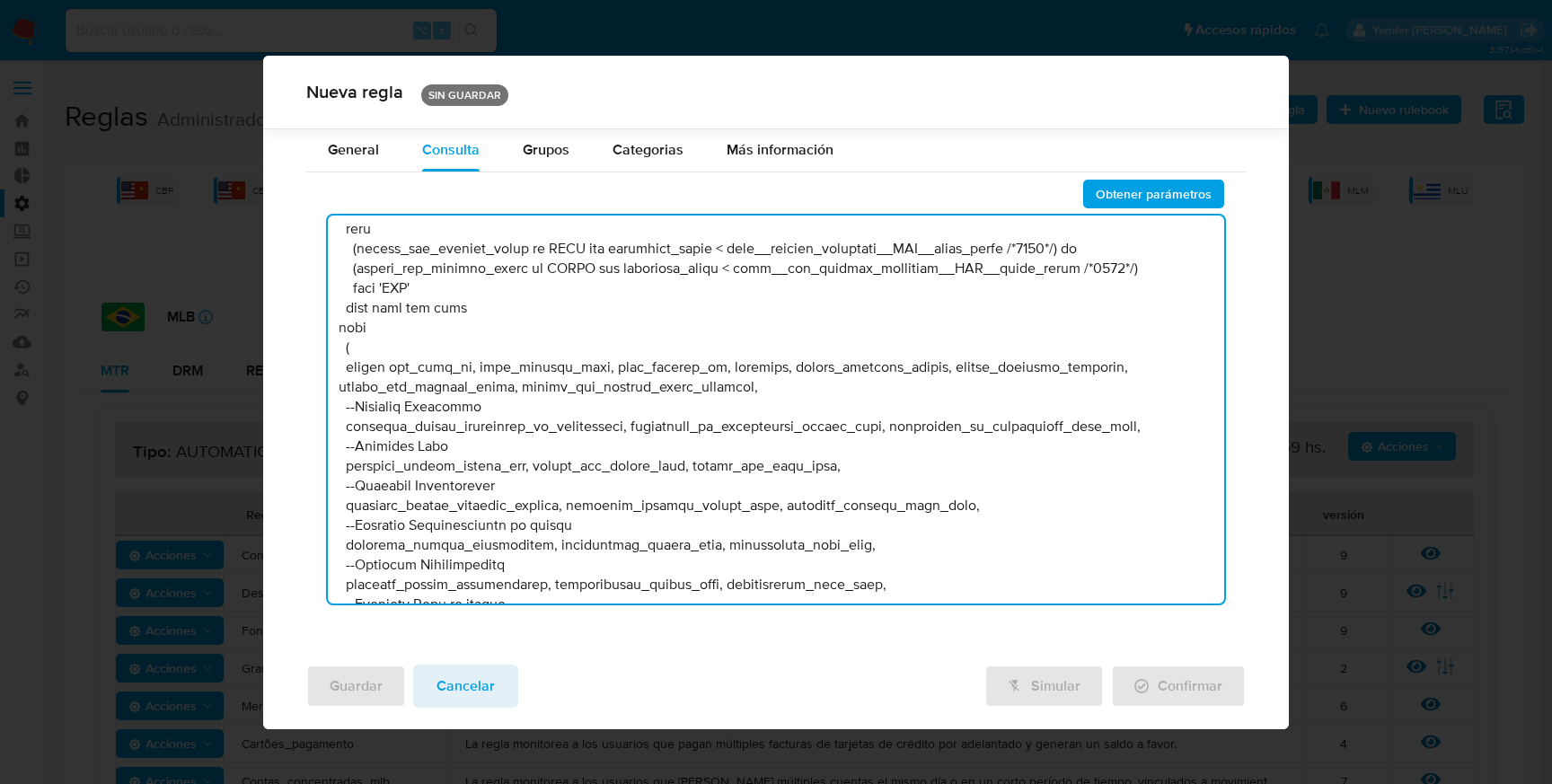
scroll to position [35386, 0]
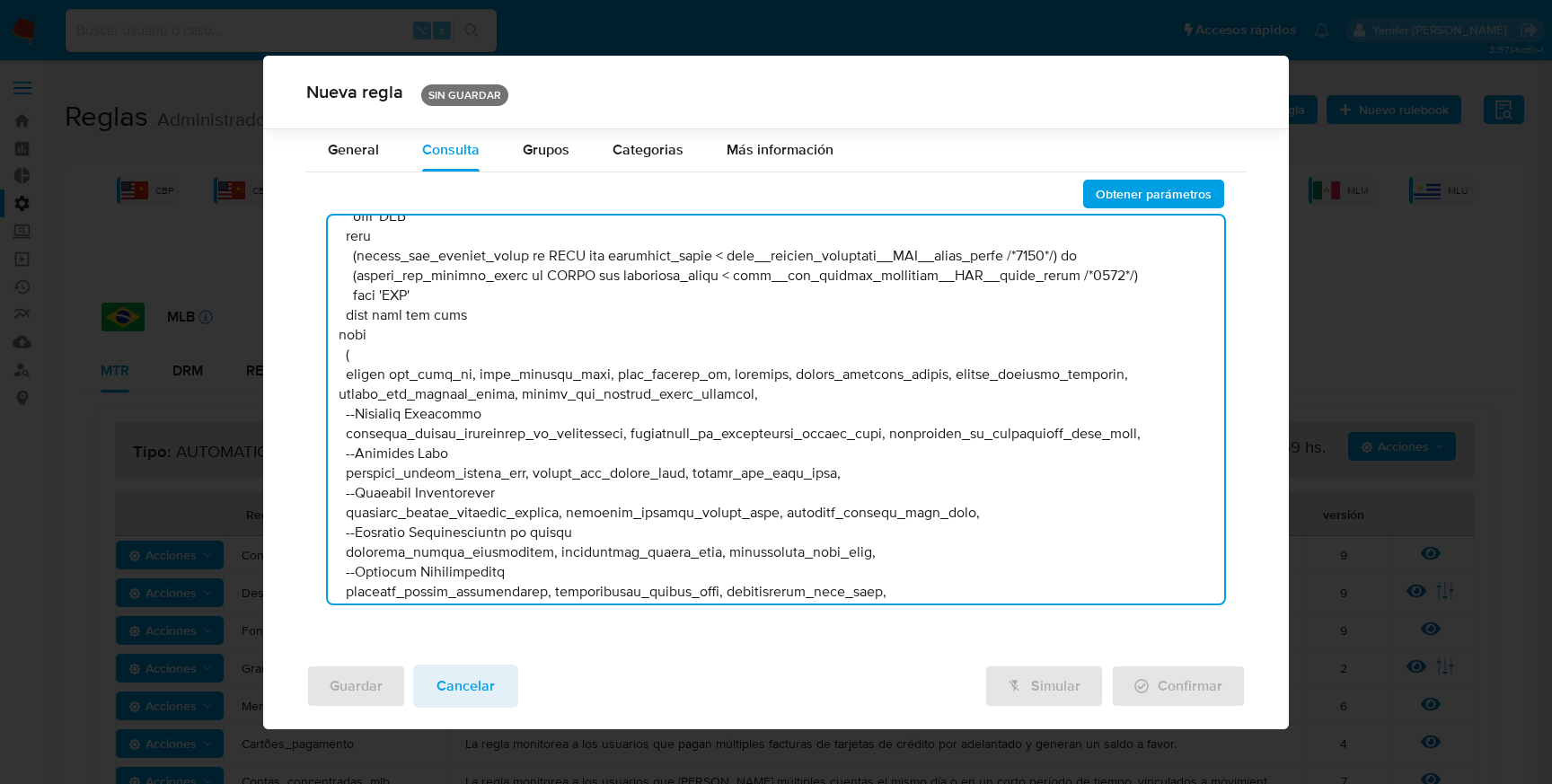
click at [830, 471] on textarea at bounding box center [776, 410] width 896 height 388
type textarea "/* MLM - MU: Julio 2025: - Se unifican flujos - Se cambian los riesgos de algun…"
click at [1128, 195] on span "Obtener parámetros" at bounding box center [1154, 194] width 116 height 25
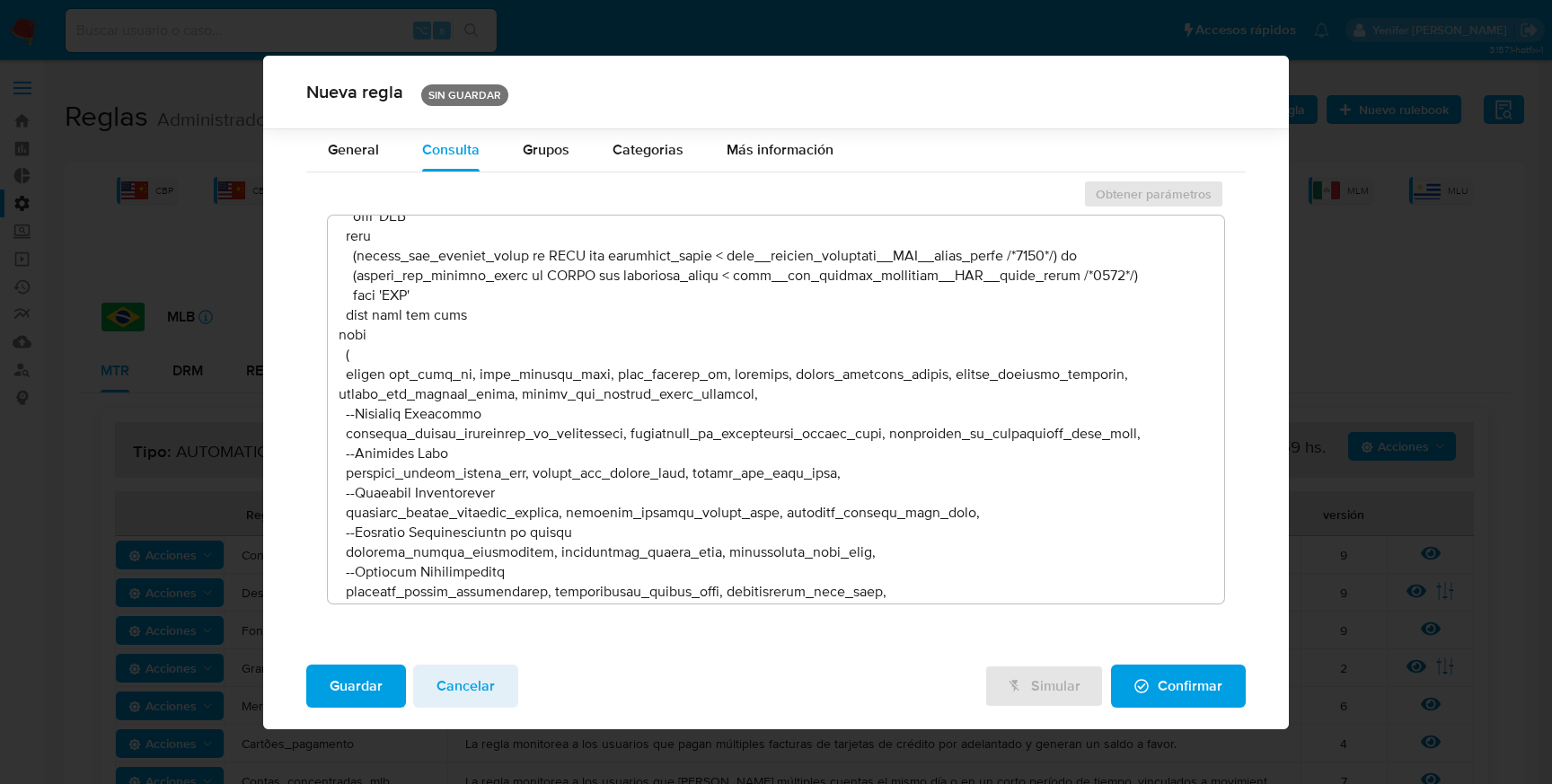
click at [344, 682] on span "Guardar" at bounding box center [356, 686] width 53 height 40
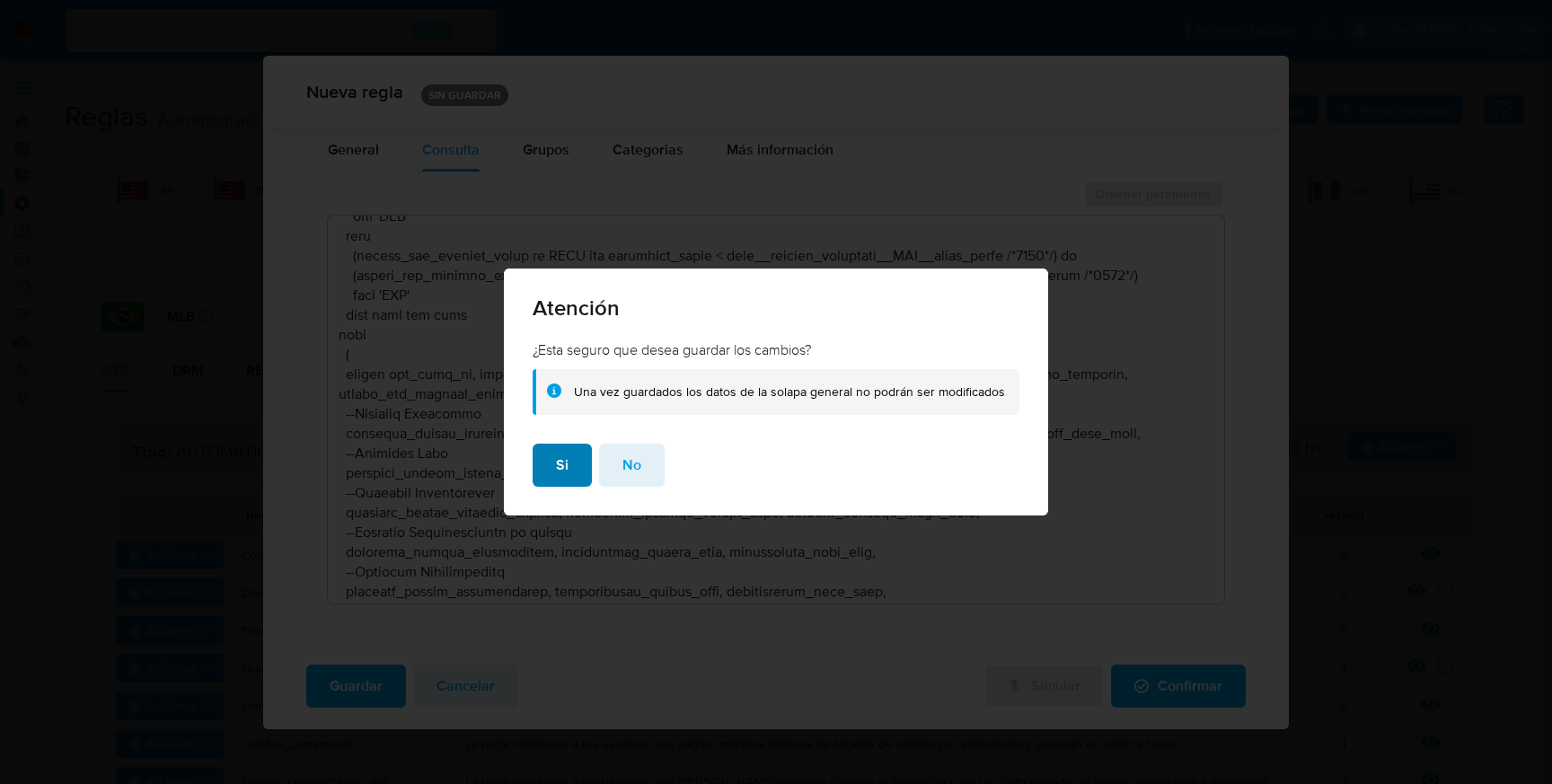
click at [587, 464] on button "Si" at bounding box center [562, 465] width 59 height 43
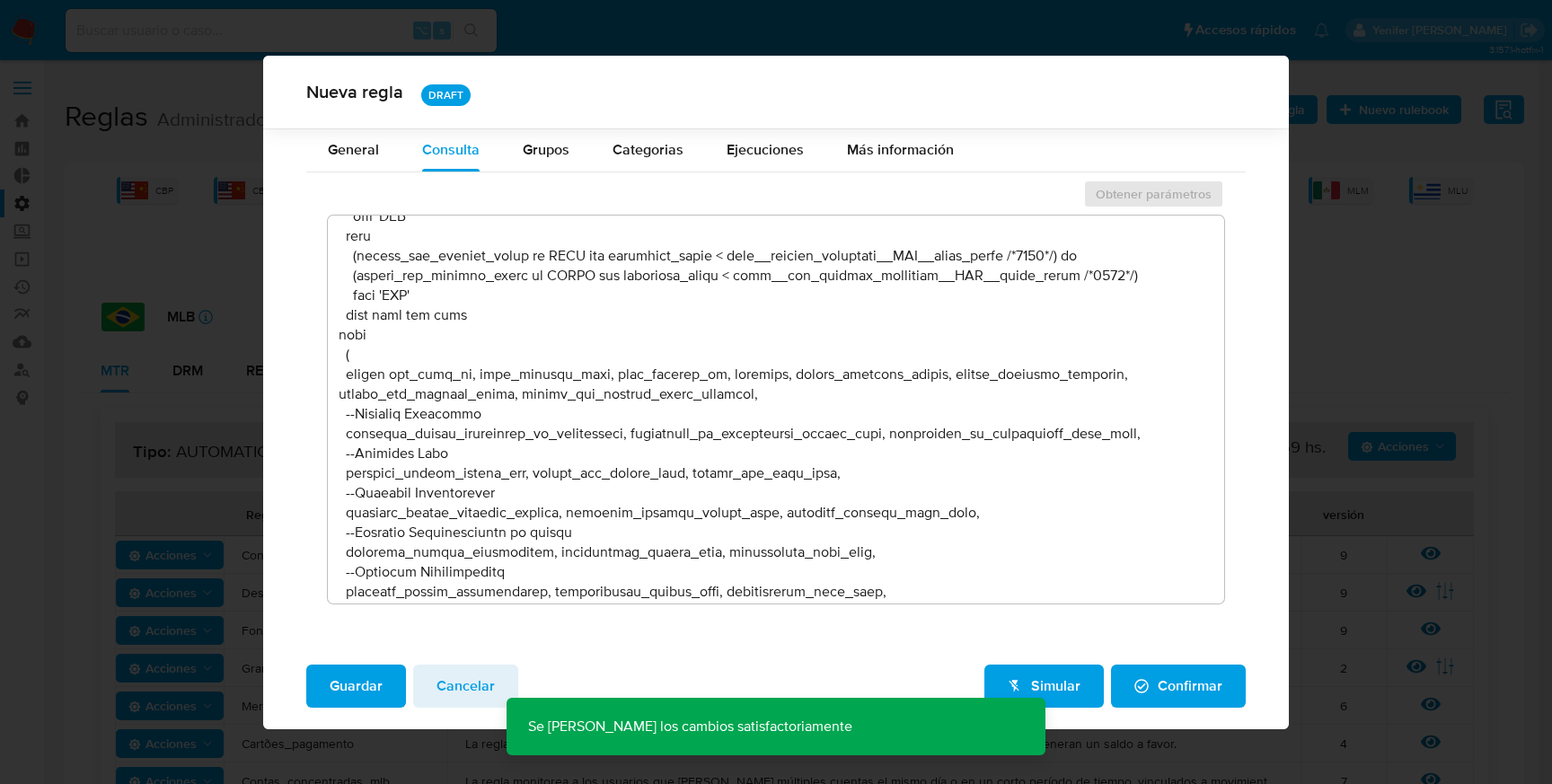
click at [659, 405] on textarea at bounding box center [776, 410] width 896 height 388
click at [615, 364] on textarea at bounding box center [776, 410] width 896 height 388
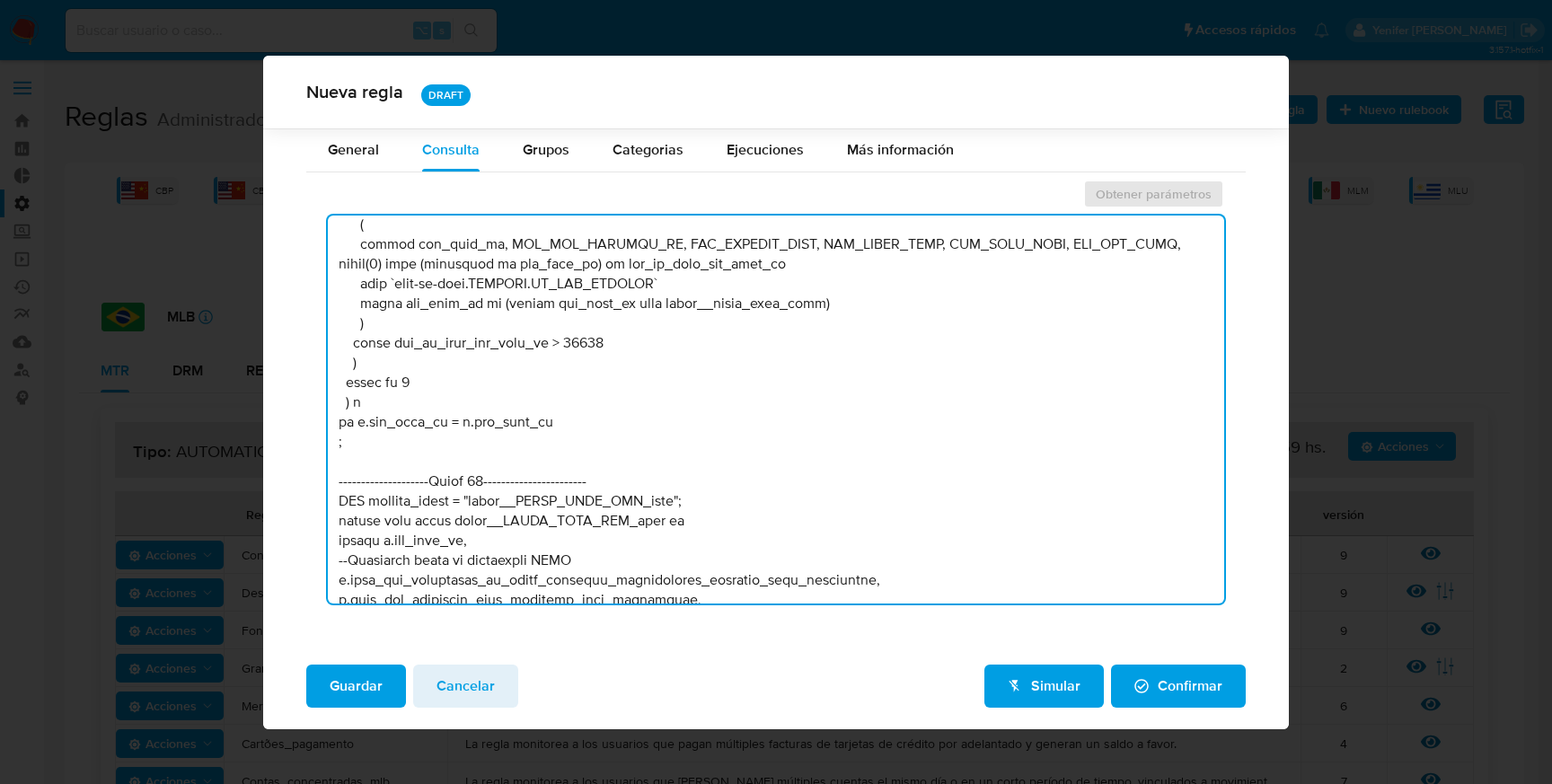
scroll to position [18513, 0]
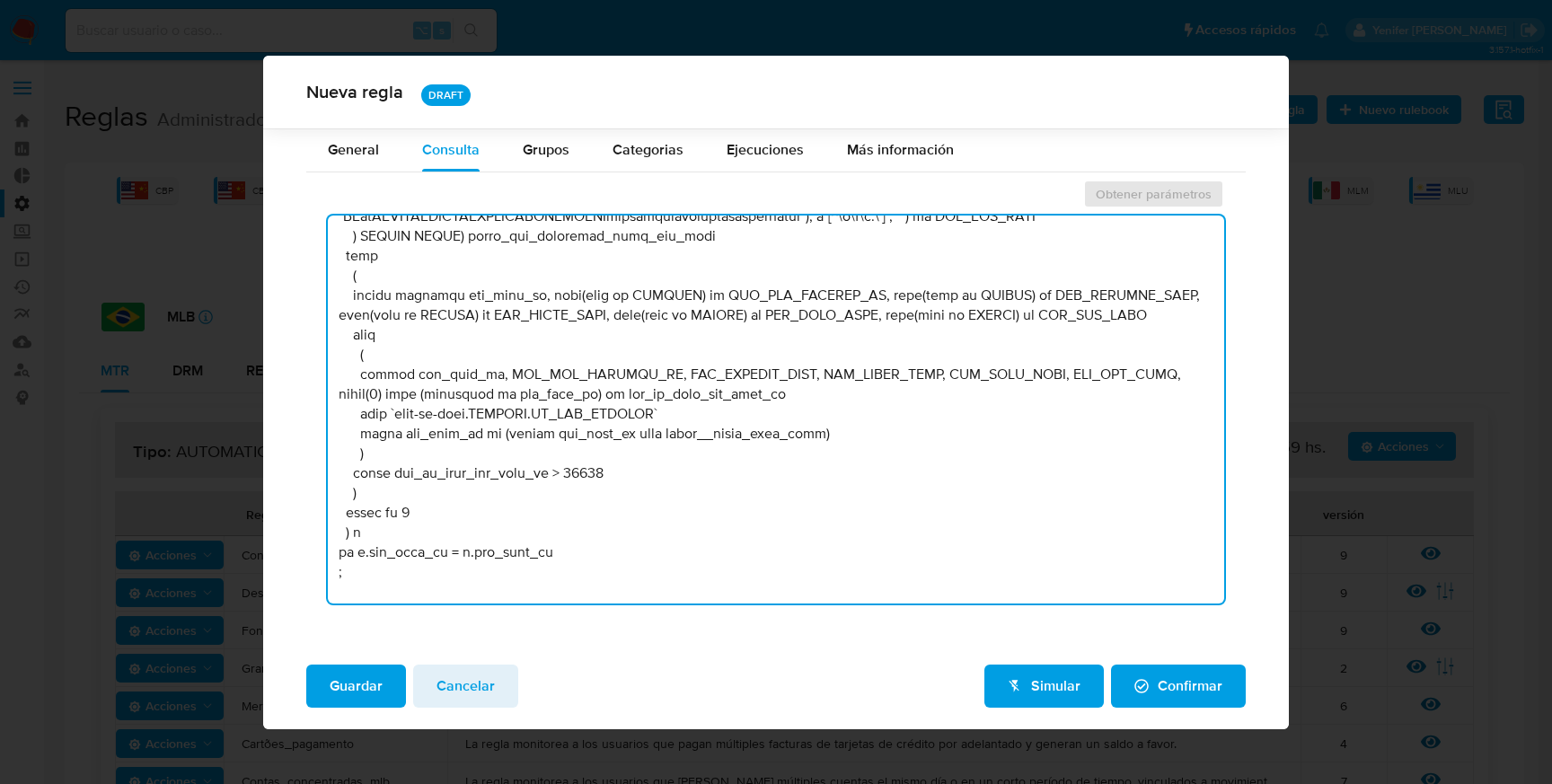
click at [591, 420] on textarea at bounding box center [776, 410] width 896 height 388
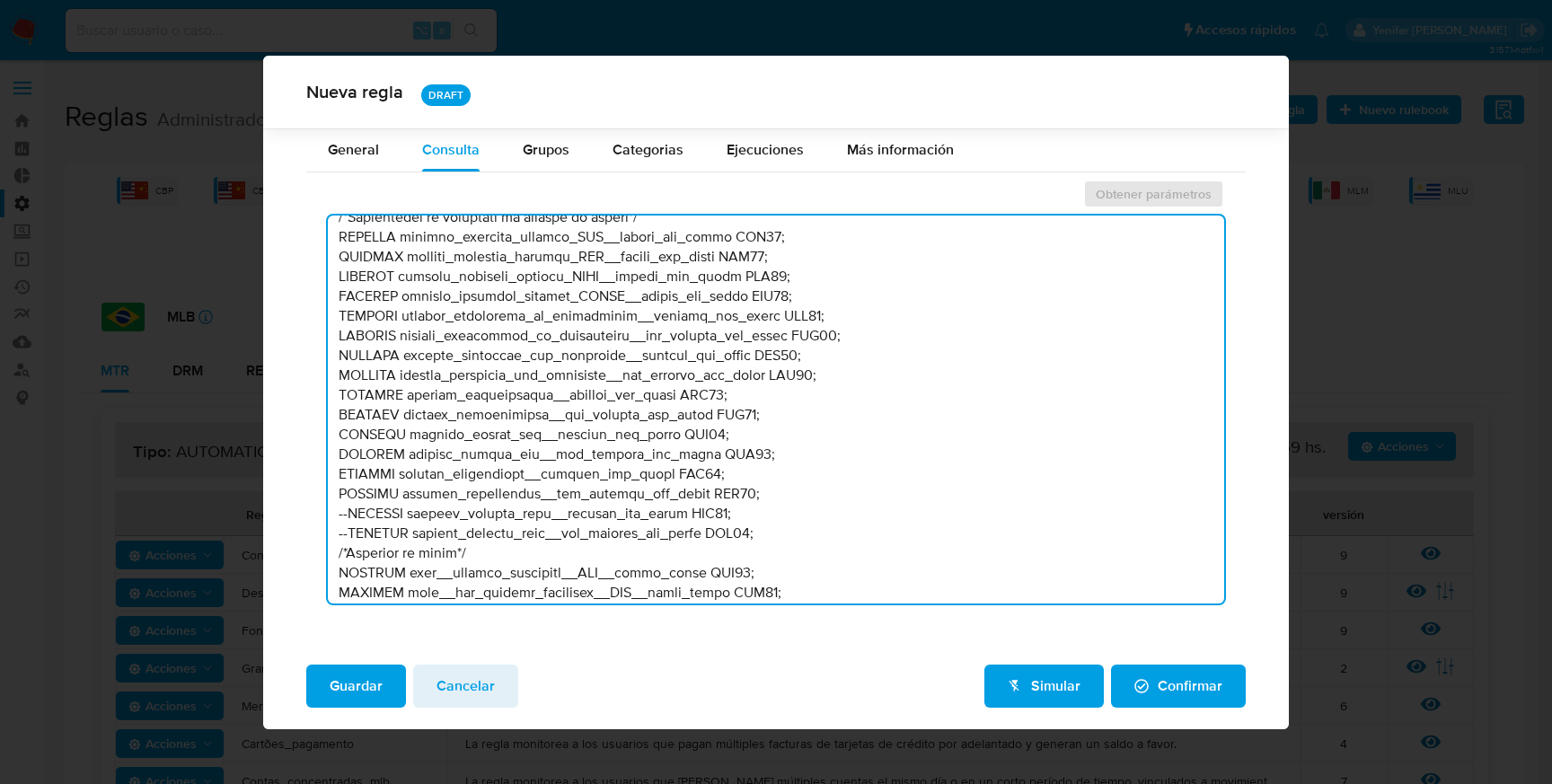
scroll to position [799, 0]
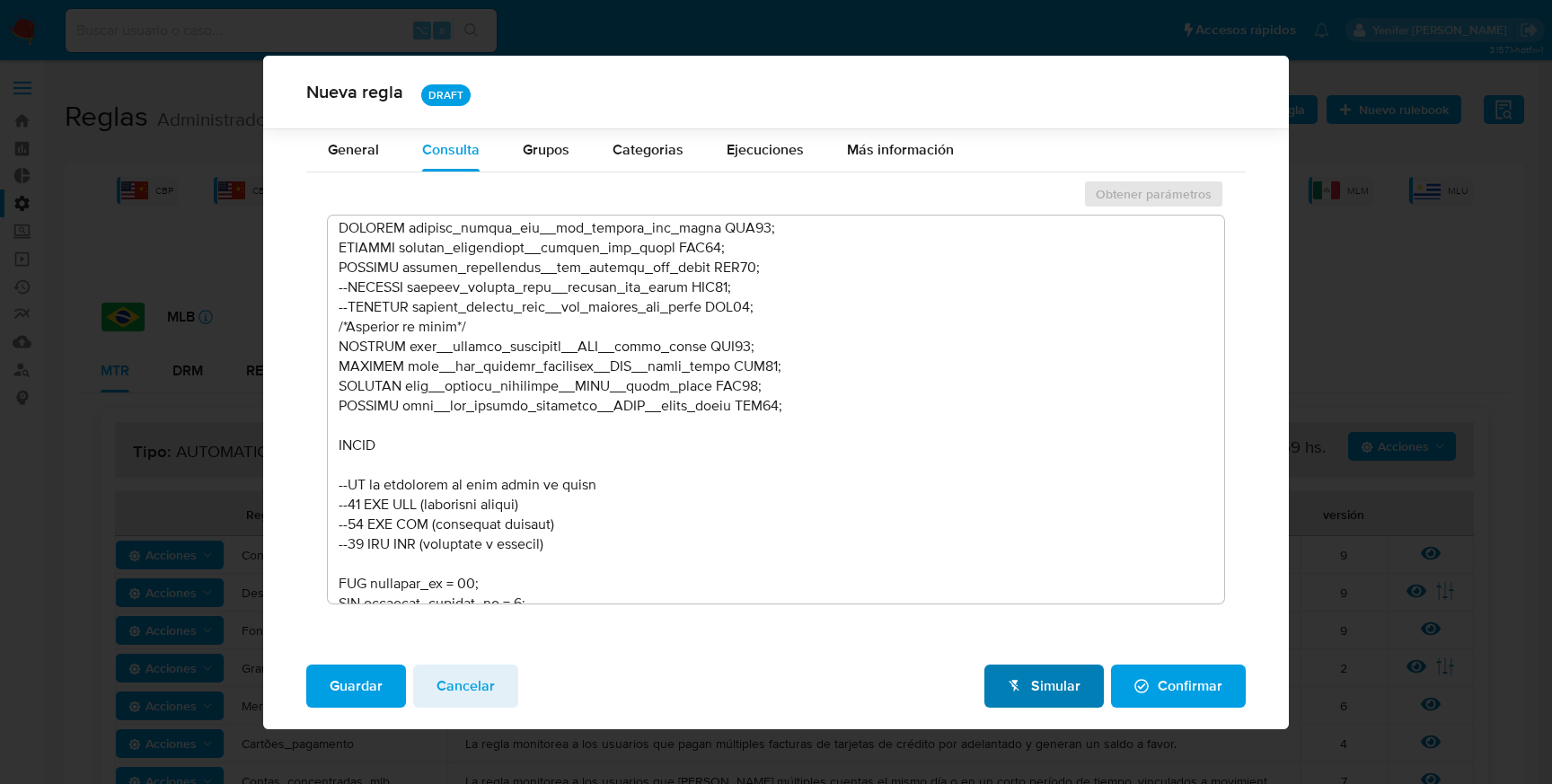
click at [1021, 680] on icon "button" at bounding box center [1015, 686] width 14 height 14
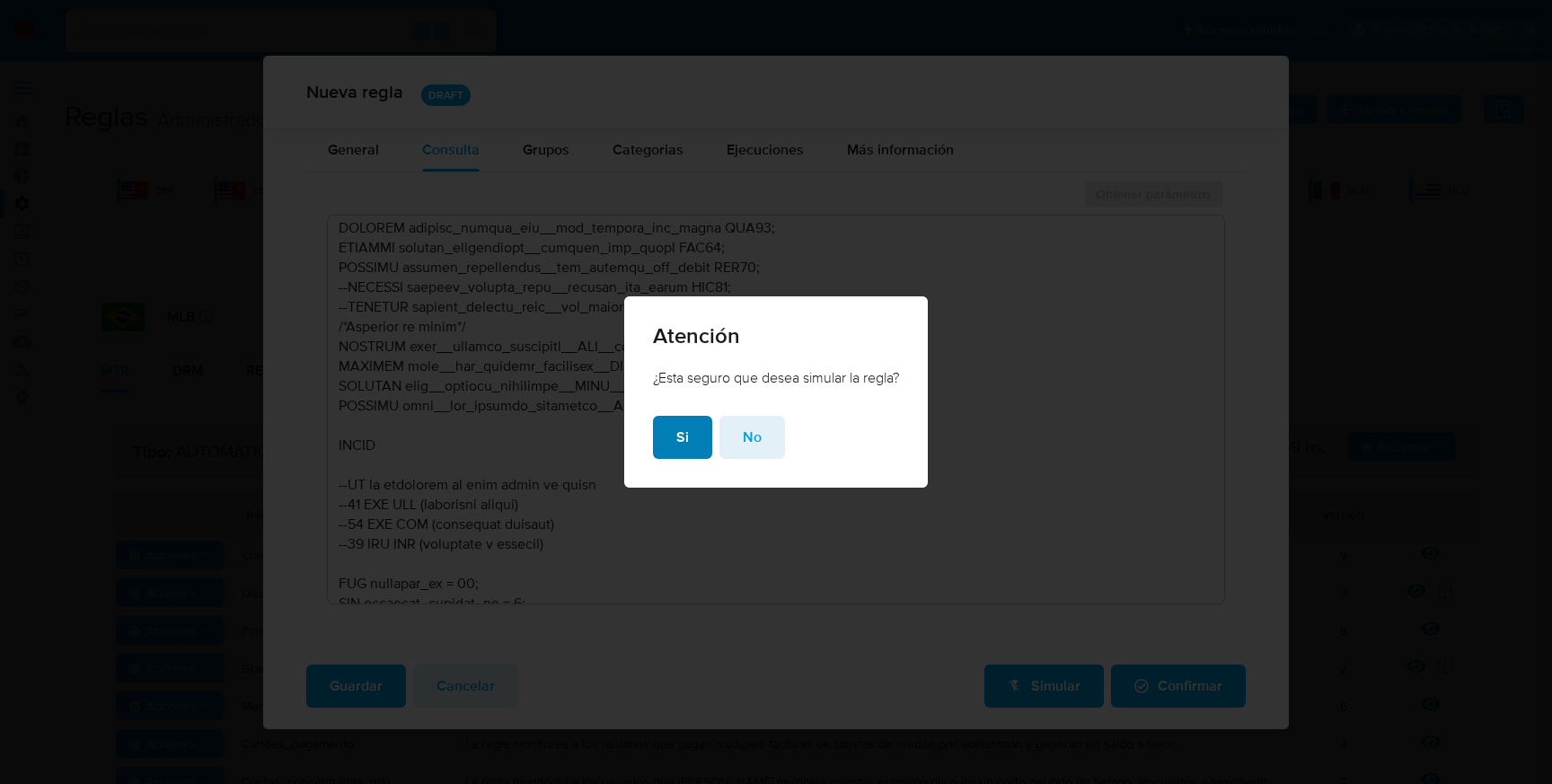
click at [676, 428] on span "Si" at bounding box center [682, 437] width 13 height 40
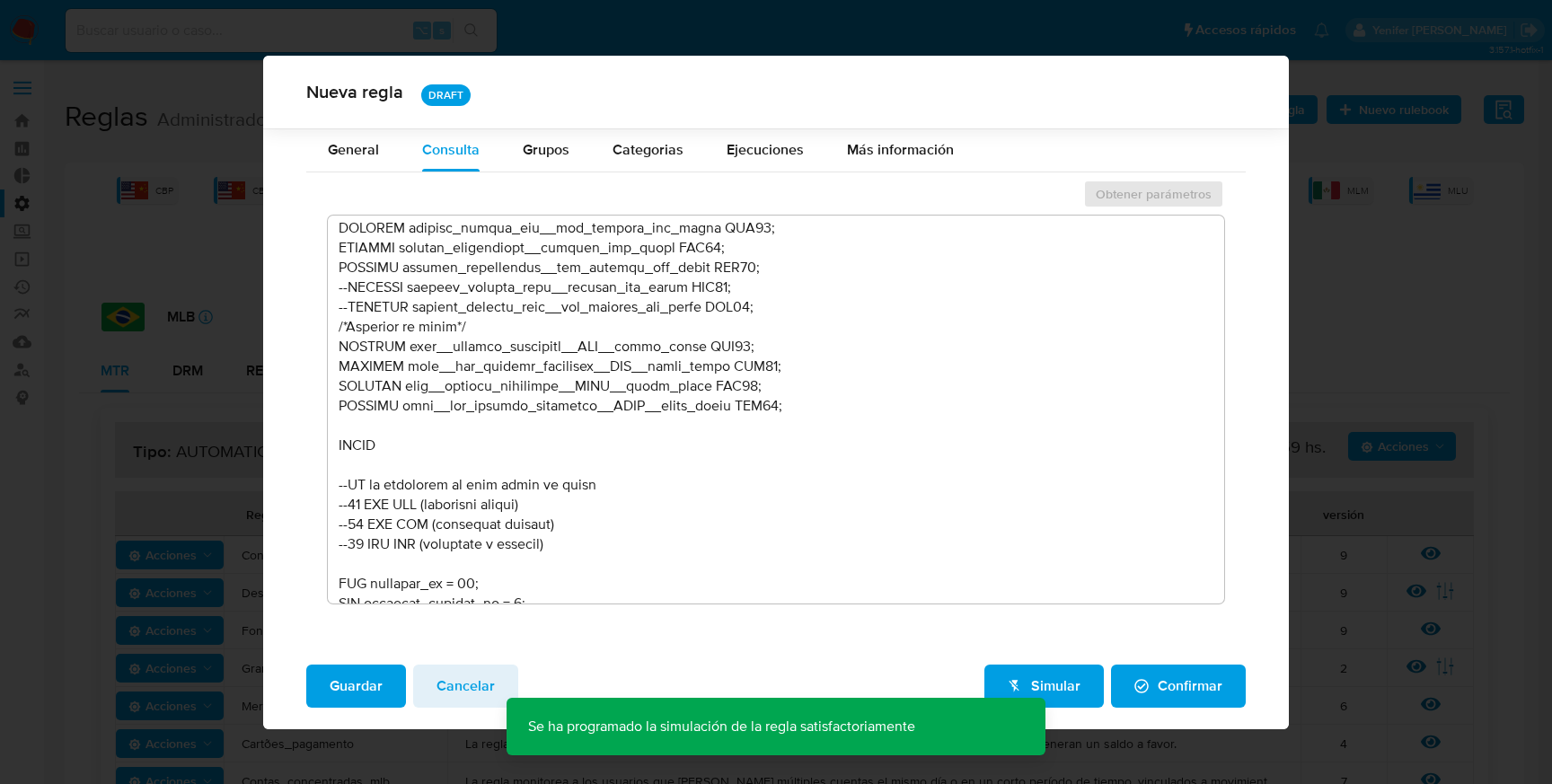
click at [451, 683] on span "Cancelar" at bounding box center [465, 686] width 58 height 40
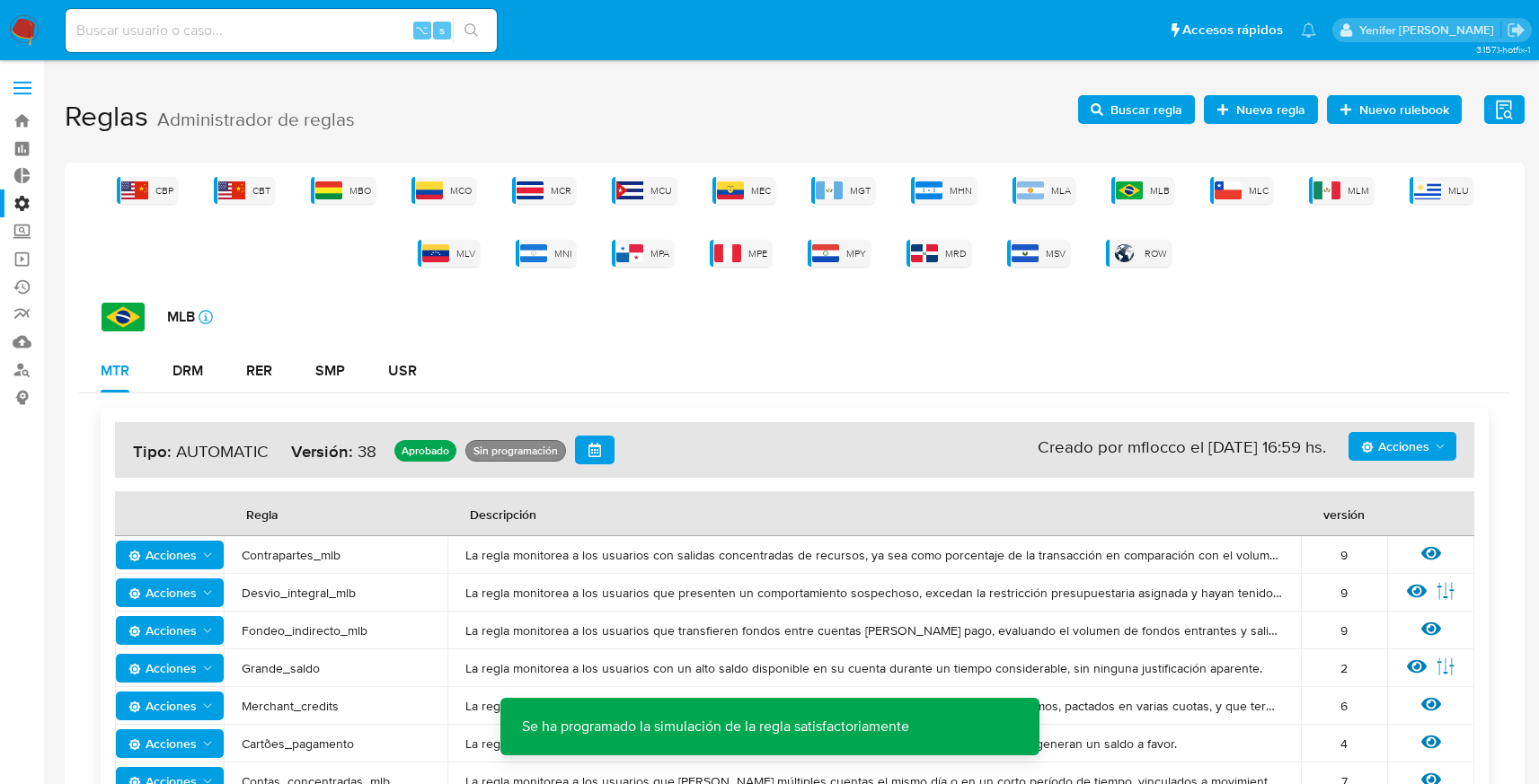
click at [1119, 120] on span "Buscar regla" at bounding box center [1147, 110] width 72 height 29
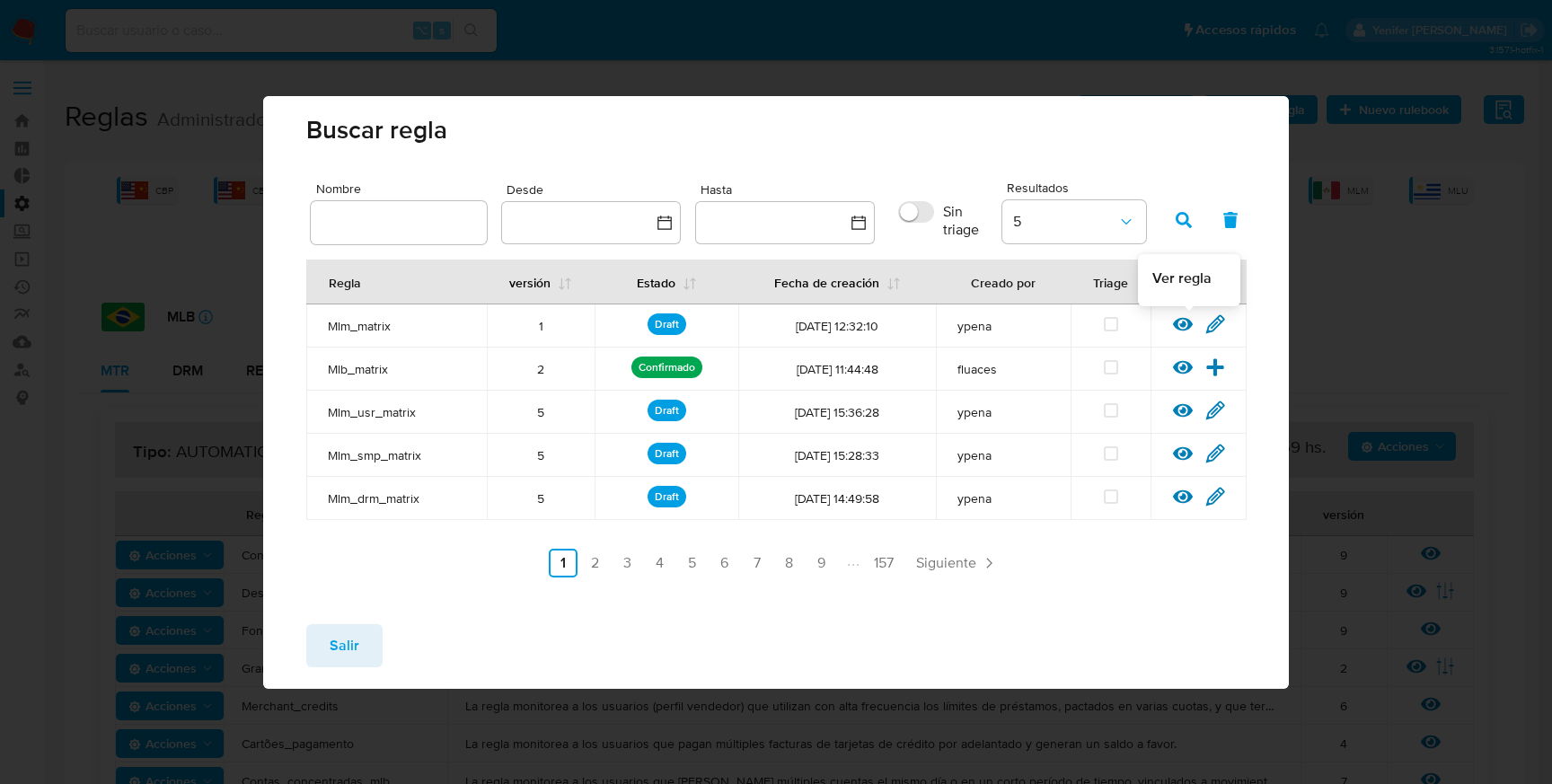
click at [1179, 323] on icon at bounding box center [1183, 325] width 20 height 20
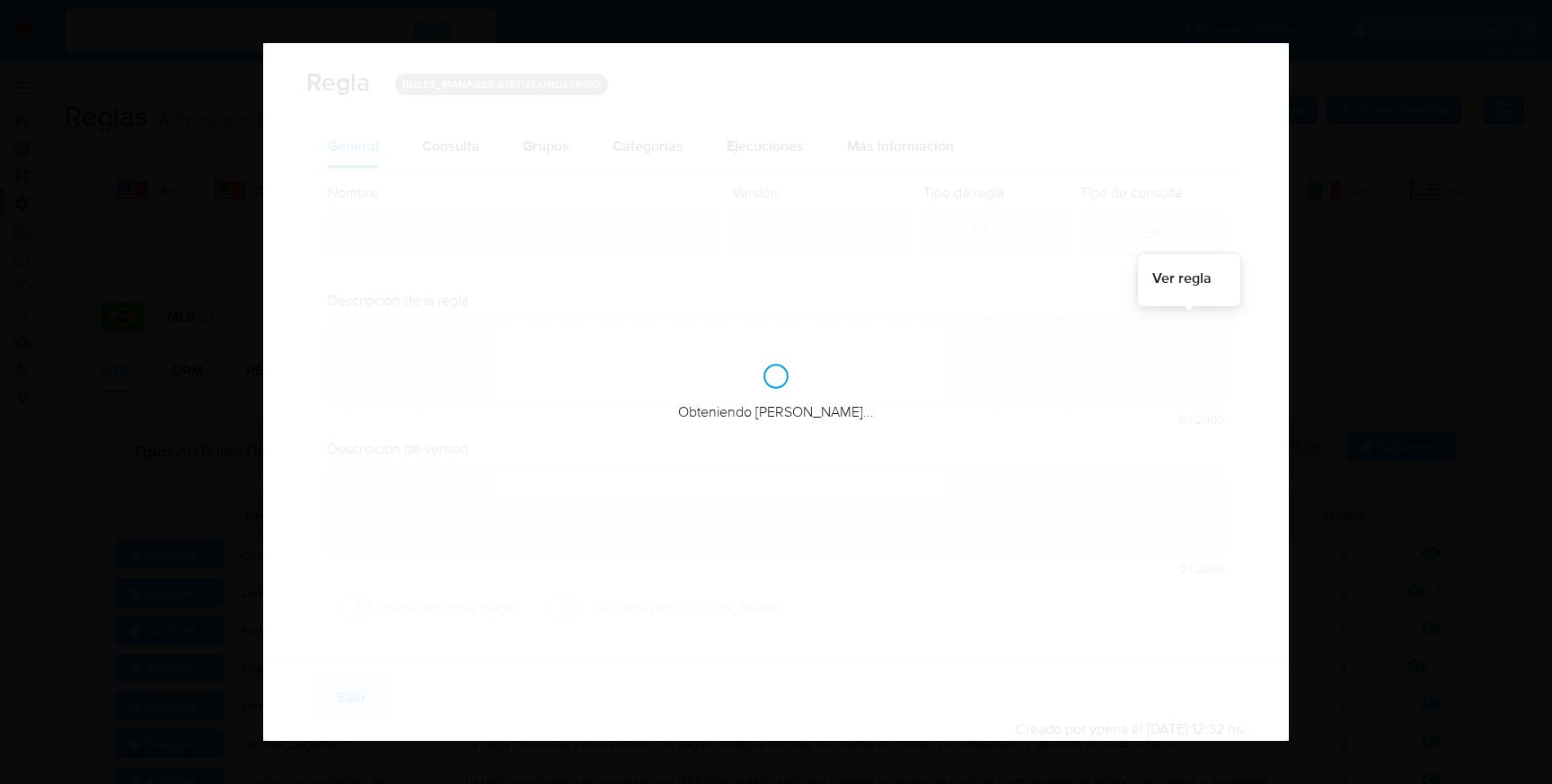
type input "Mlm_matrix"
type textarea "Regla que contiene la lógica de calculo de riesgo. versión única de código a ut…"
type textarea "Primera versión de código unificado a utilizar en multiples rulebooks. ppld - 6…"
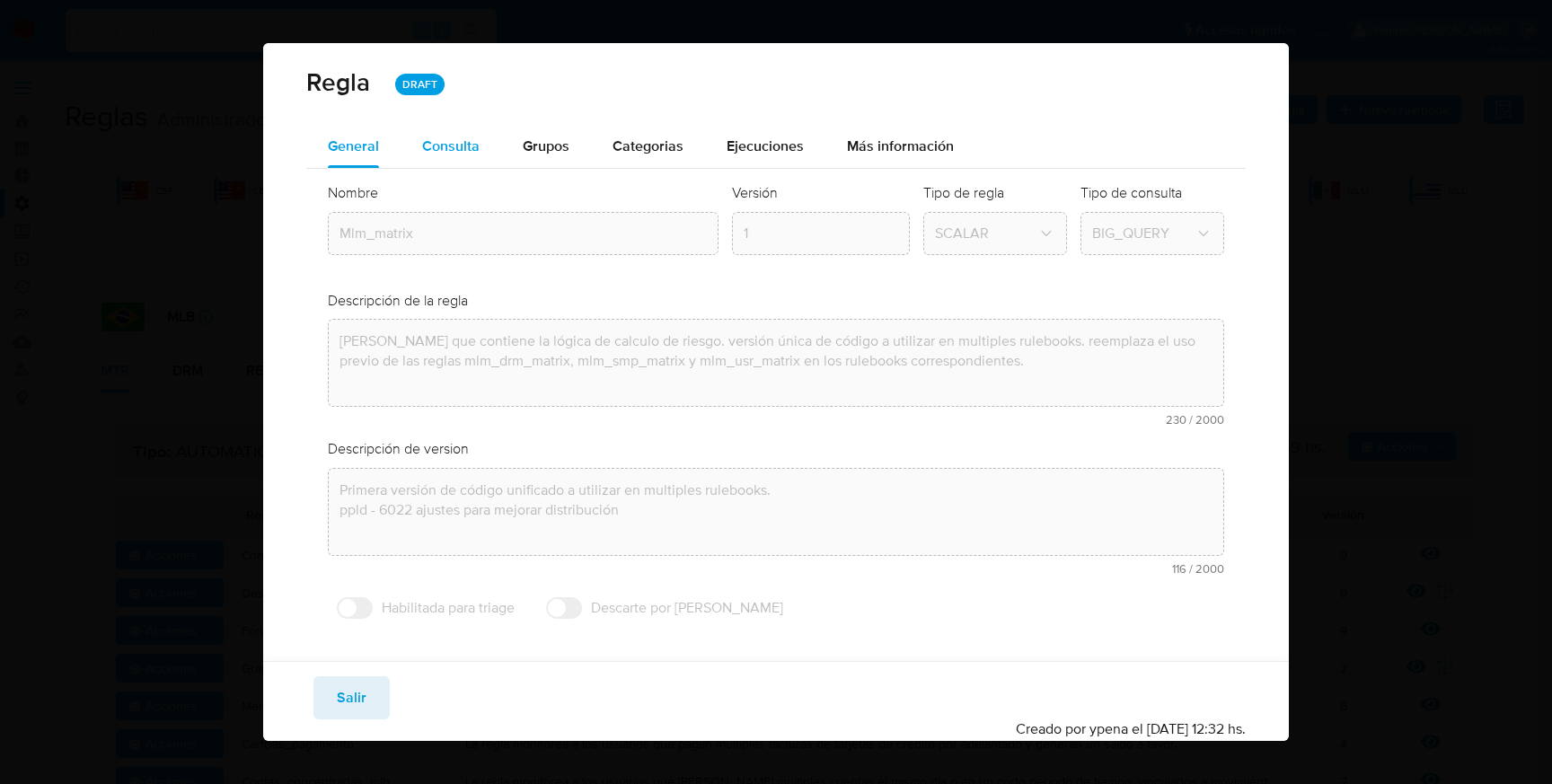
click at [434, 157] on div "Consulta" at bounding box center [450, 147] width 58 height 43
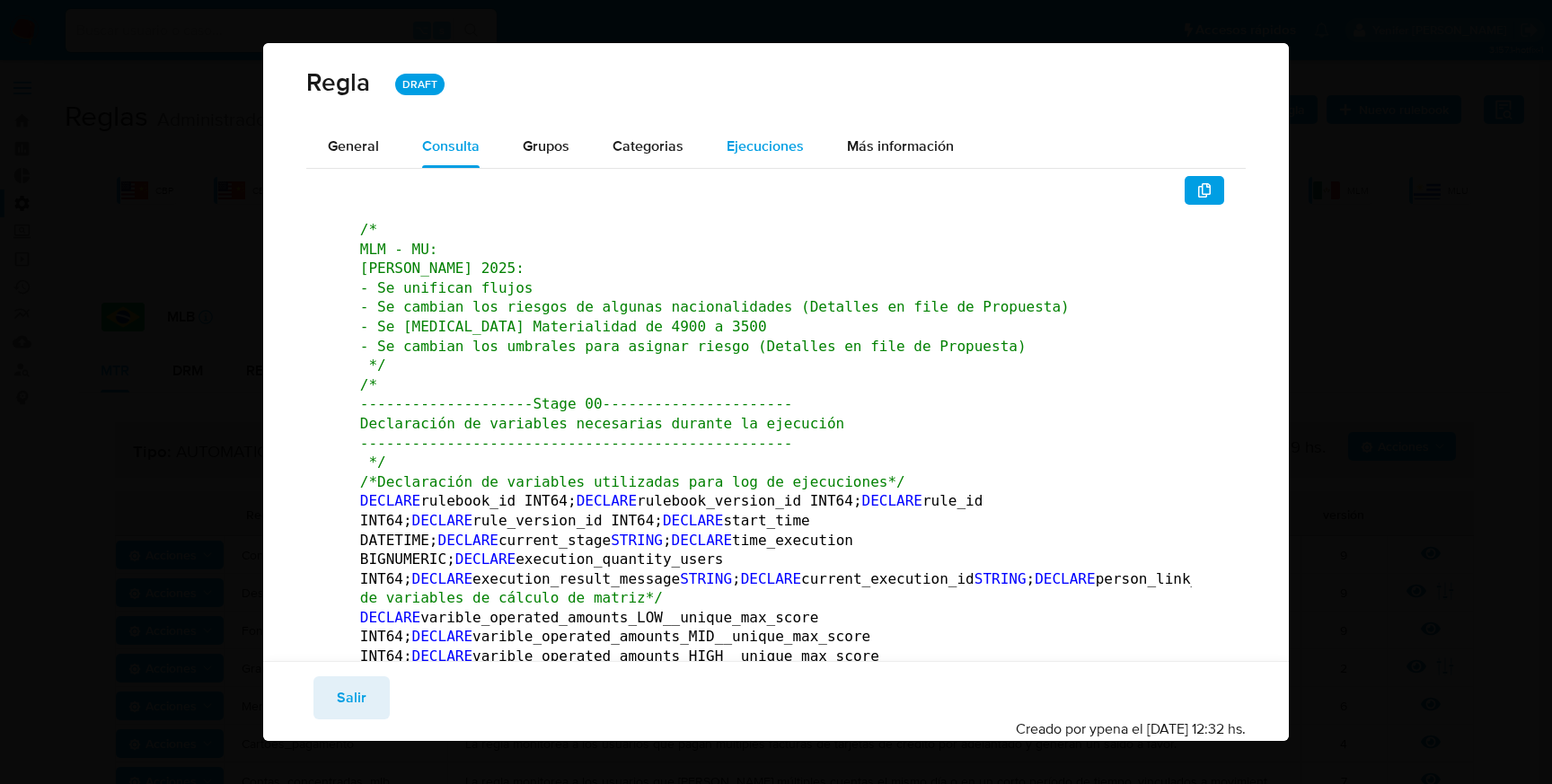
click at [779, 159] on div "Ejecuciones" at bounding box center [765, 147] width 77 height 43
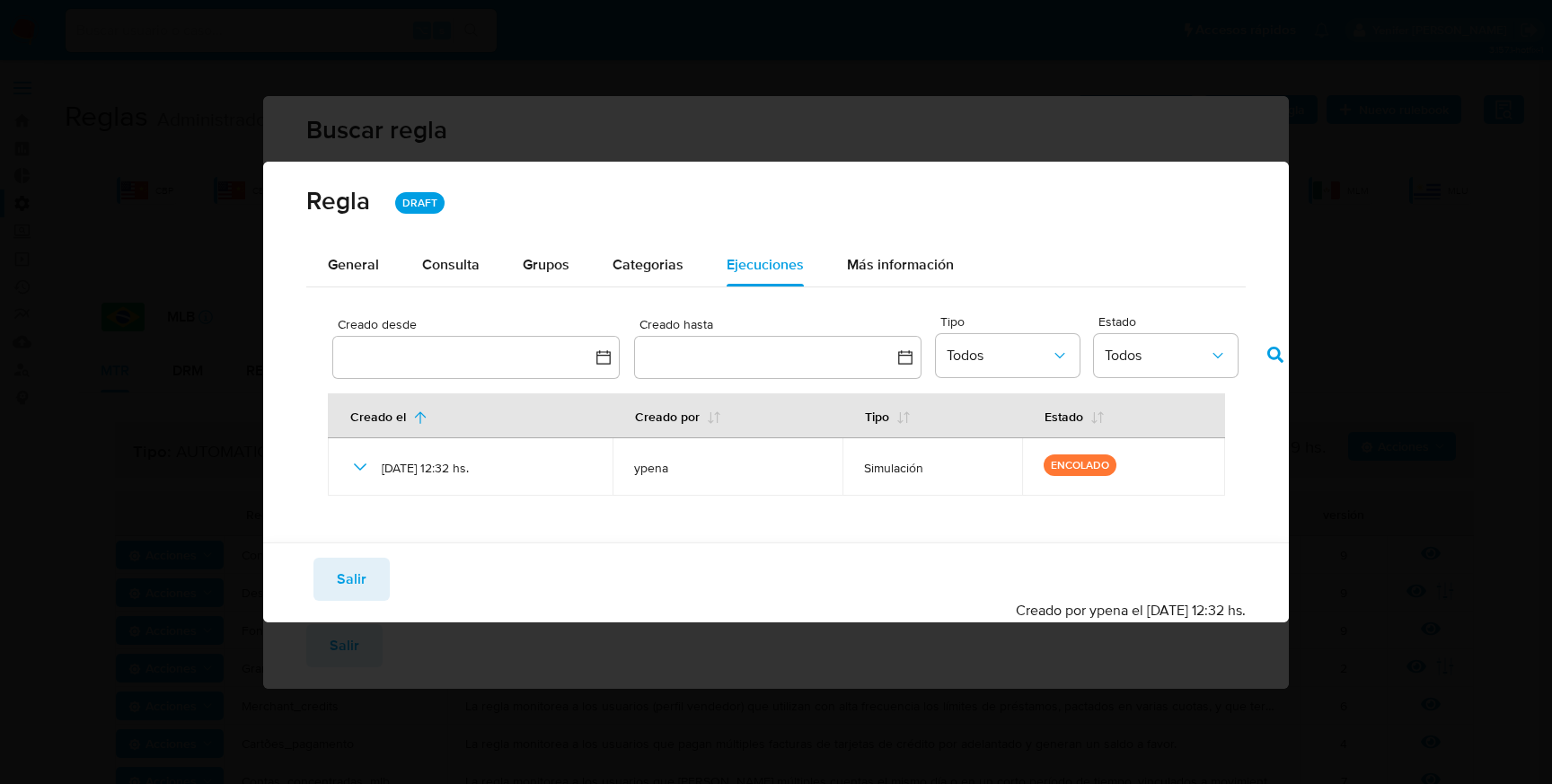
click at [712, 545] on div "Guardar Salir Simular Confirmar Creado por ypena el 29/08/2025 12:32 hs." at bounding box center [776, 582] width 1026 height 80
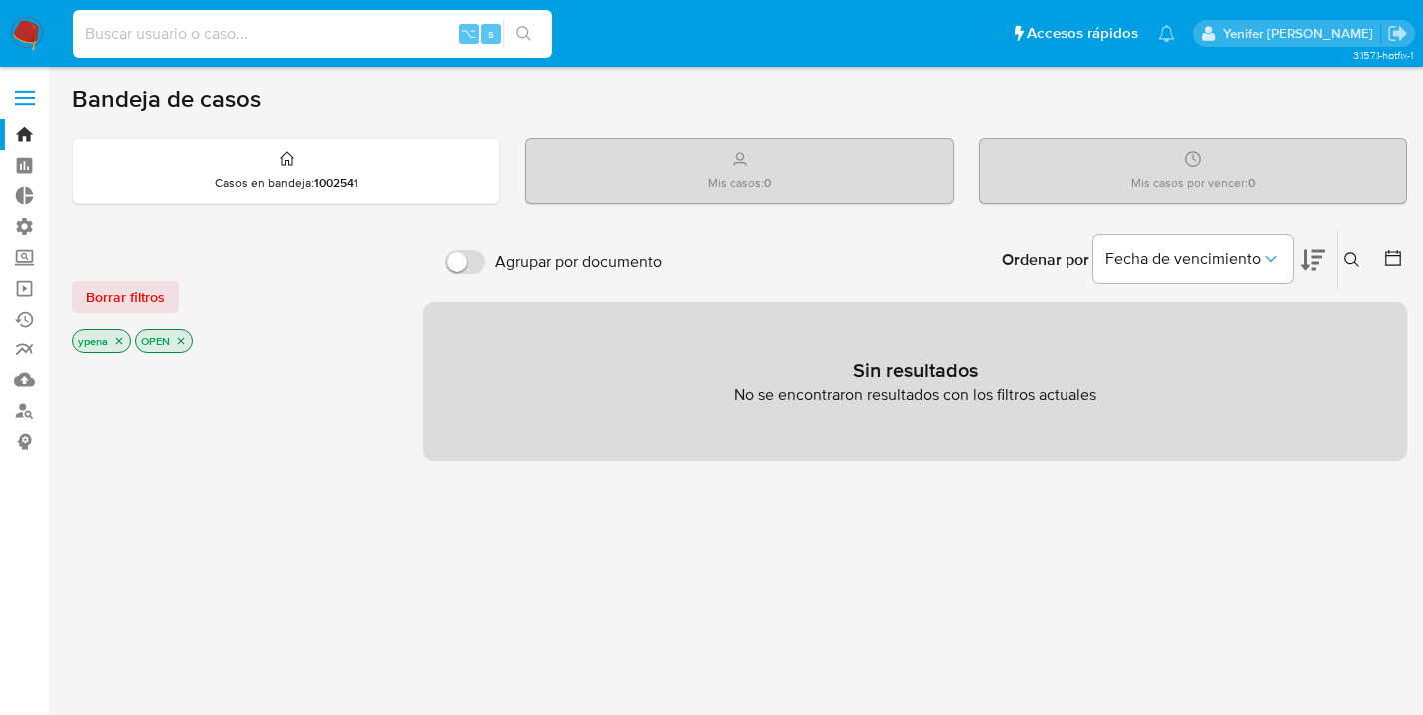
click at [364, 32] on input at bounding box center [312, 34] width 479 height 26
click at [37, 227] on label "Administración" at bounding box center [119, 226] width 238 height 31
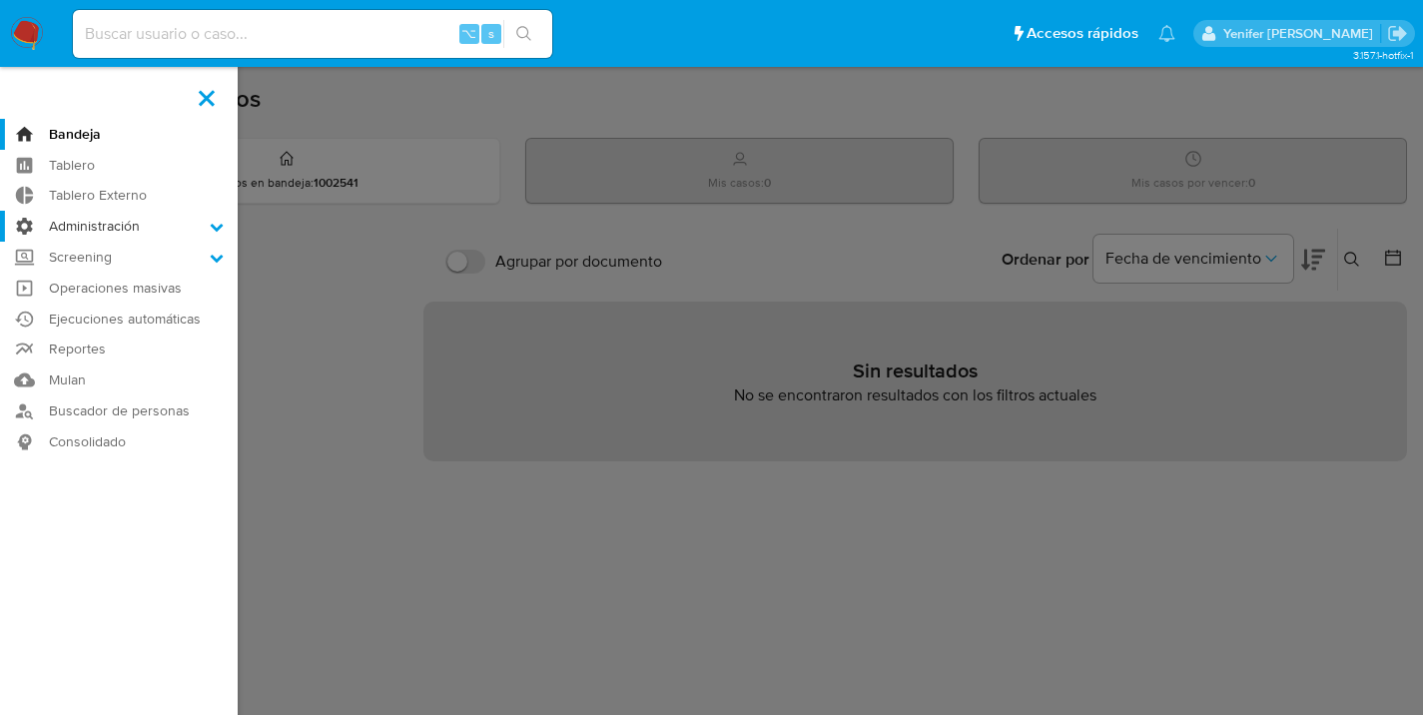
click at [0, 0] on input "Administración" at bounding box center [0, 0] width 0 height 0
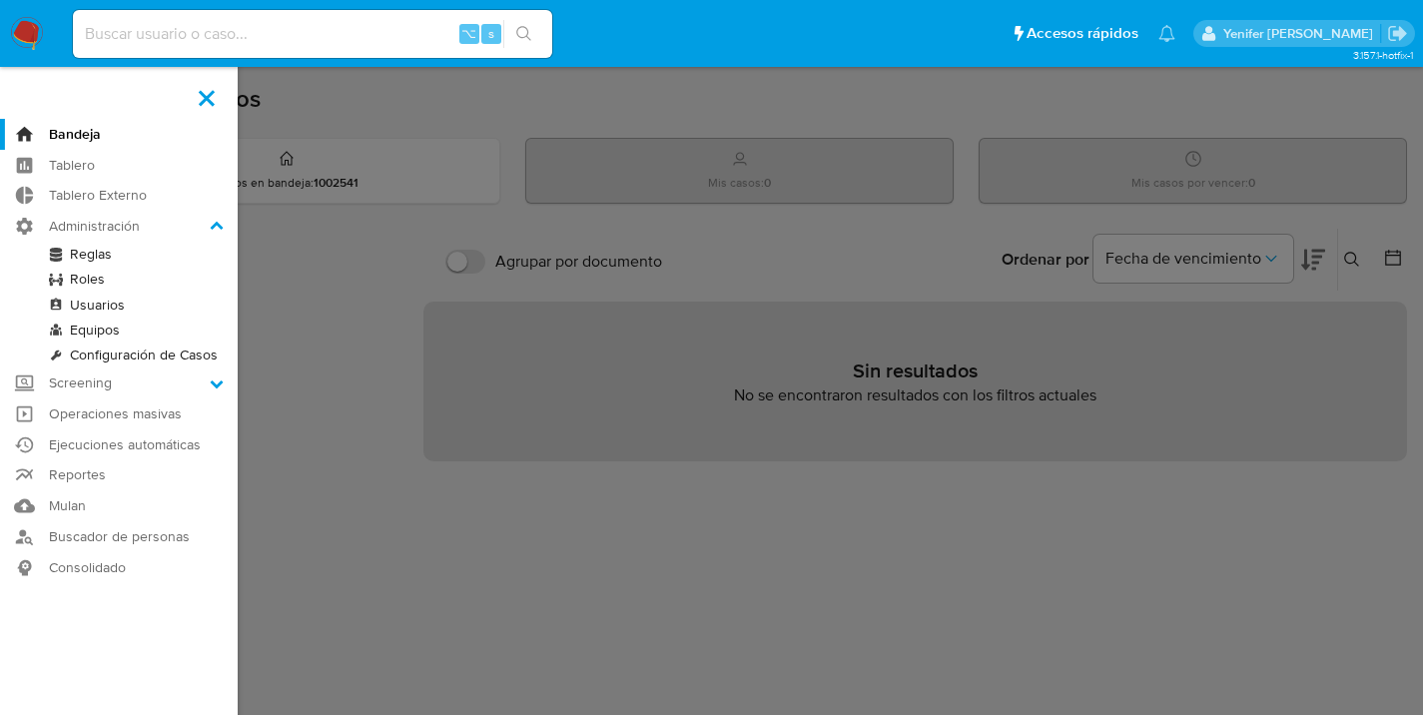
click at [91, 257] on link "Reglas" at bounding box center [119, 254] width 238 height 25
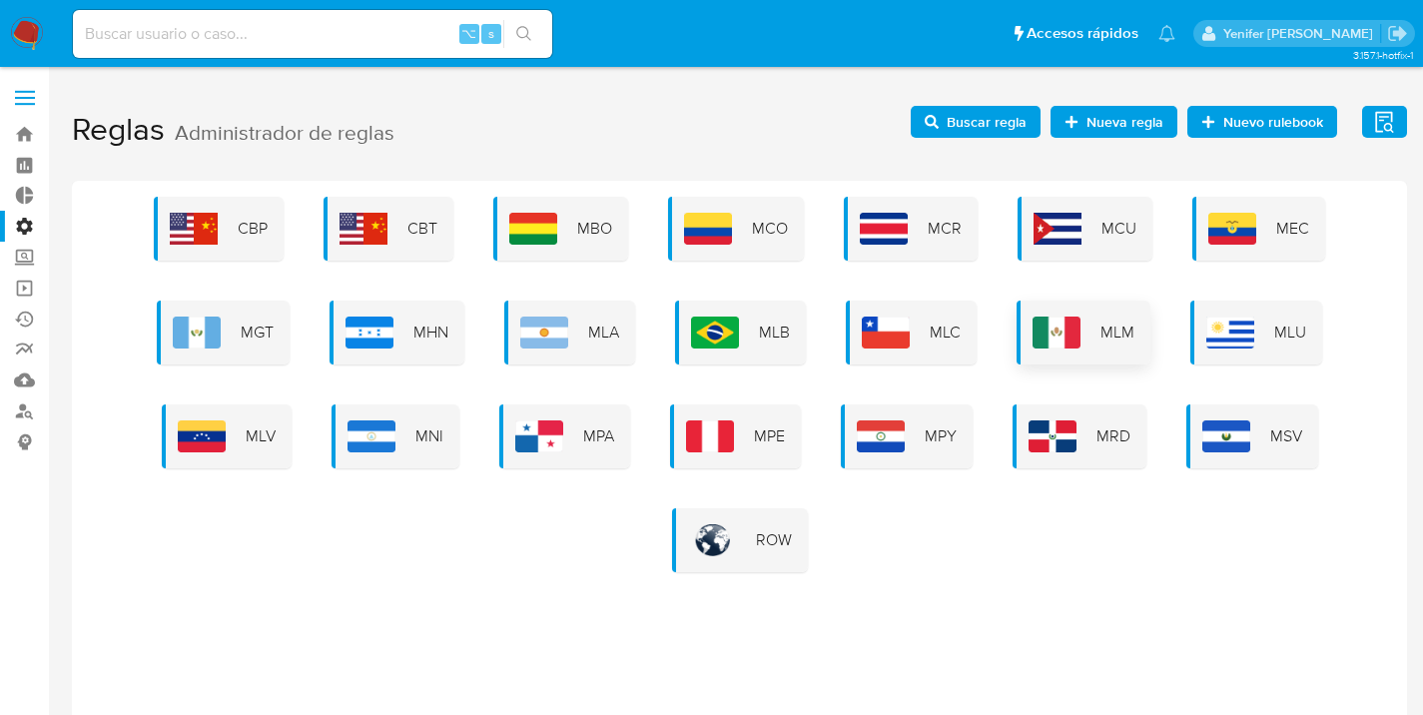
click at [1108, 335] on span "MLM" at bounding box center [1118, 333] width 34 height 22
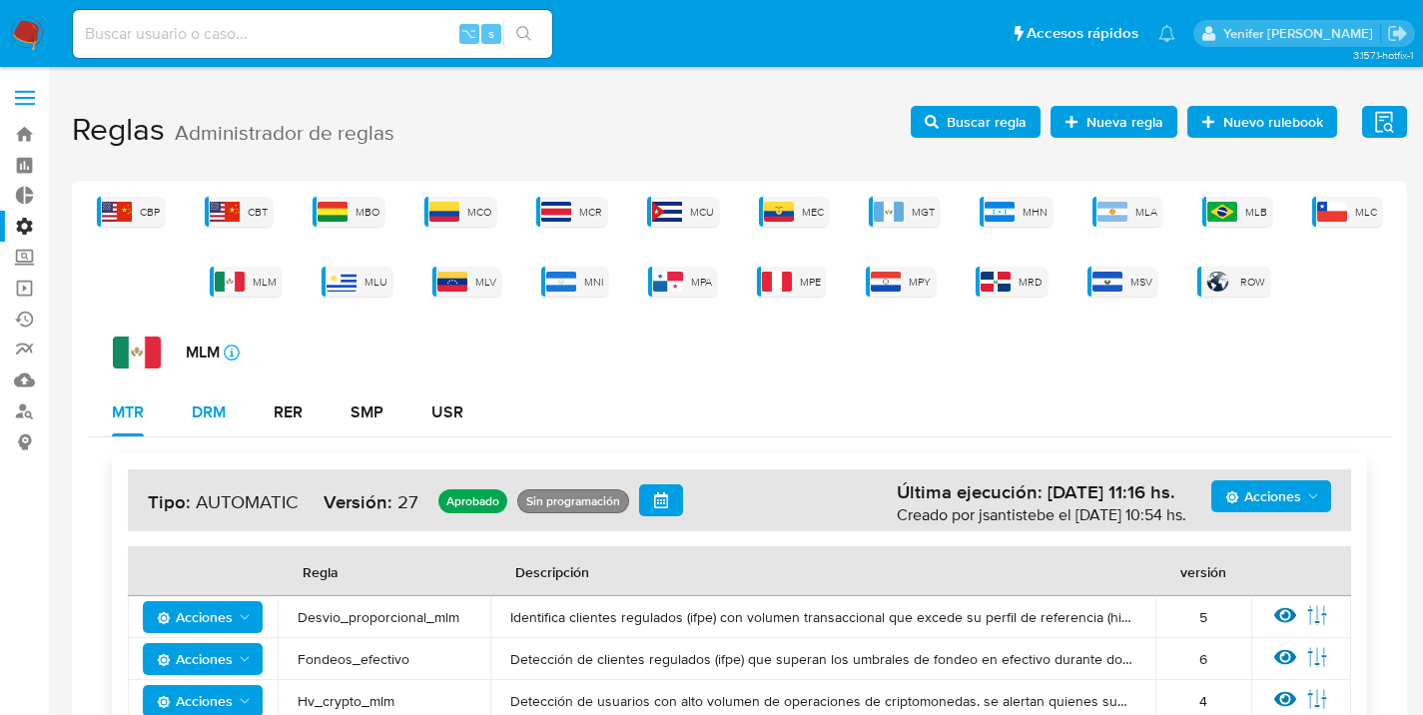
click at [211, 409] on div "DRM" at bounding box center [209, 413] width 34 height 16
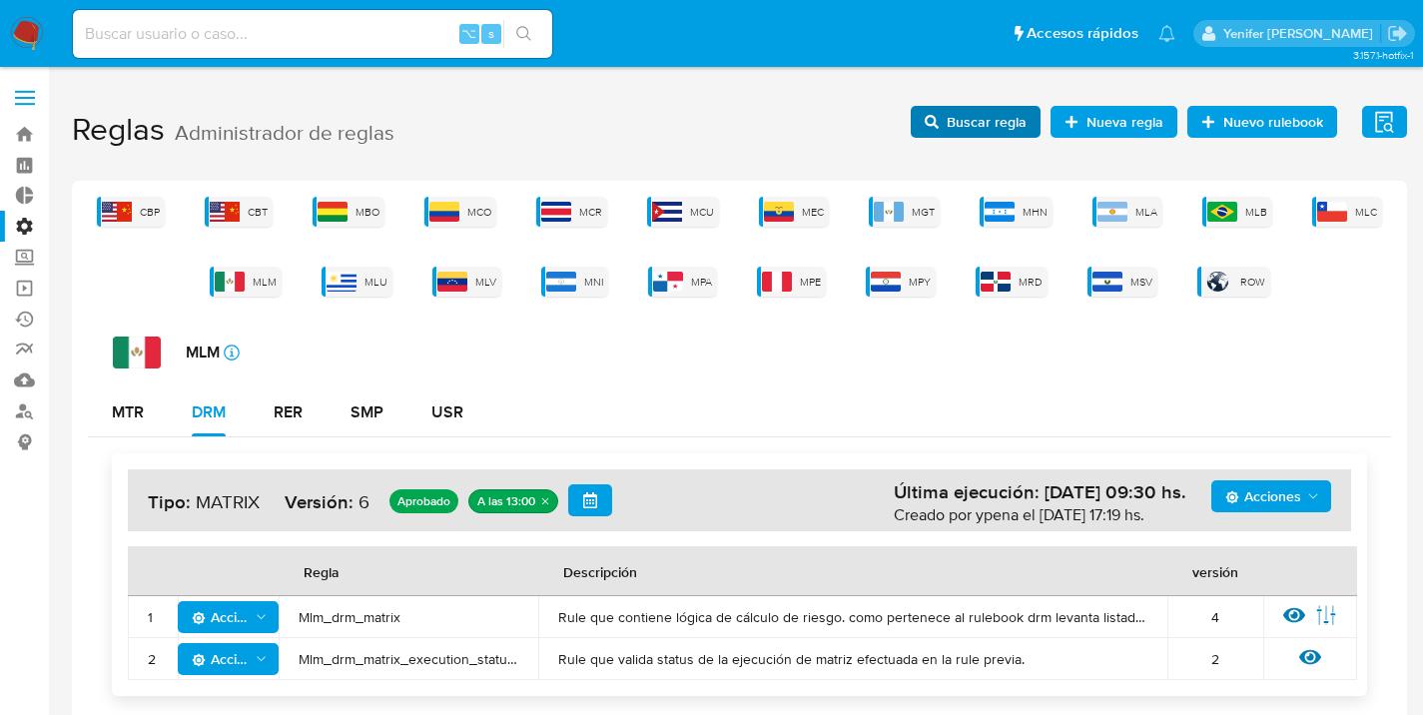
click at [995, 135] on span "Buscar regla" at bounding box center [987, 122] width 80 height 32
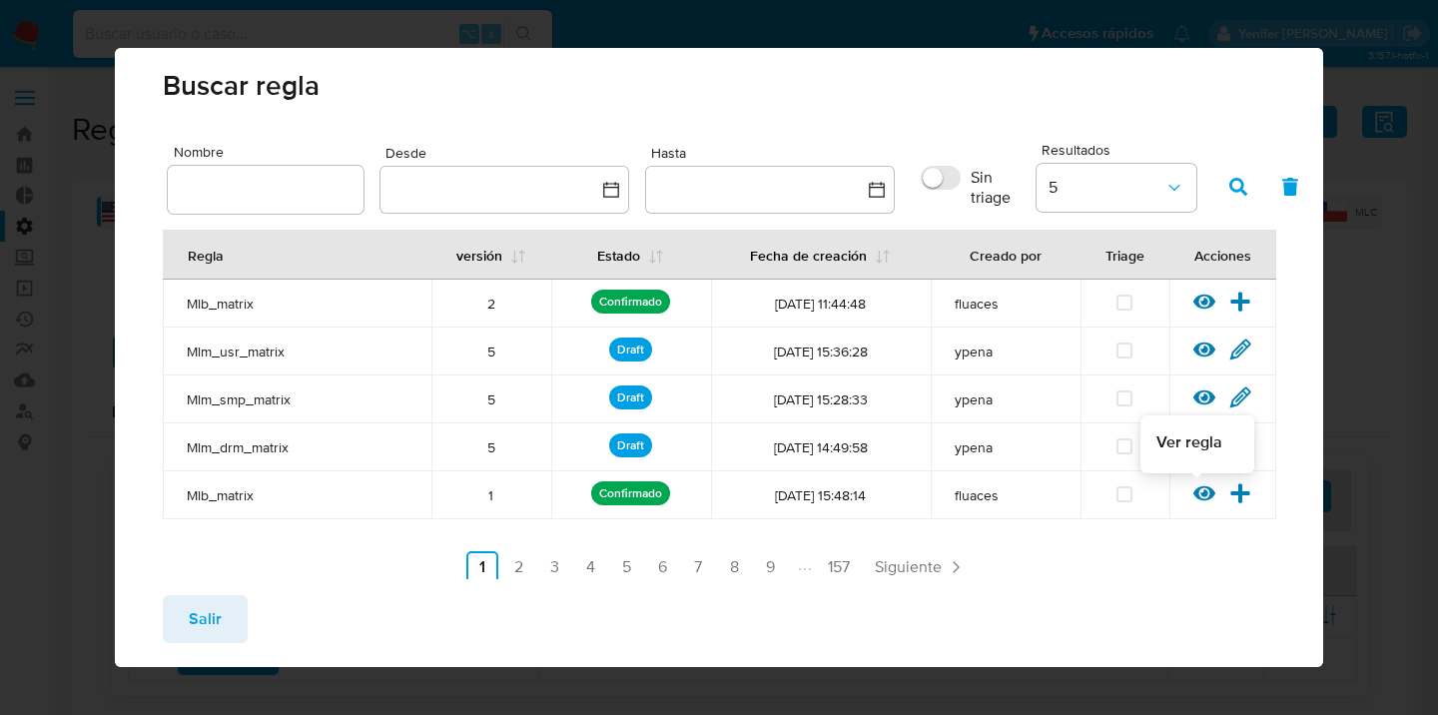
click at [1194, 494] on icon at bounding box center [1205, 493] width 22 height 22
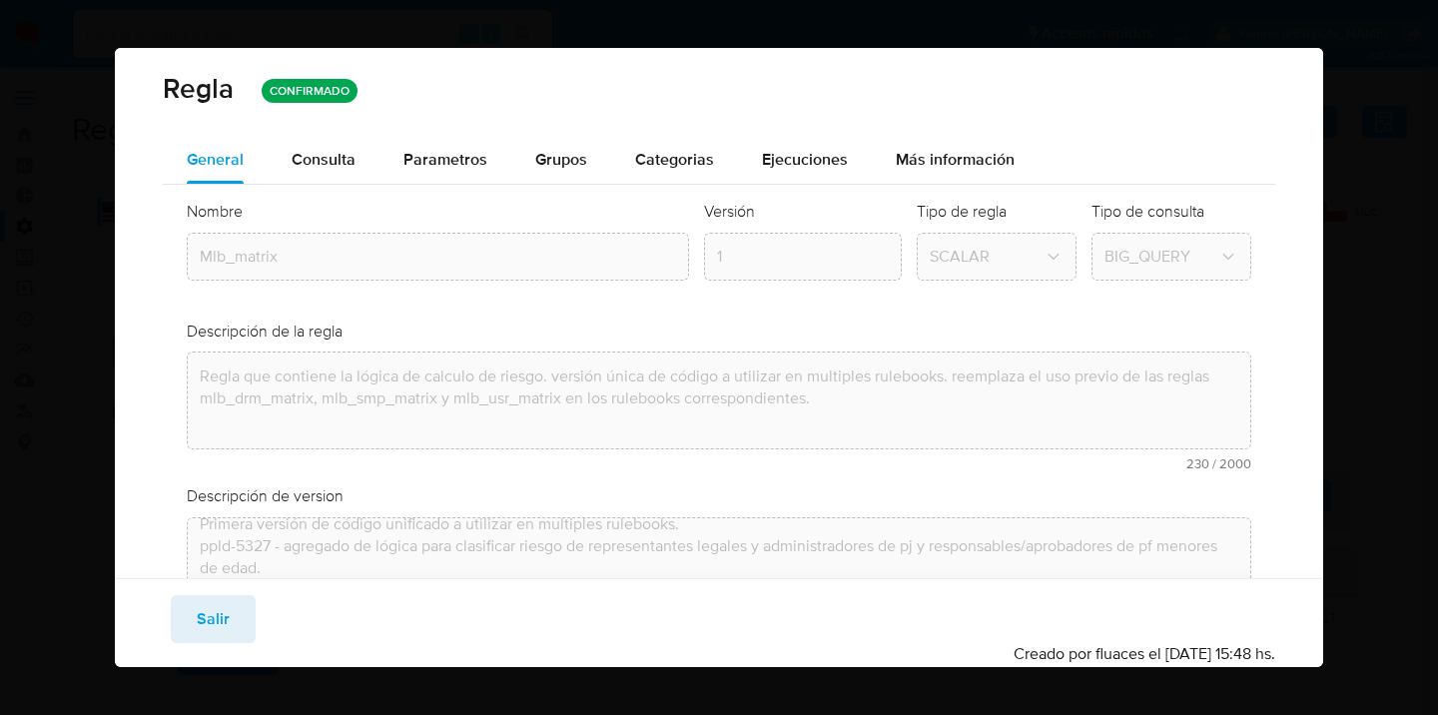
scroll to position [4, 0]
click at [208, 633] on span "Salir" at bounding box center [213, 619] width 33 height 44
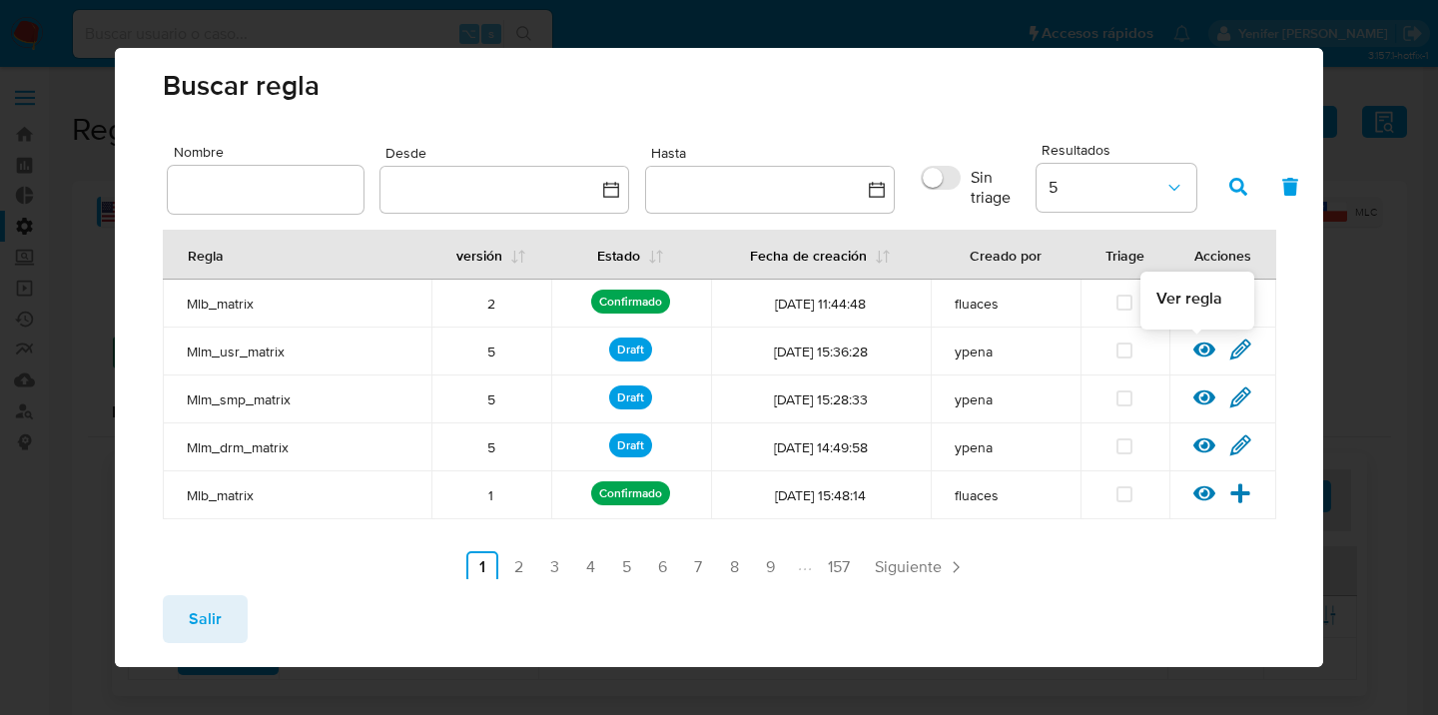
click at [1195, 341] on icon at bounding box center [1205, 350] width 22 height 22
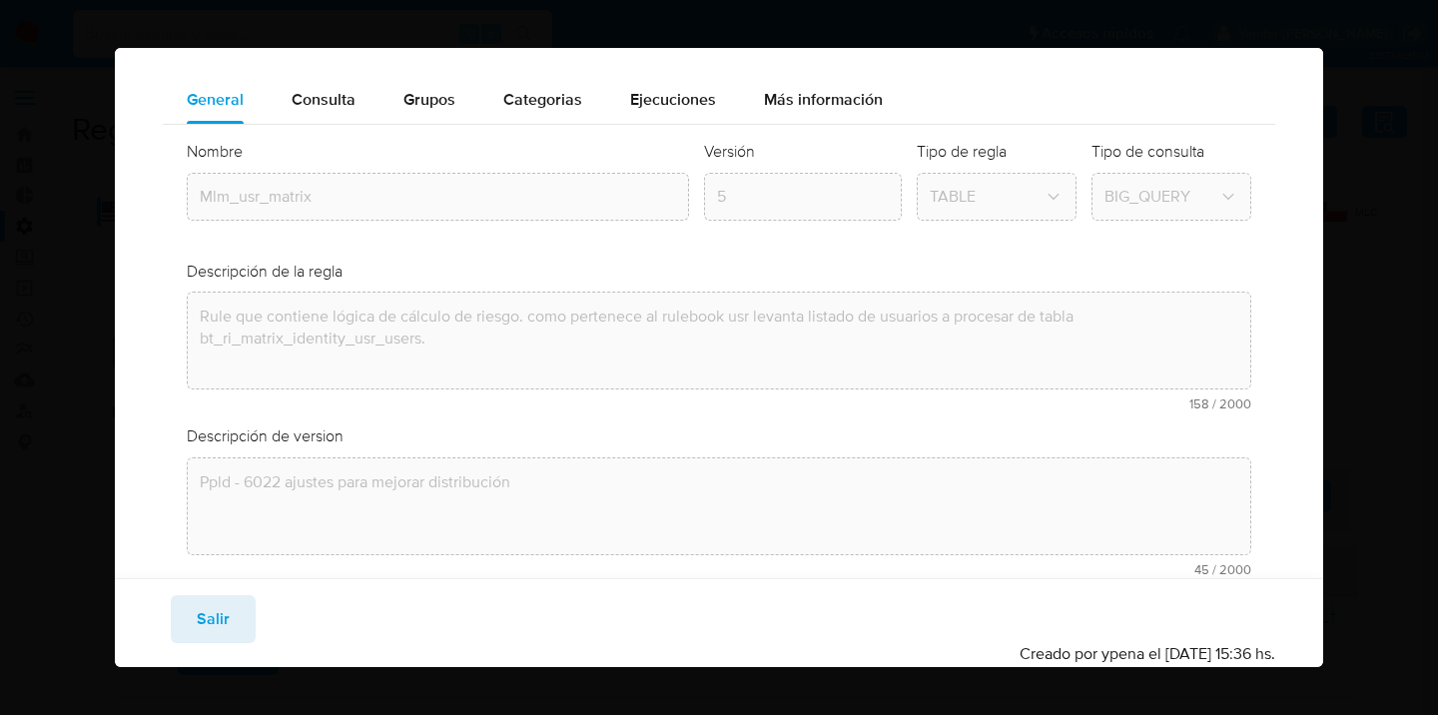
scroll to position [138, 0]
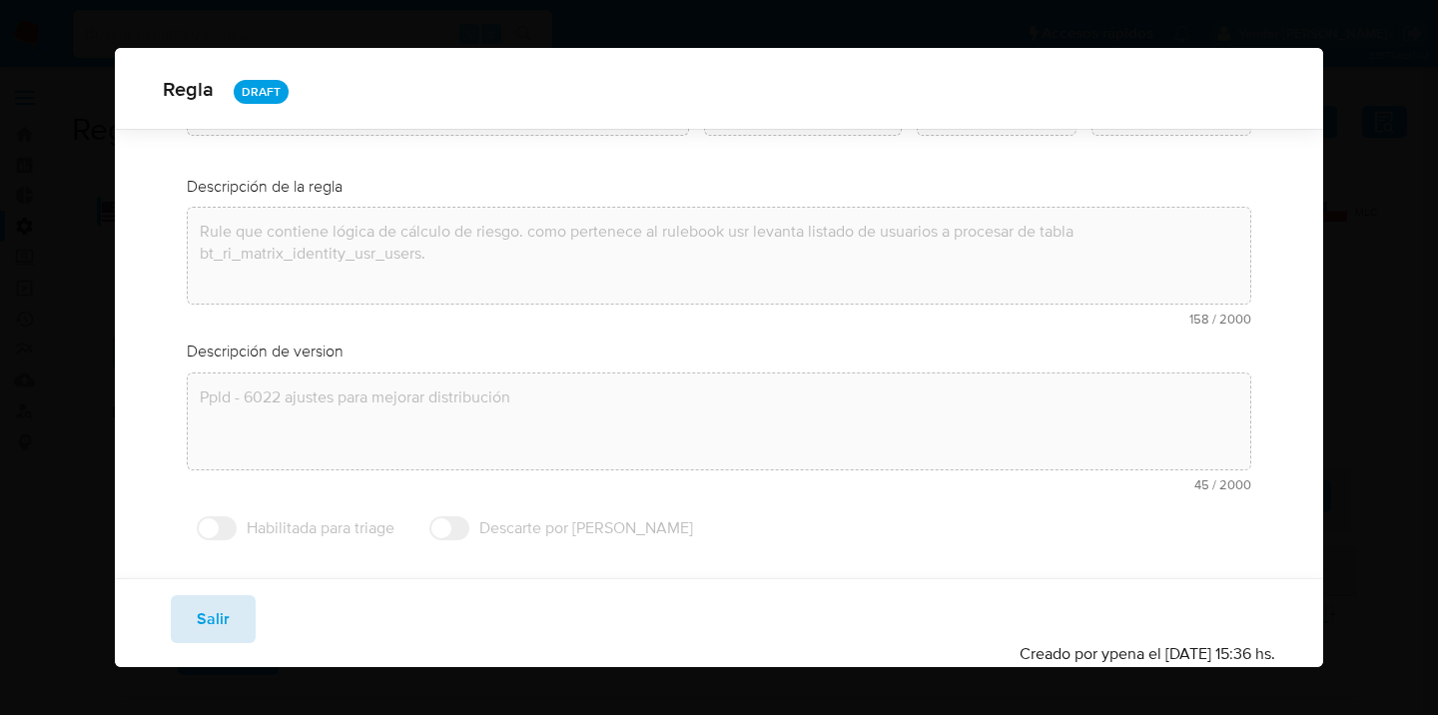
click at [210, 626] on span "Salir" at bounding box center [213, 619] width 33 height 44
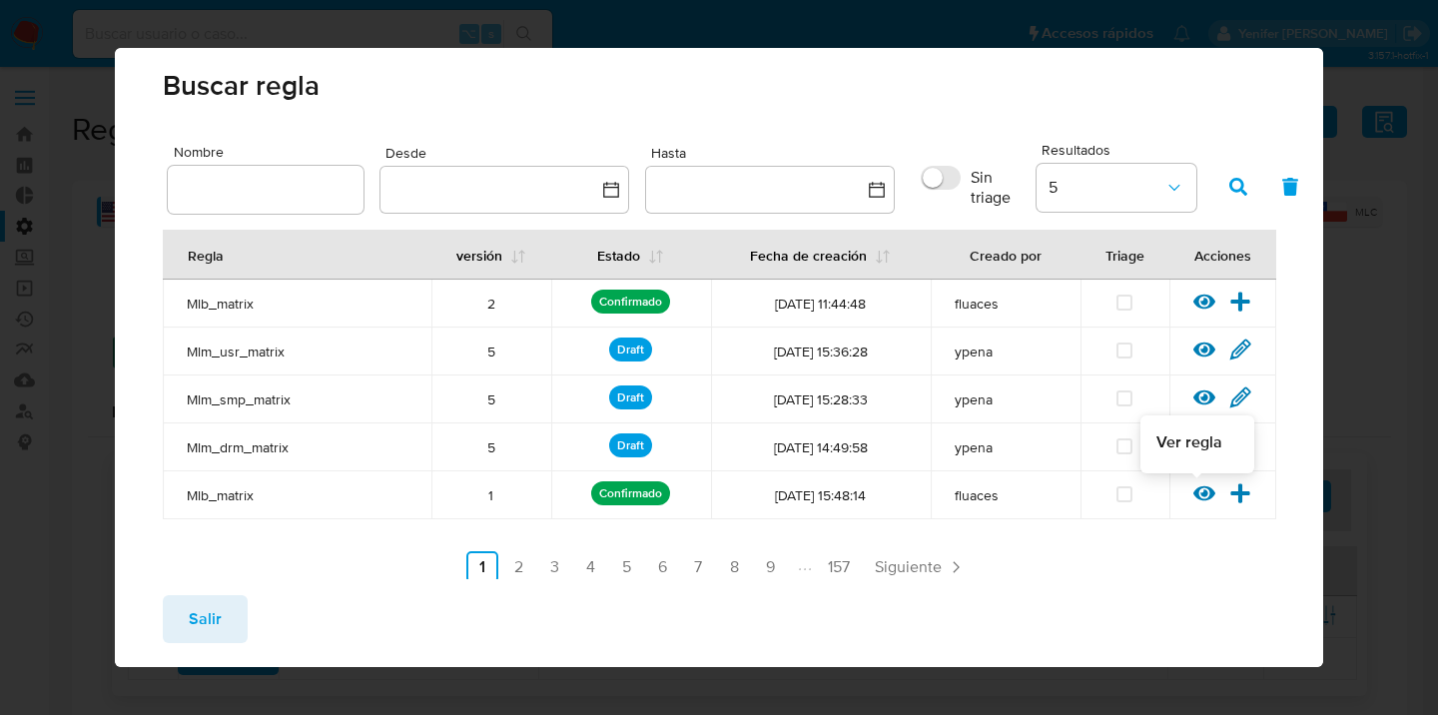
click at [1194, 493] on icon at bounding box center [1205, 493] width 22 height 15
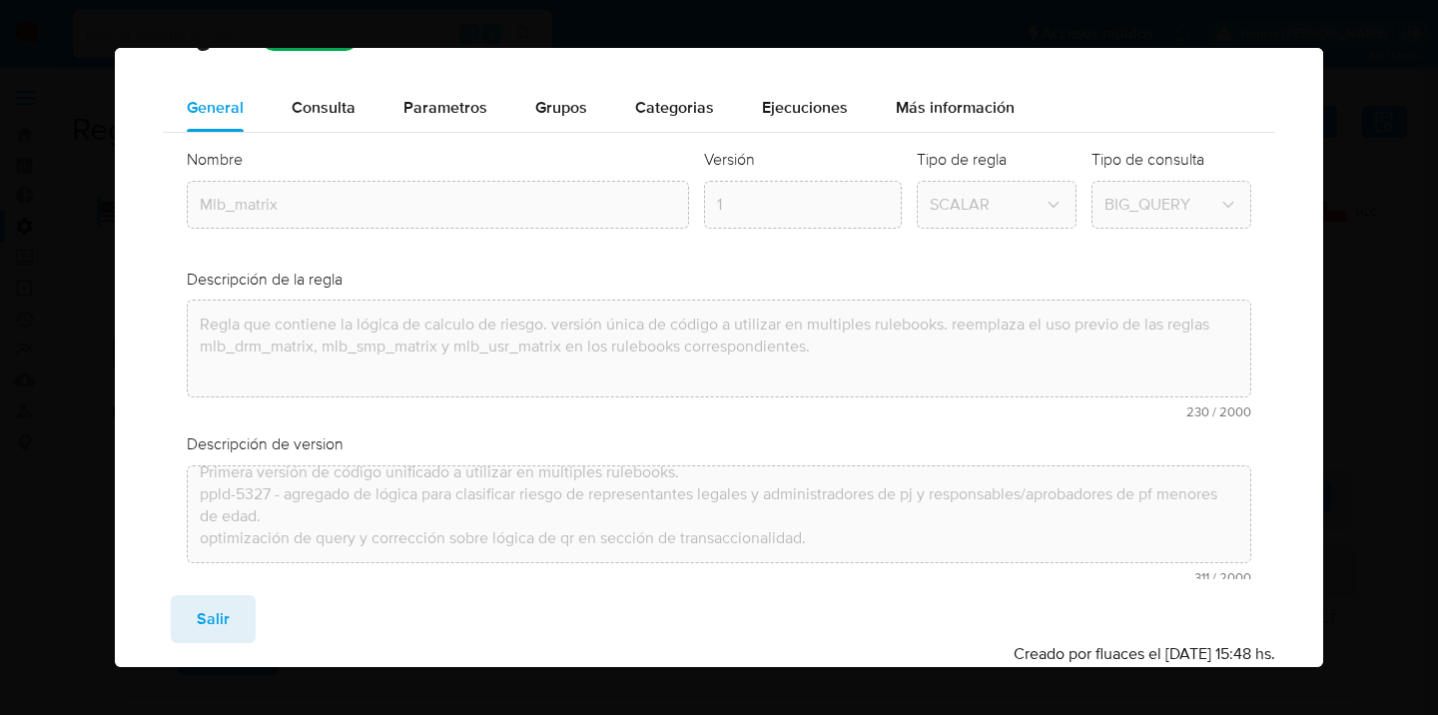
scroll to position [0, 0]
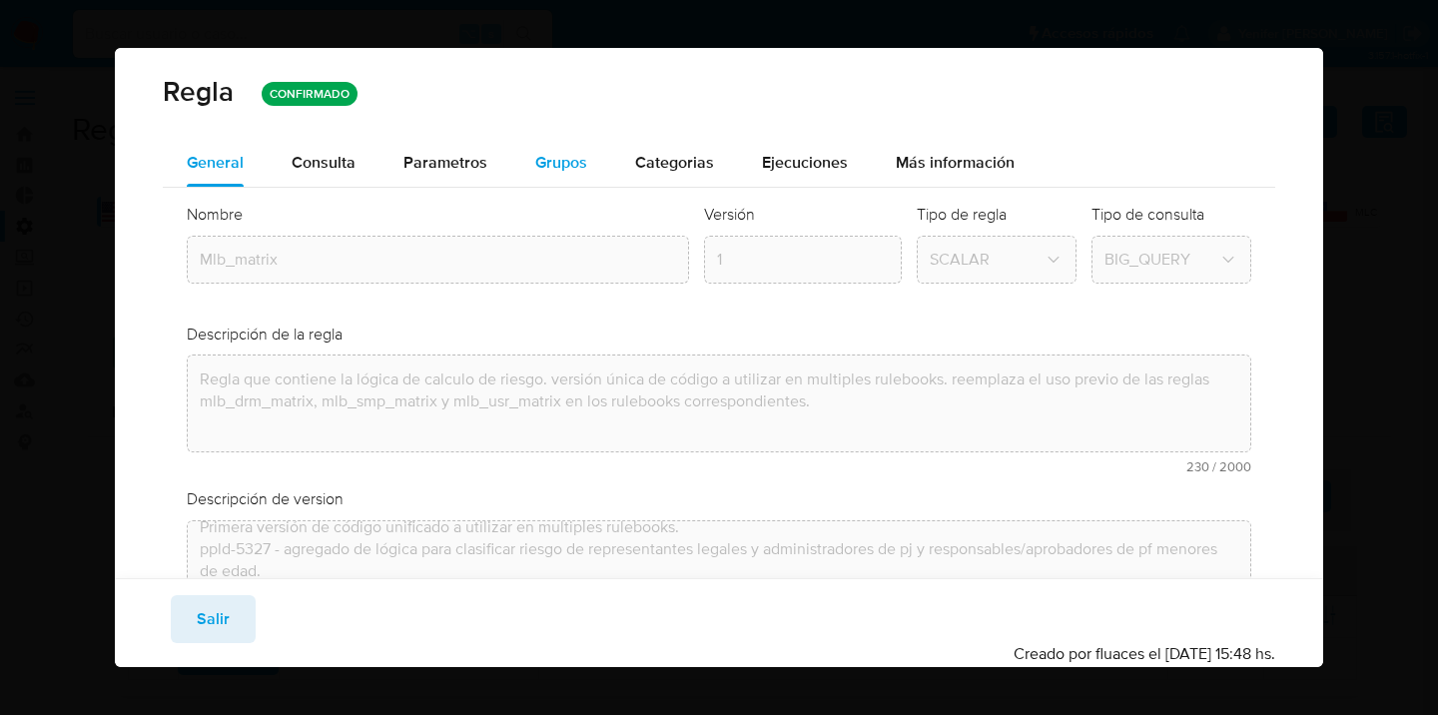
click at [567, 162] on span "Grupos" at bounding box center [561, 162] width 52 height 23
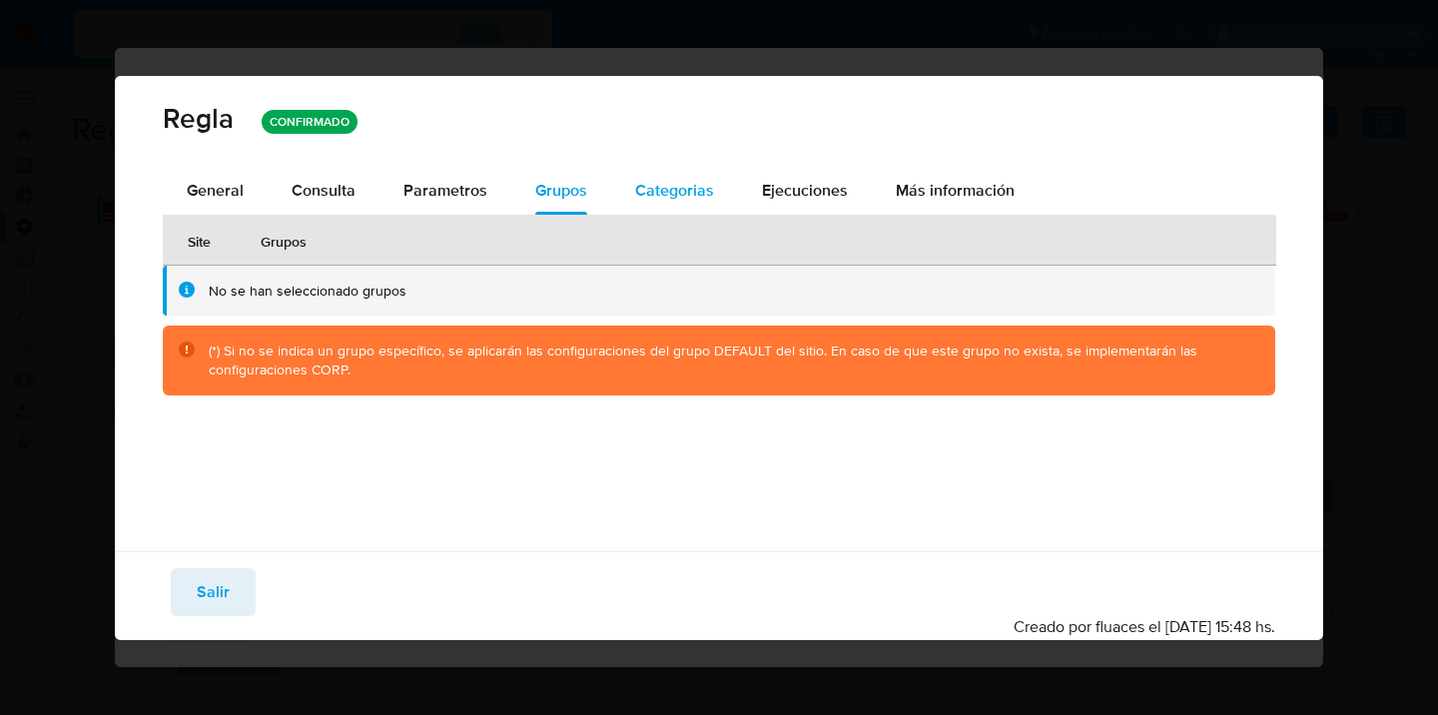
click at [696, 194] on span "Categorias" at bounding box center [674, 190] width 79 height 23
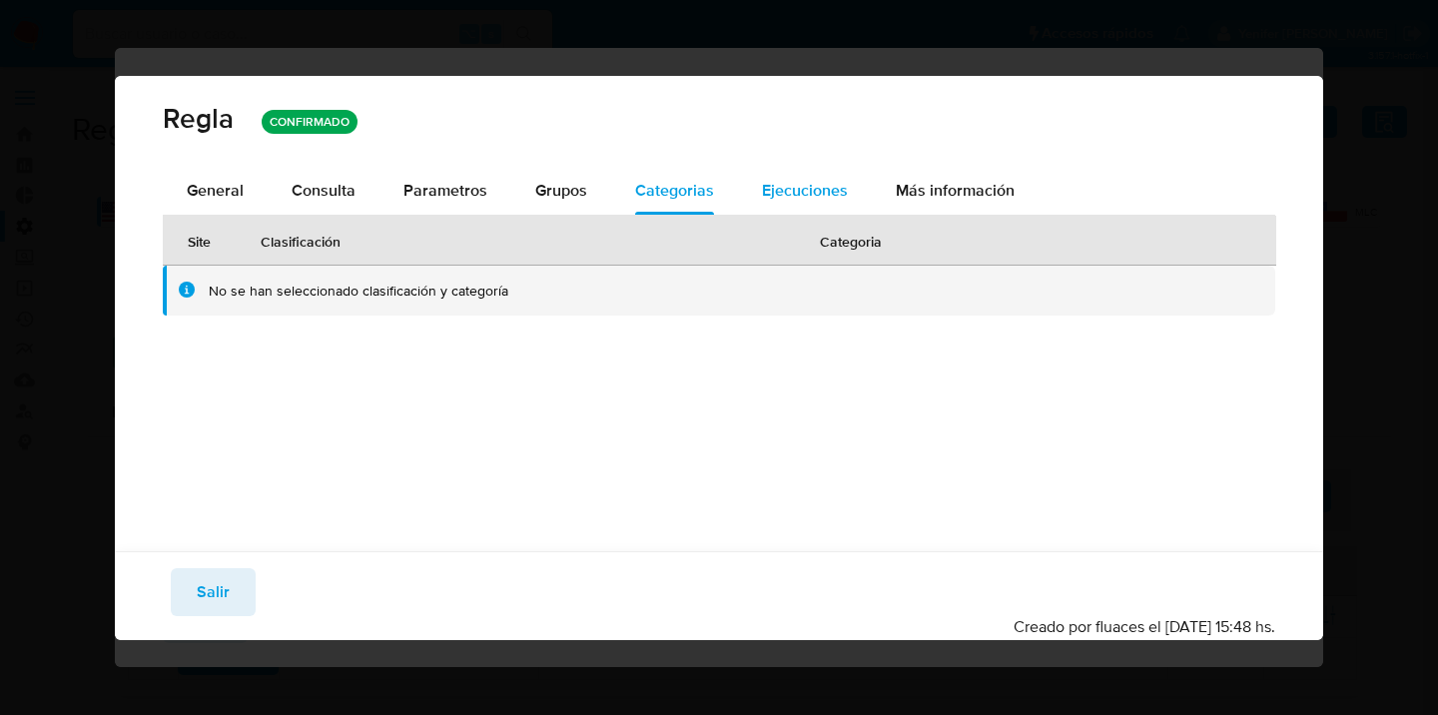
click at [829, 184] on span "Ejecuciones" at bounding box center [805, 190] width 86 height 23
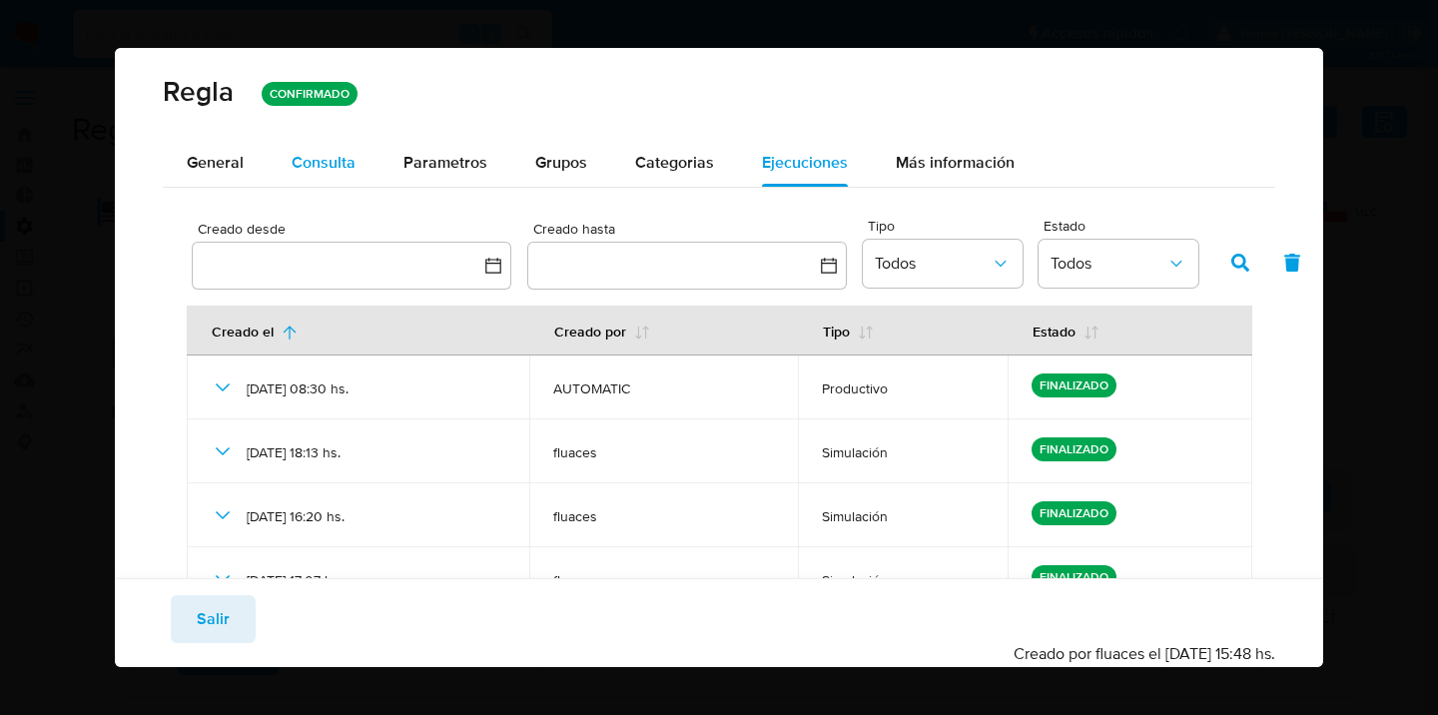
click at [326, 159] on span "Consulta" at bounding box center [324, 162] width 64 height 23
click at [86, 334] on div "Regla CONFIRMADO General Consulta Parametros Grupos Categorias Ejecuciones Más …" at bounding box center [719, 357] width 1438 height 715
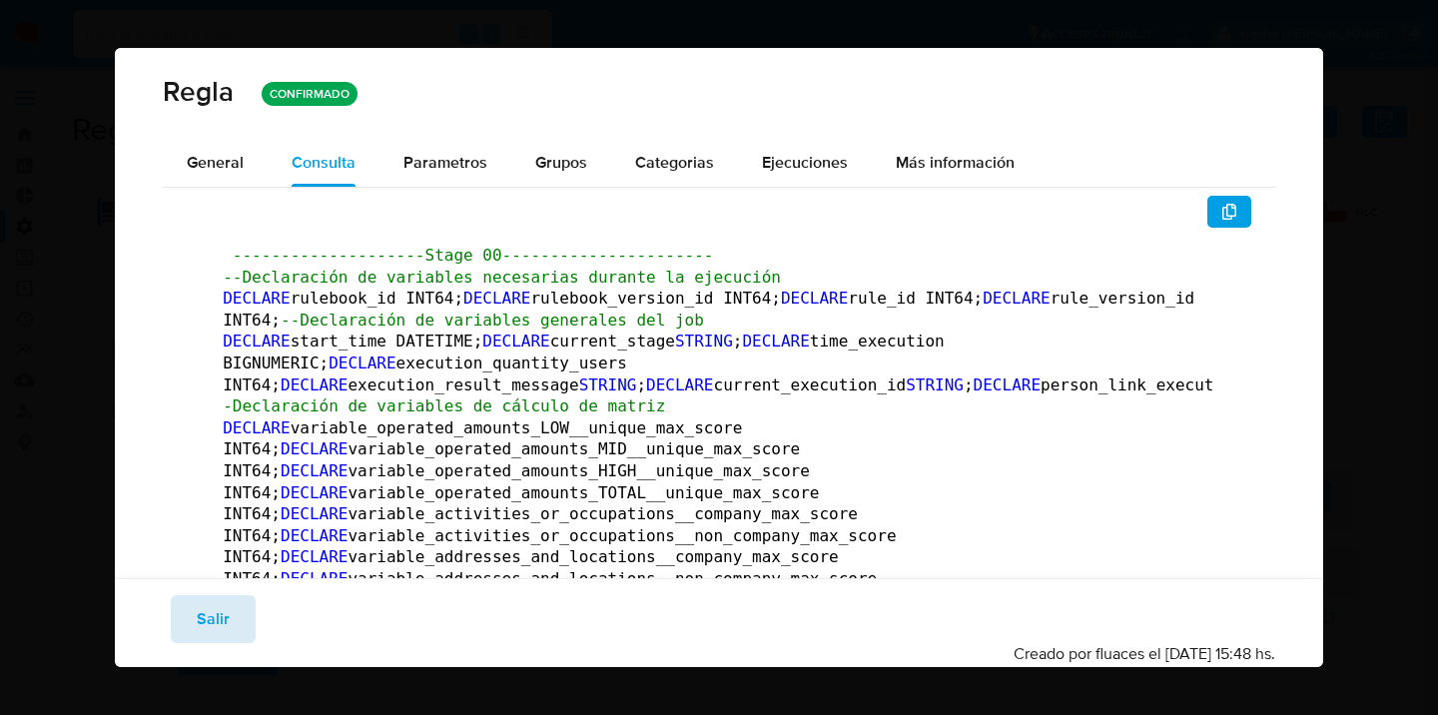
click at [236, 607] on button "Salir" at bounding box center [213, 619] width 85 height 48
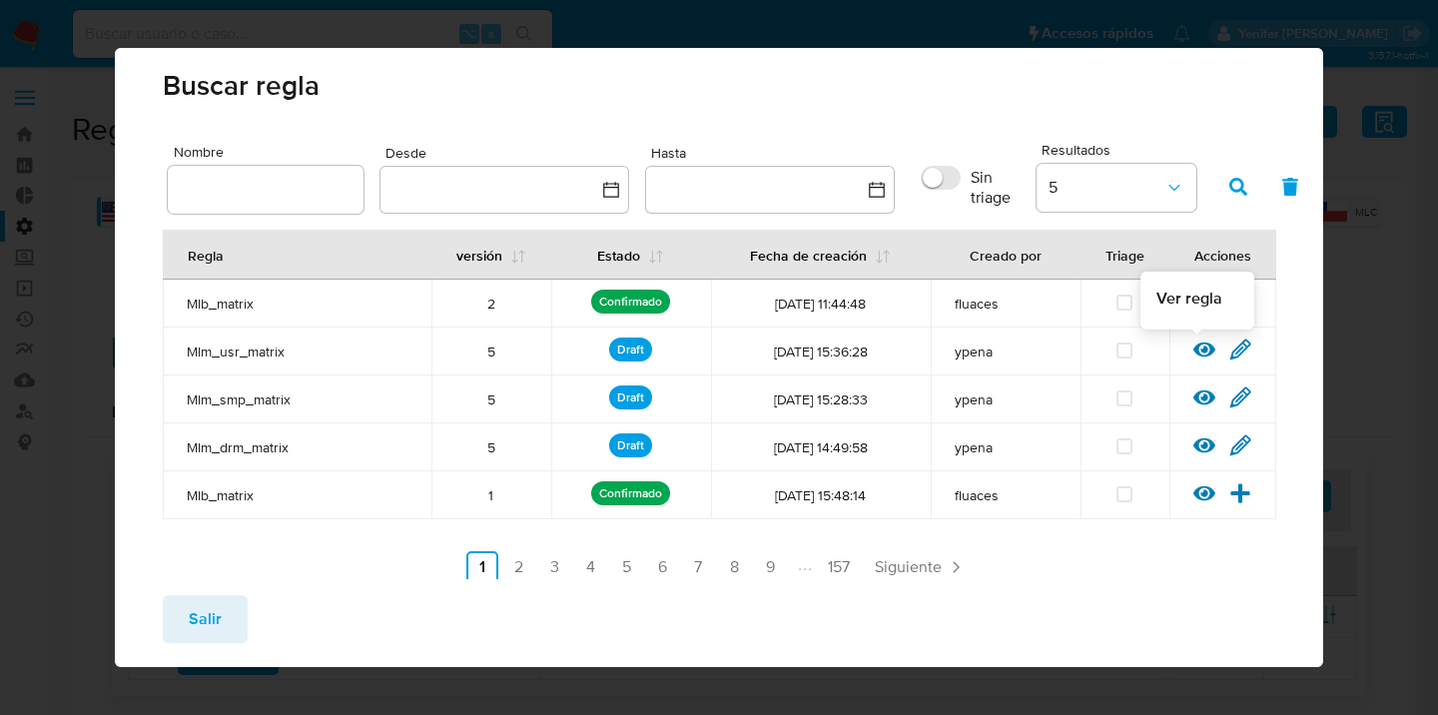
click at [1194, 348] on icon at bounding box center [1205, 350] width 22 height 15
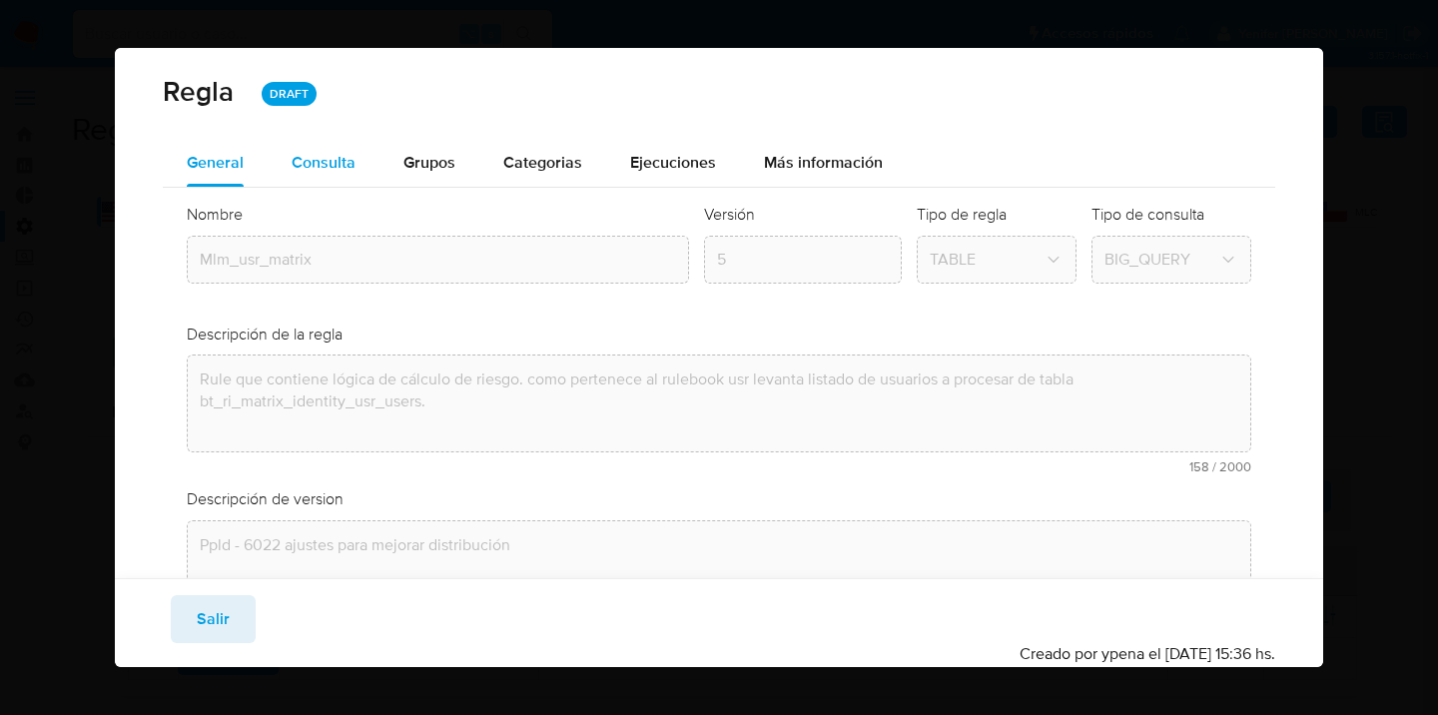
click at [334, 165] on span "Consulta" at bounding box center [324, 162] width 64 height 23
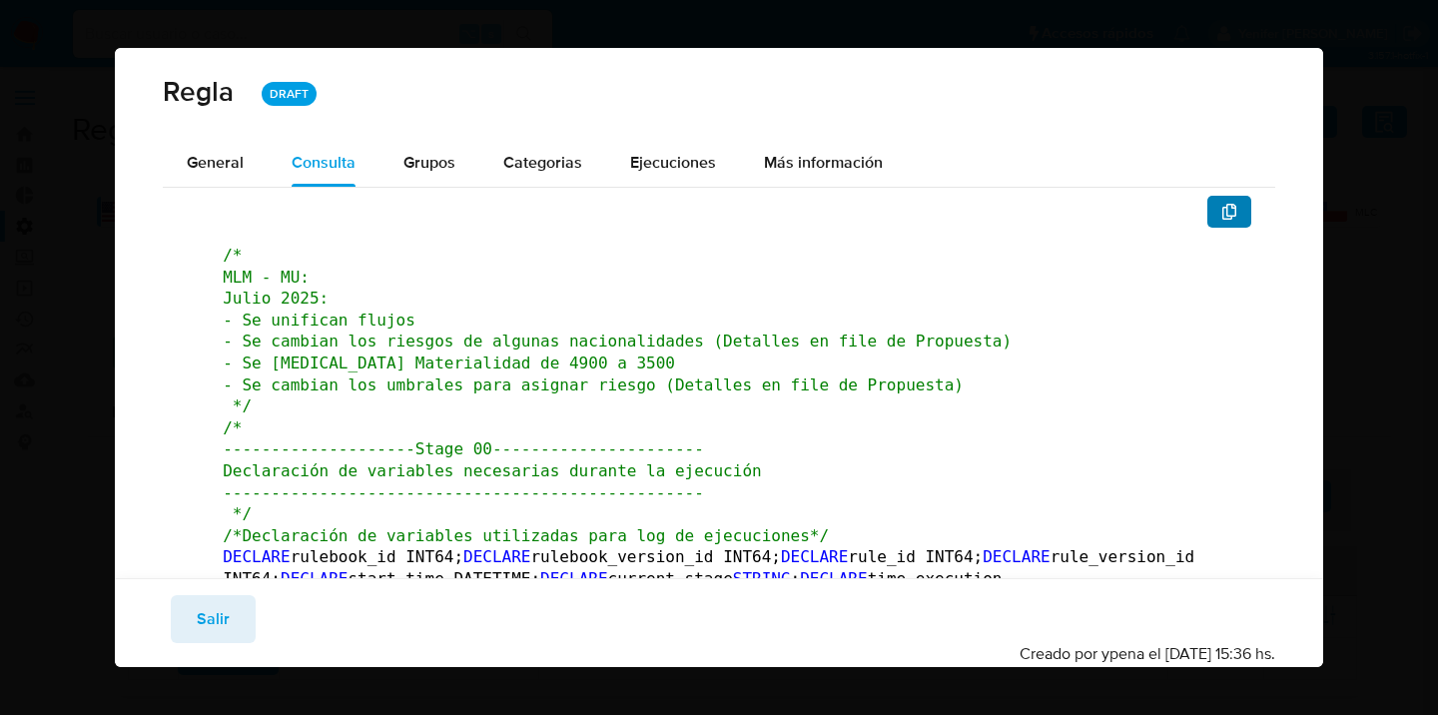
click at [1234, 206] on button "button" at bounding box center [1230, 212] width 44 height 32
